Goal: Task Accomplishment & Management: Manage account settings

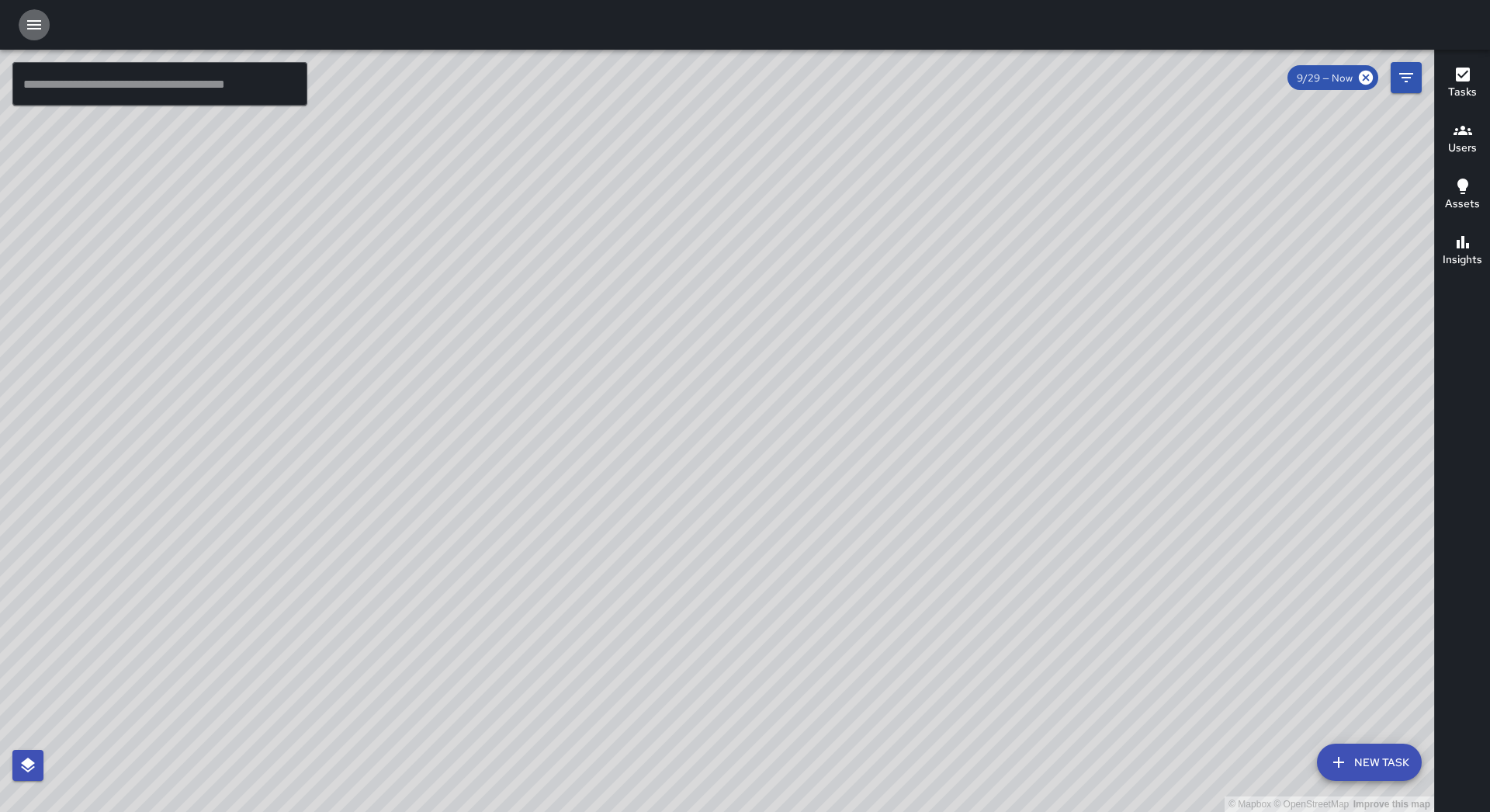
click at [44, 26] on button "button" at bounding box center [34, 24] width 31 height 31
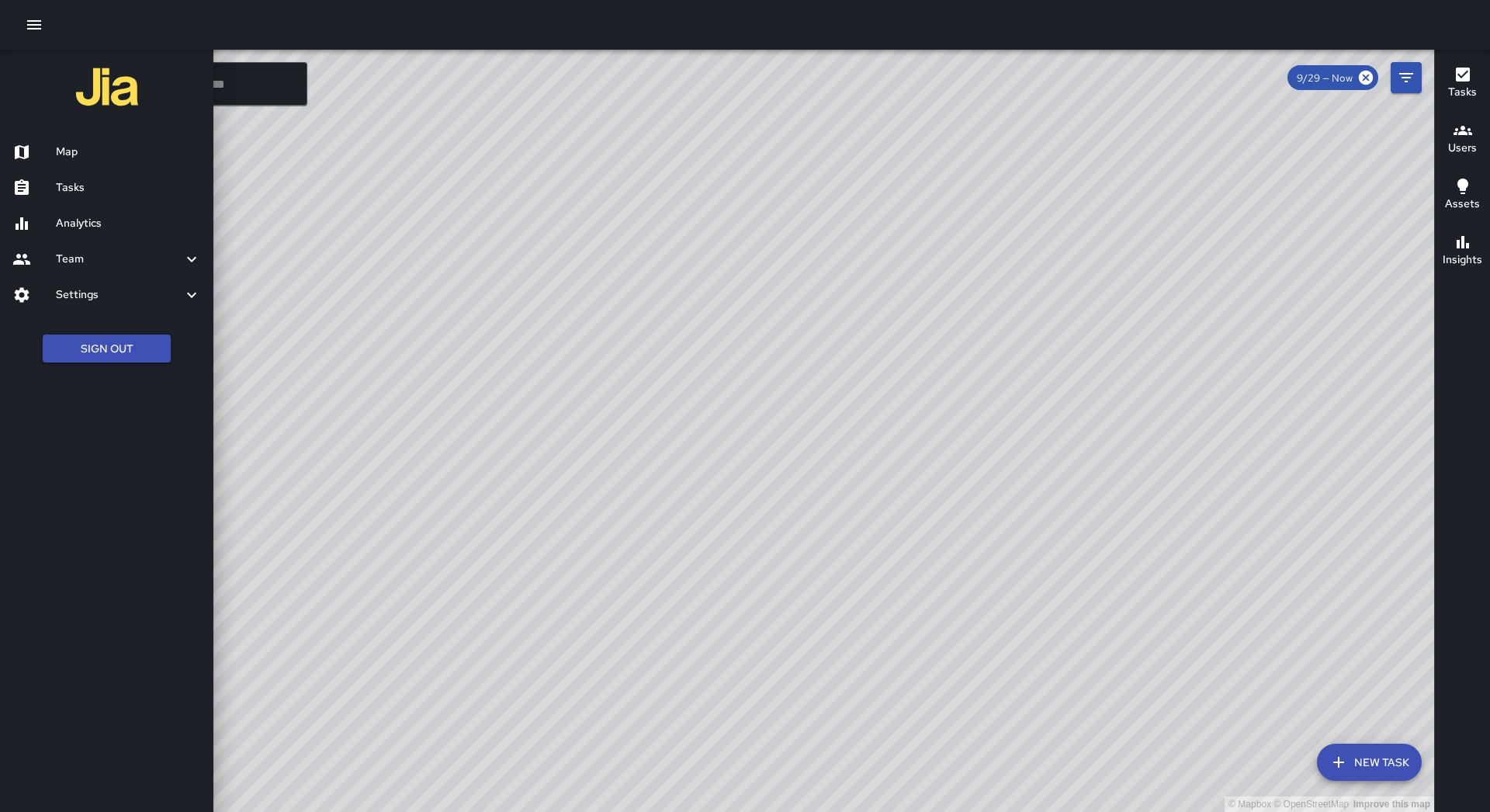
click at [107, 181] on h6 "Tasks" at bounding box center [128, 188] width 145 height 17
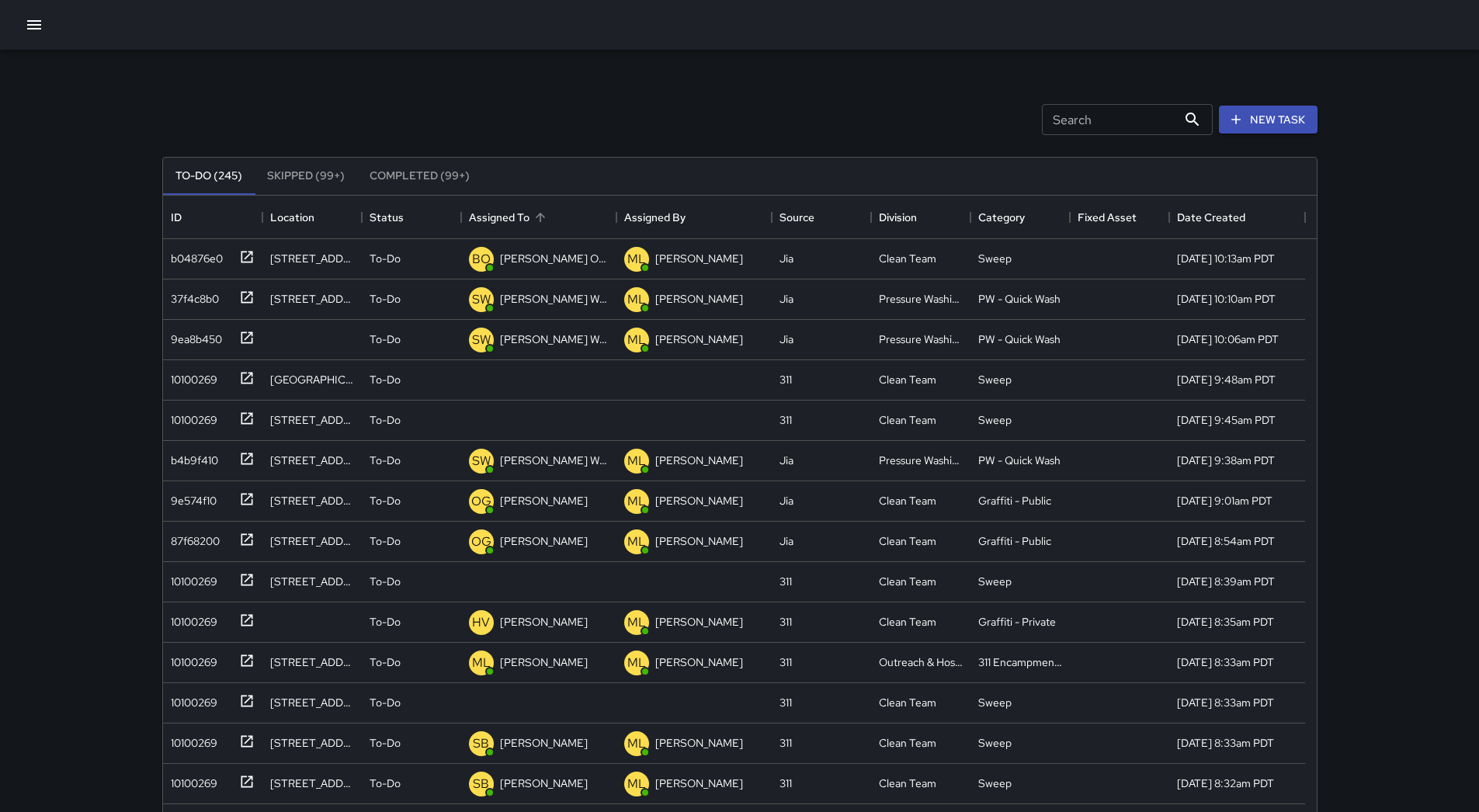
scroll to position [646, 1142]
click at [568, 212] on div "Assigned To" at bounding box center [538, 218] width 140 height 44
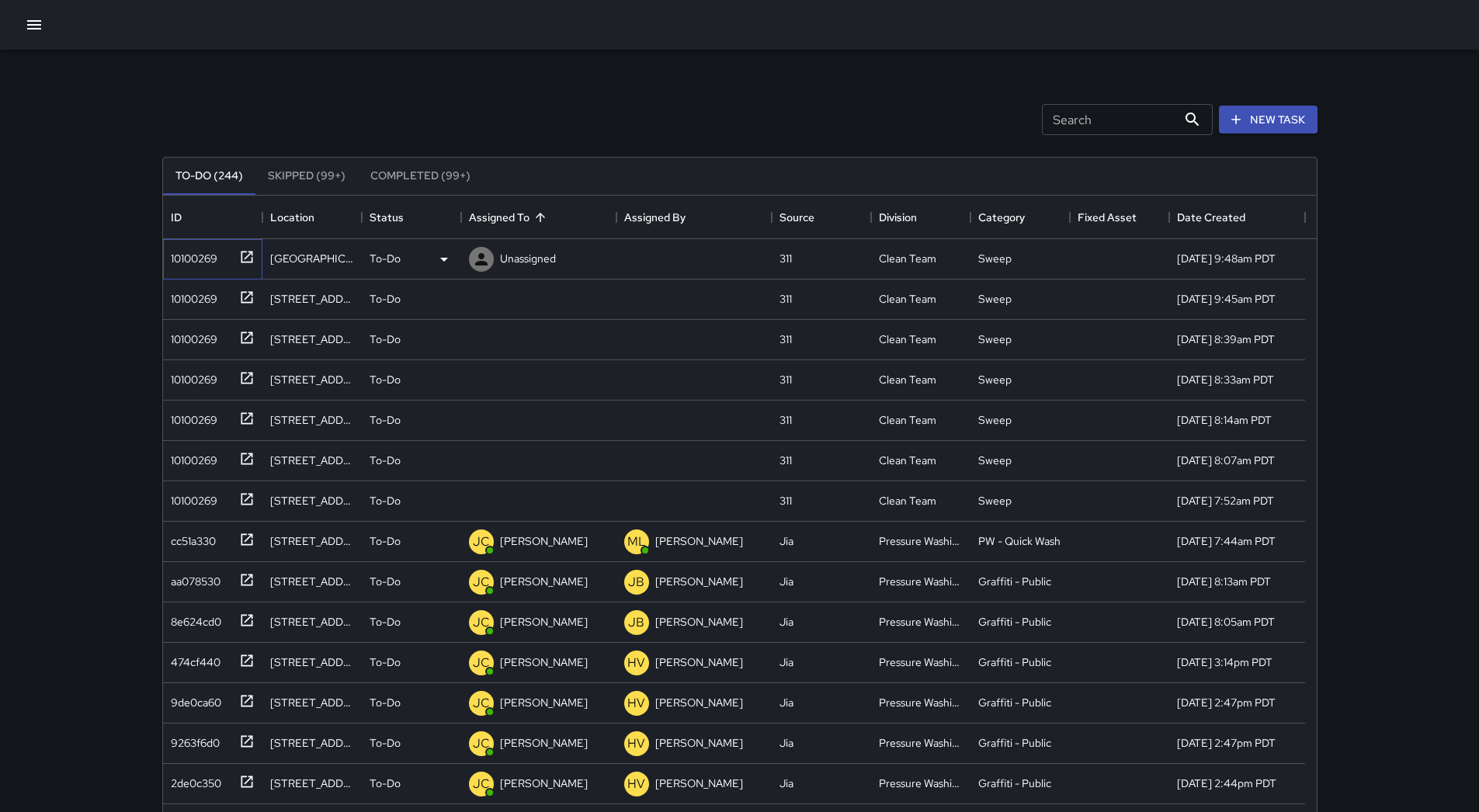
click at [194, 257] on div "10100269" at bounding box center [191, 255] width 53 height 22
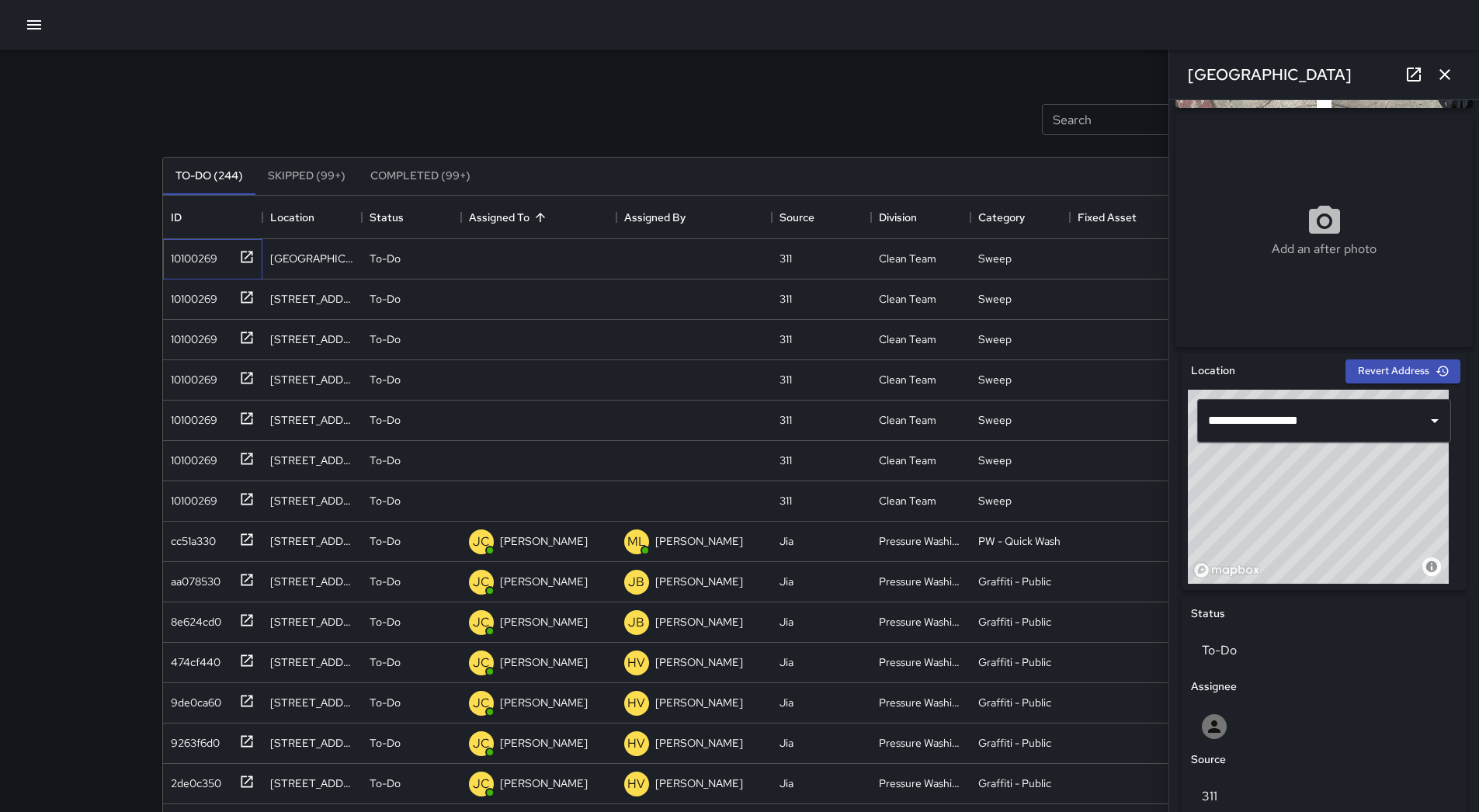
scroll to position [0, 0]
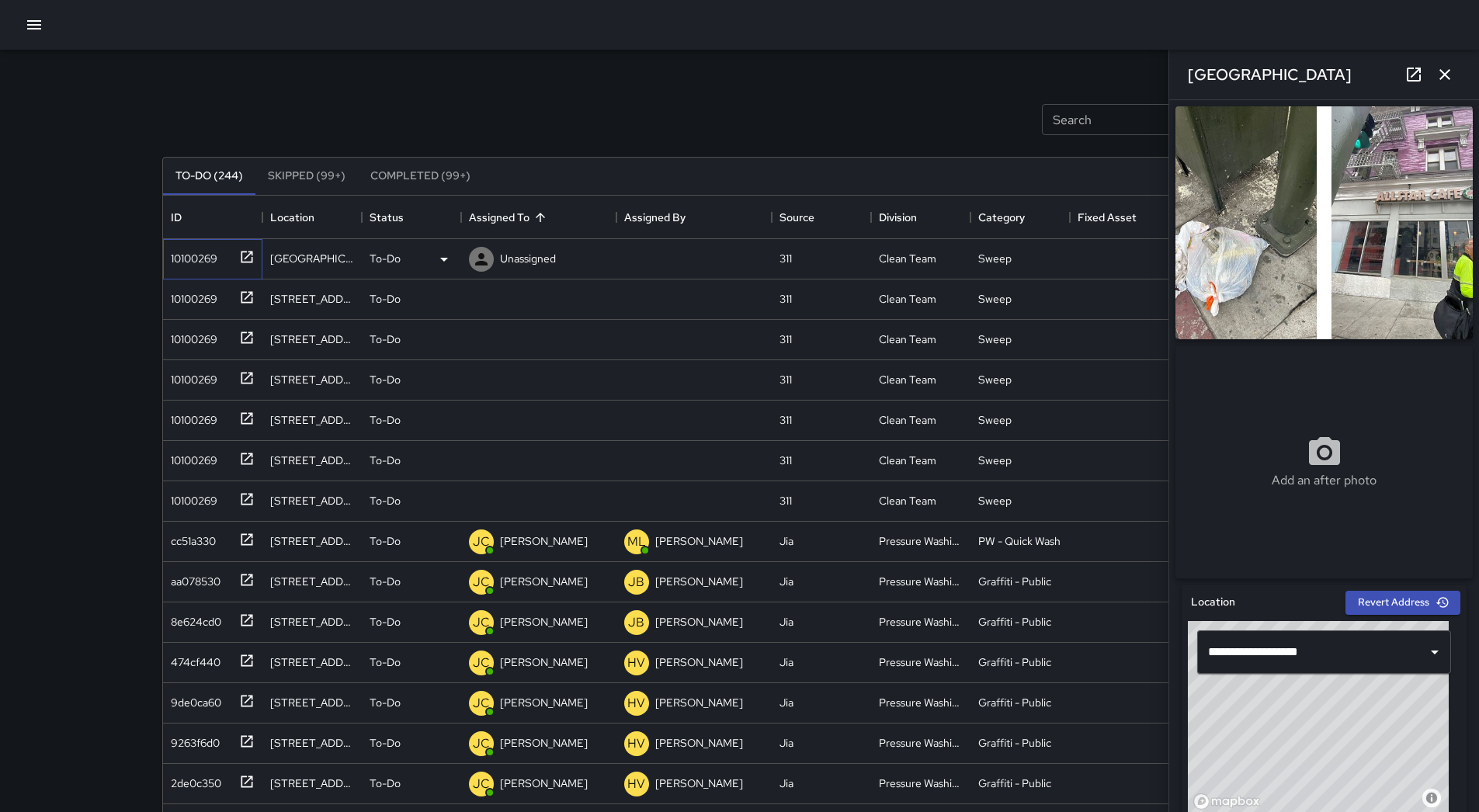
click at [194, 257] on div "10100269" at bounding box center [191, 255] width 53 height 22
click at [541, 259] on p "Unassigned" at bounding box center [527, 258] width 56 height 15
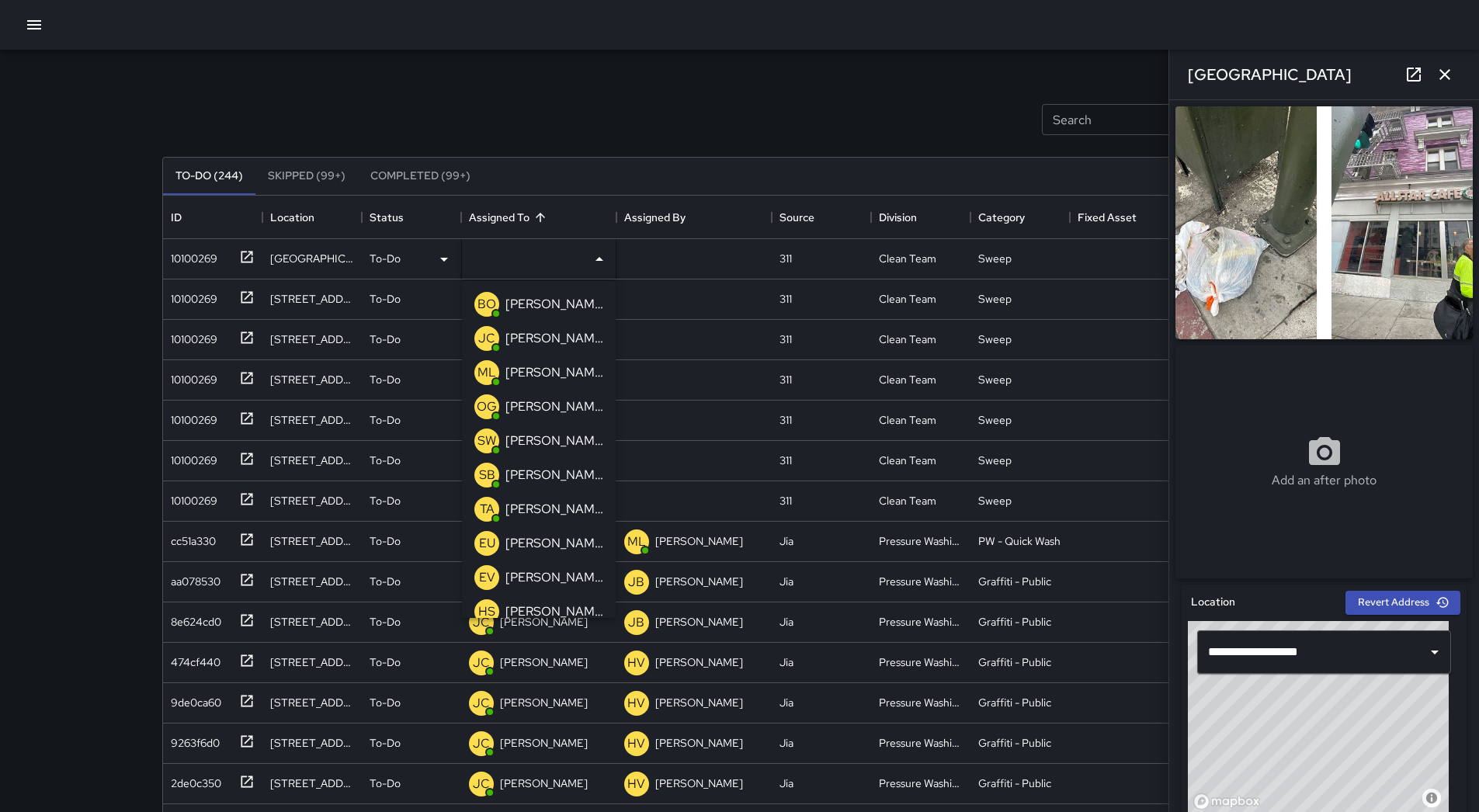
click at [549, 306] on p "[PERSON_NAME] Overall" at bounding box center [554, 304] width 97 height 19
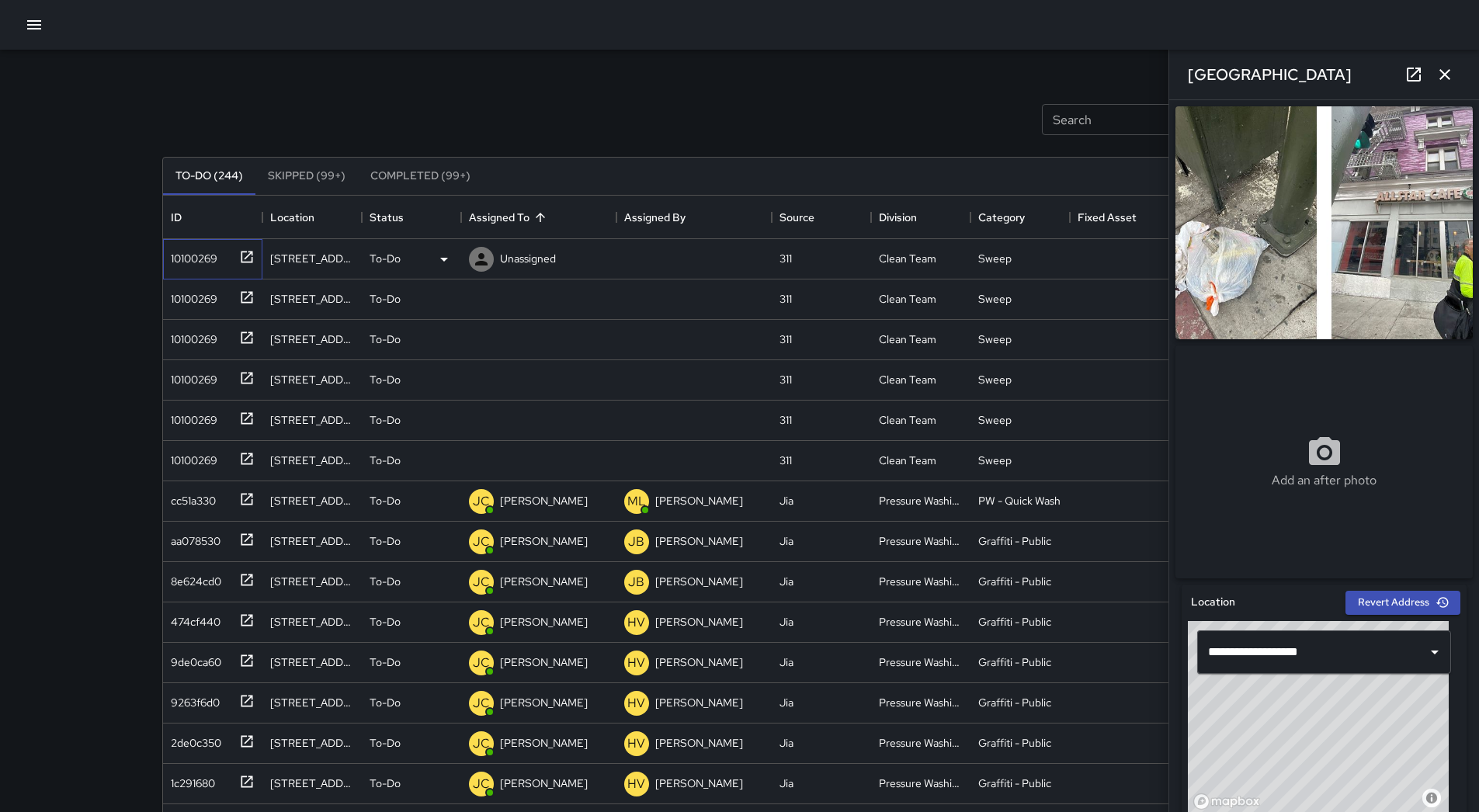
click at [218, 264] on div "10100269" at bounding box center [191, 255] width 53 height 22
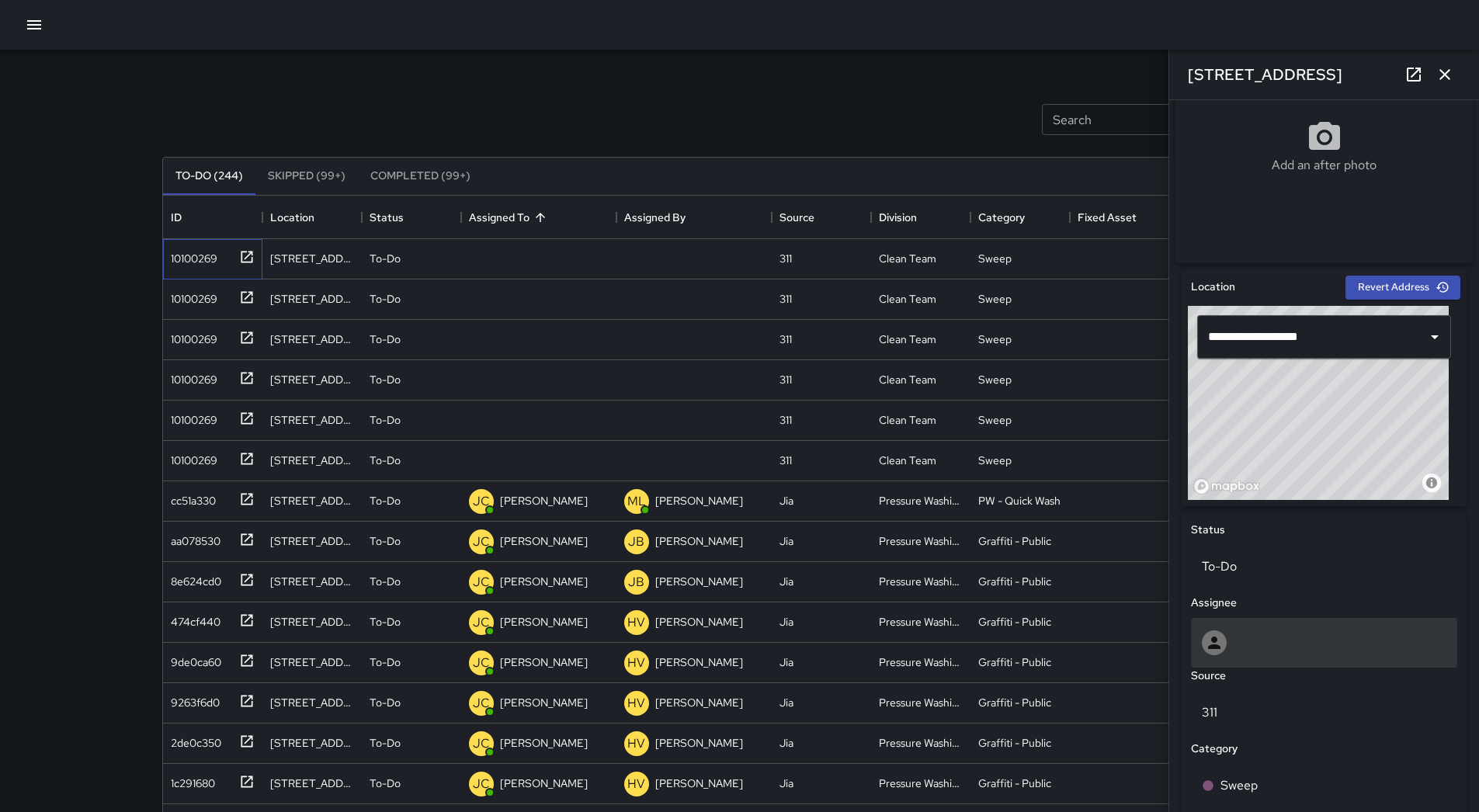
scroll to position [543, 0]
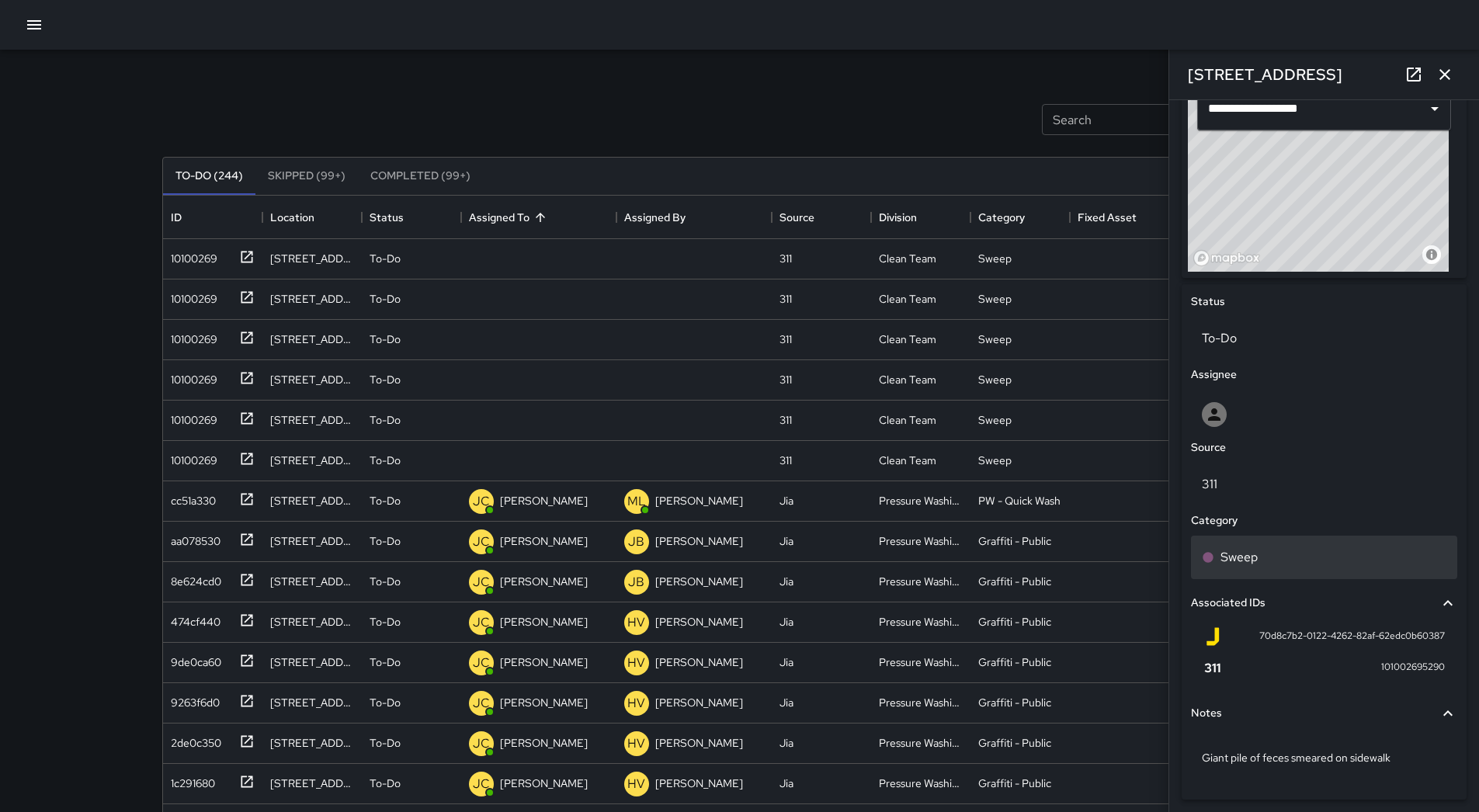
click at [1304, 576] on div "Sweep" at bounding box center [1324, 557] width 266 height 44
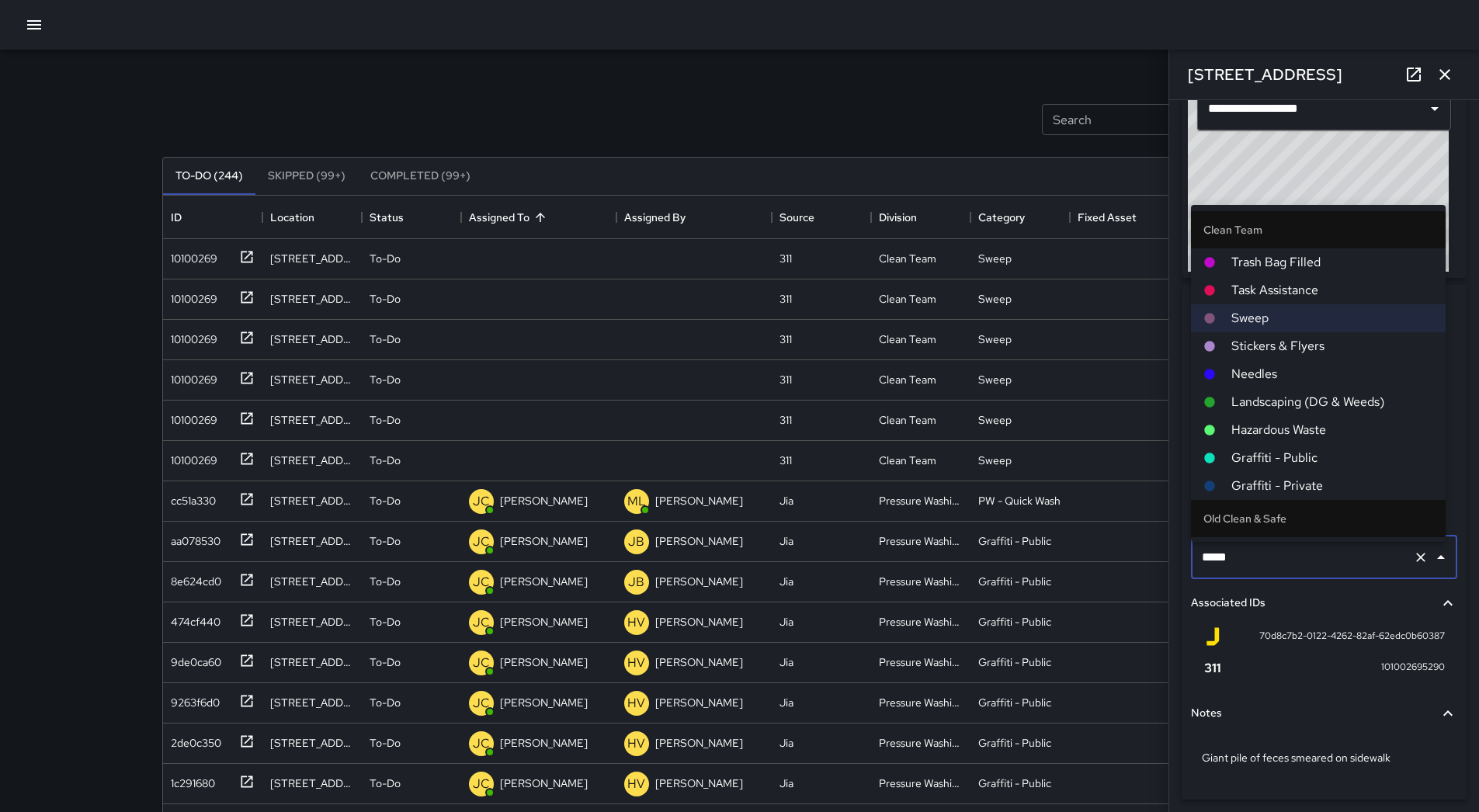
click at [1295, 436] on span "Hazardous Waste" at bounding box center [1332, 430] width 201 height 19
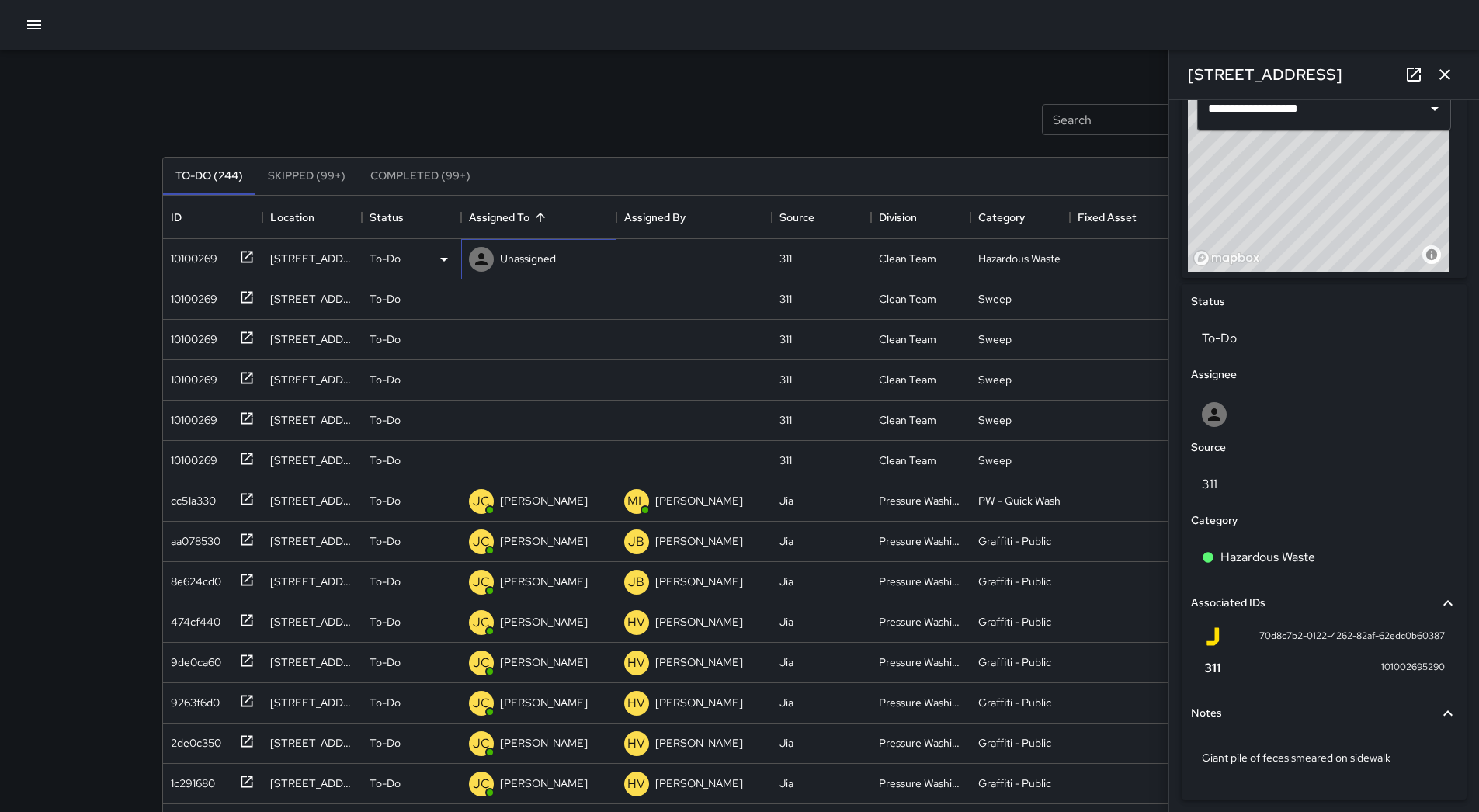
click at [529, 252] on p "Unassigned" at bounding box center [527, 258] width 56 height 15
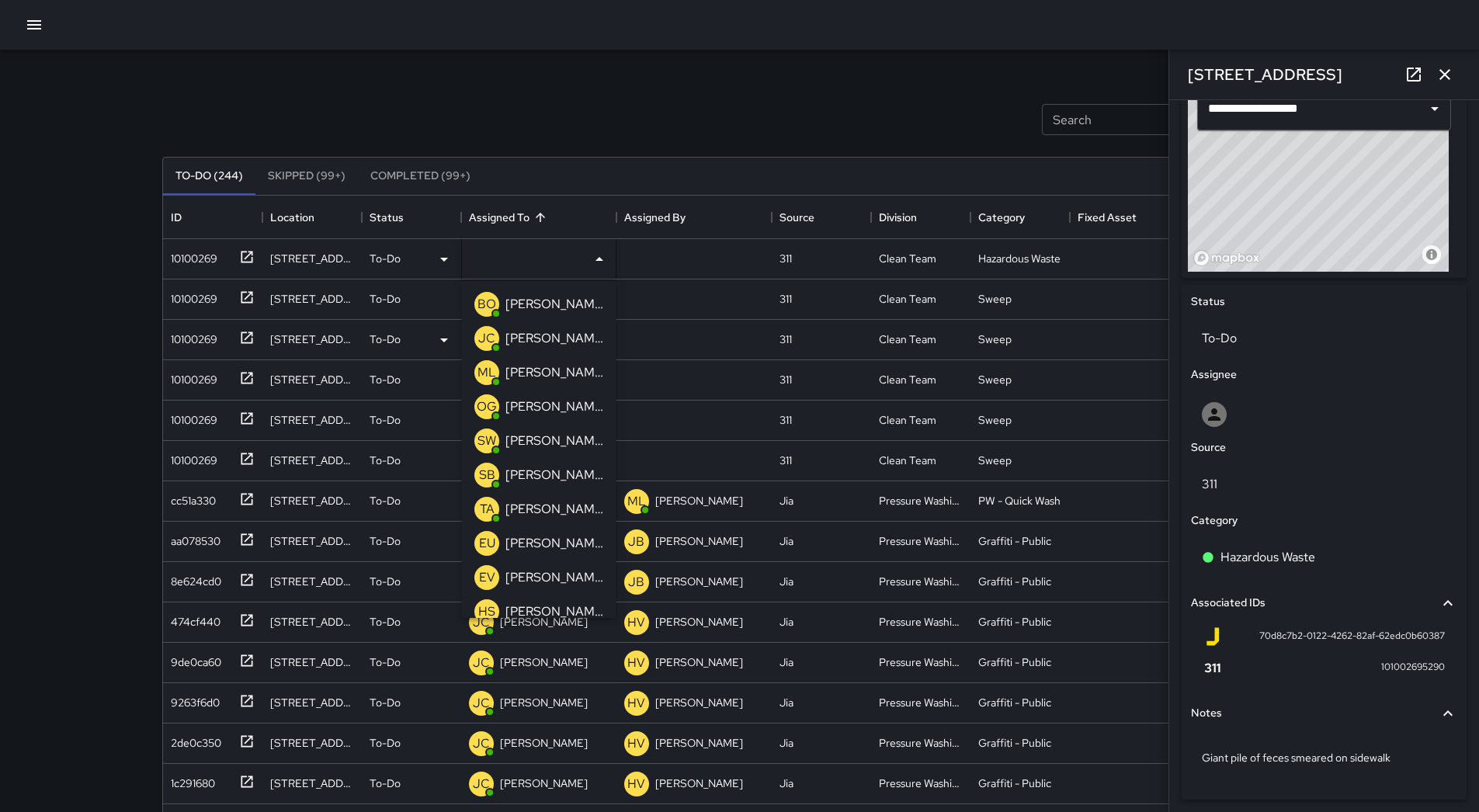
click at [549, 304] on p "[PERSON_NAME] Overall" at bounding box center [554, 304] width 97 height 19
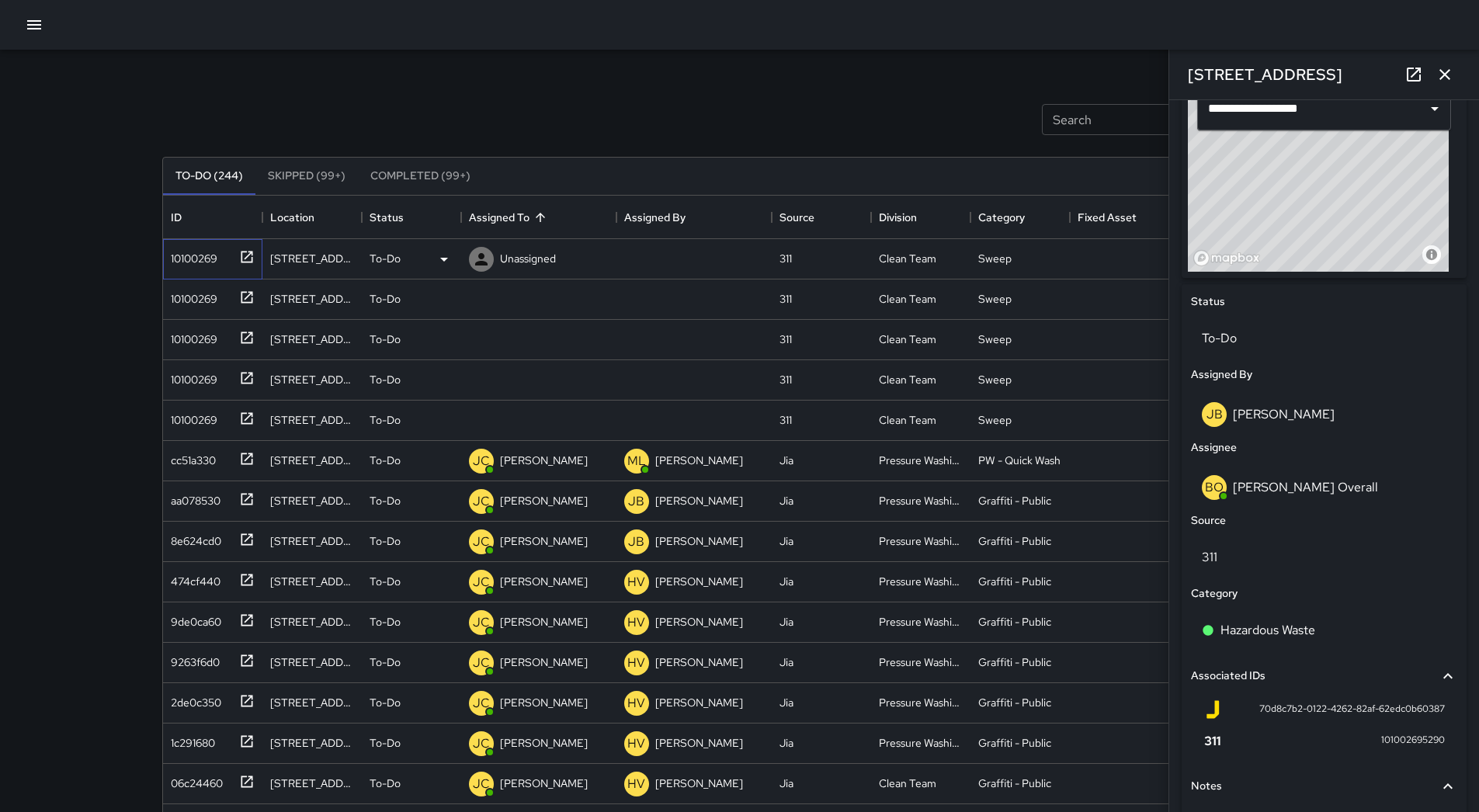
click at [177, 253] on div "10100269" at bounding box center [191, 255] width 53 height 22
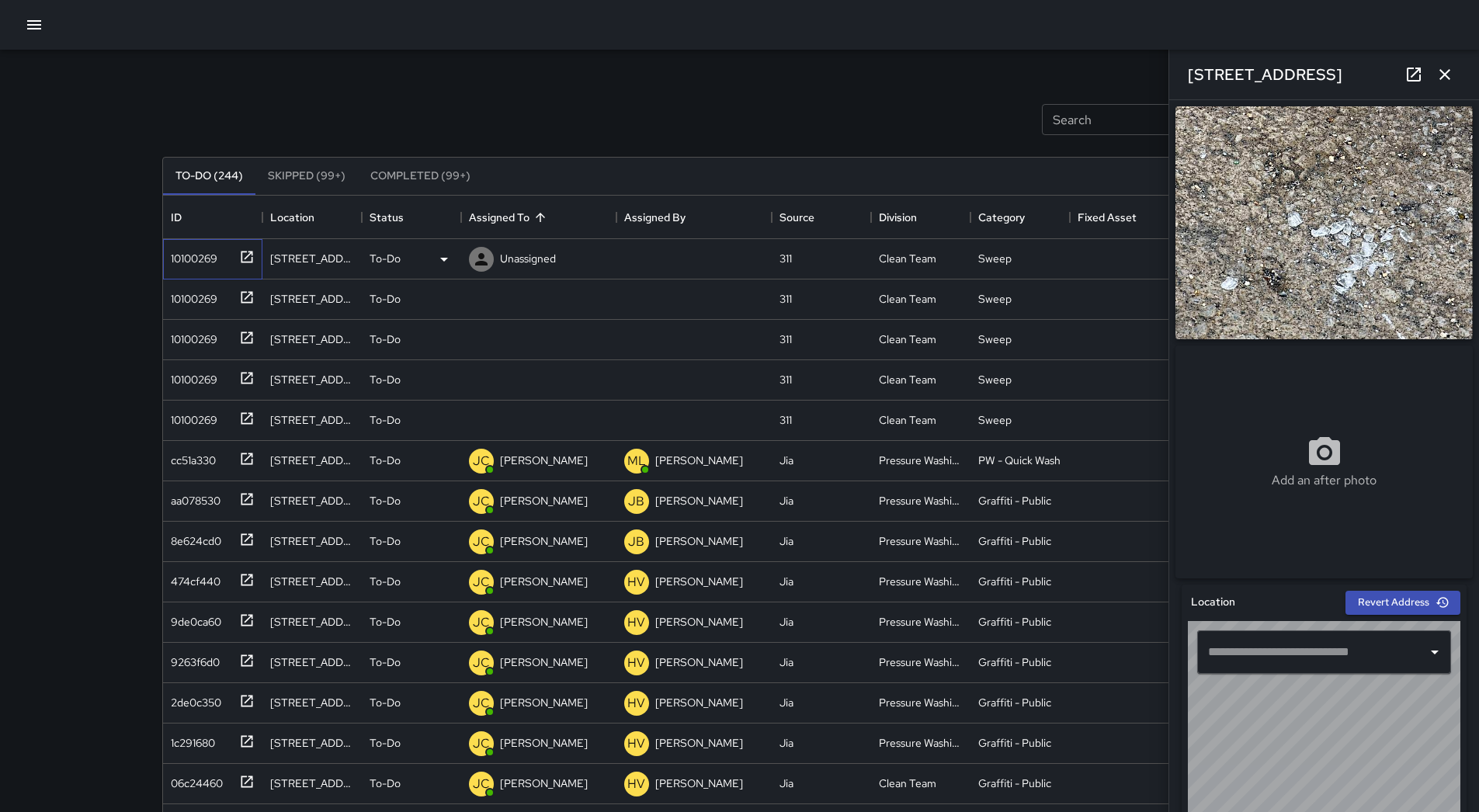
type input "**********"
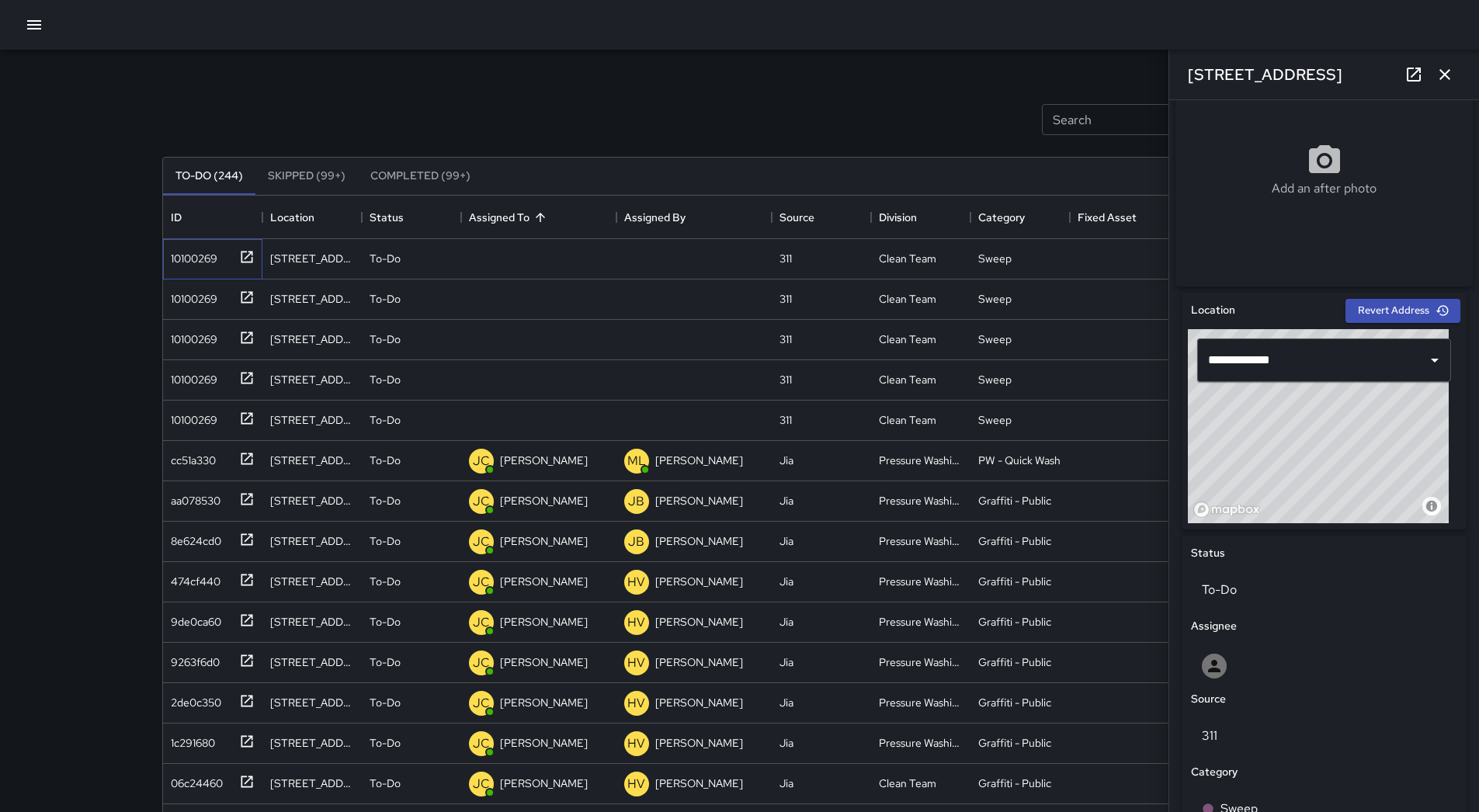
scroll to position [273, 0]
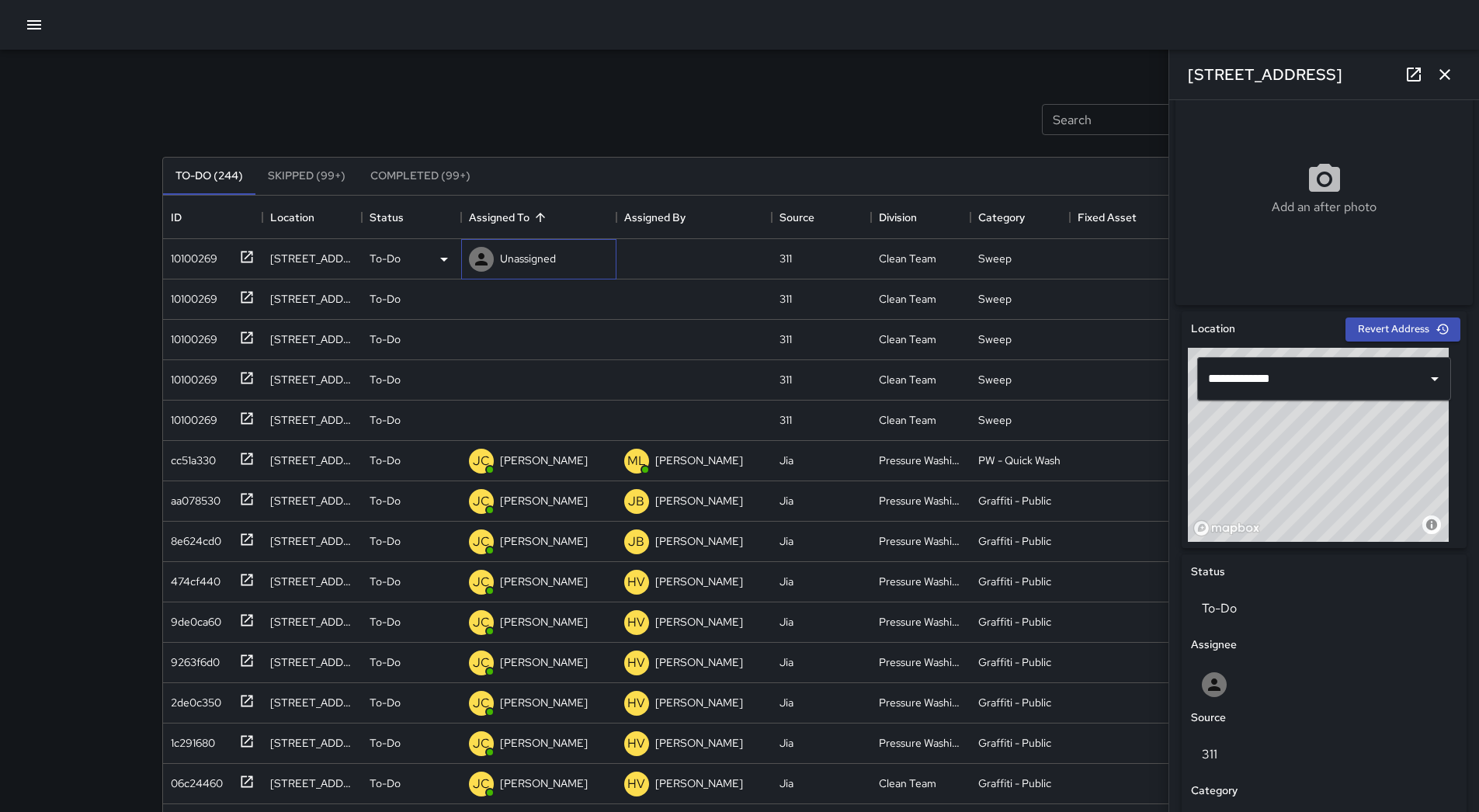
click at [548, 251] on p "Unassigned" at bounding box center [527, 258] width 56 height 15
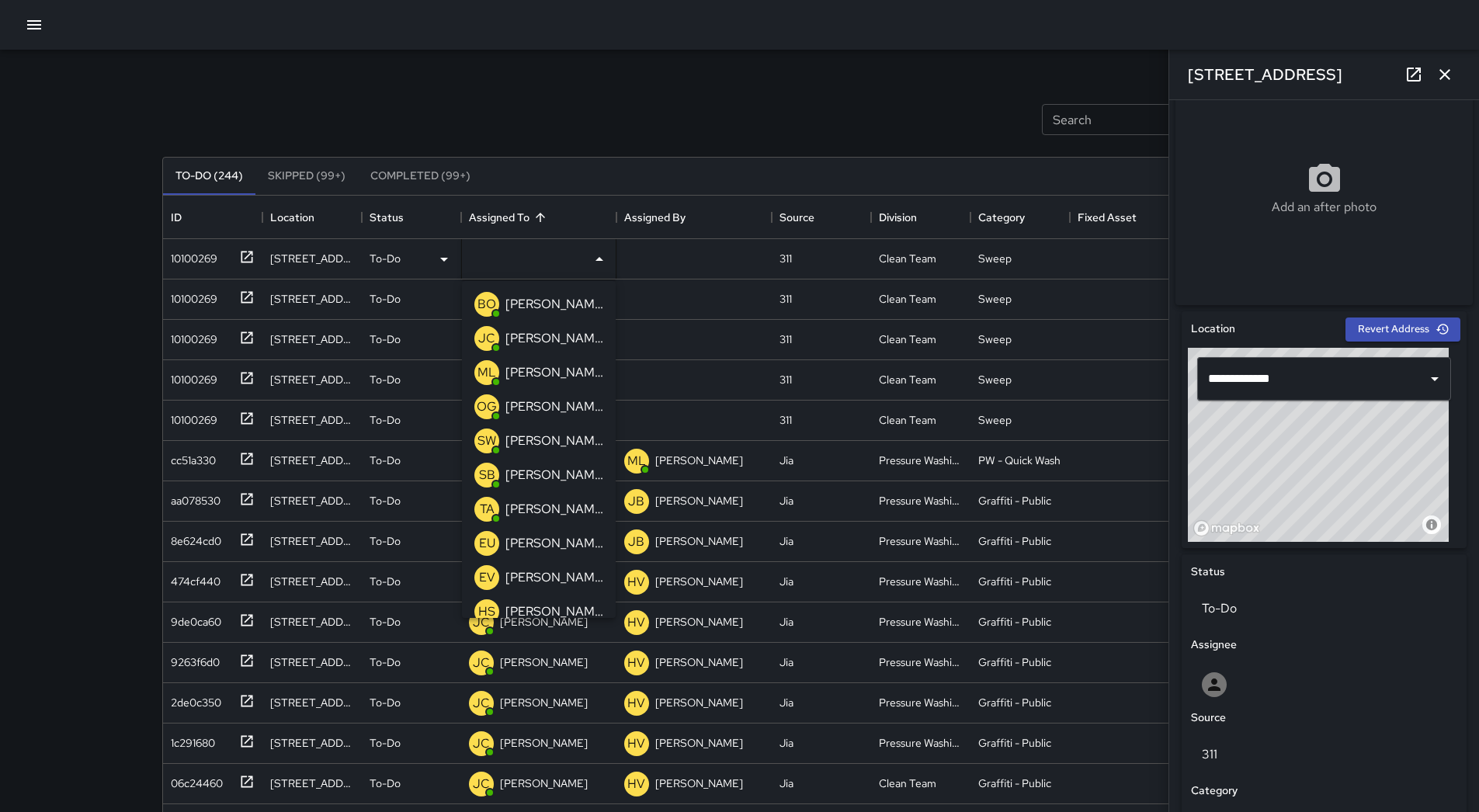
click at [544, 301] on p "[PERSON_NAME] Overall" at bounding box center [554, 304] width 97 height 19
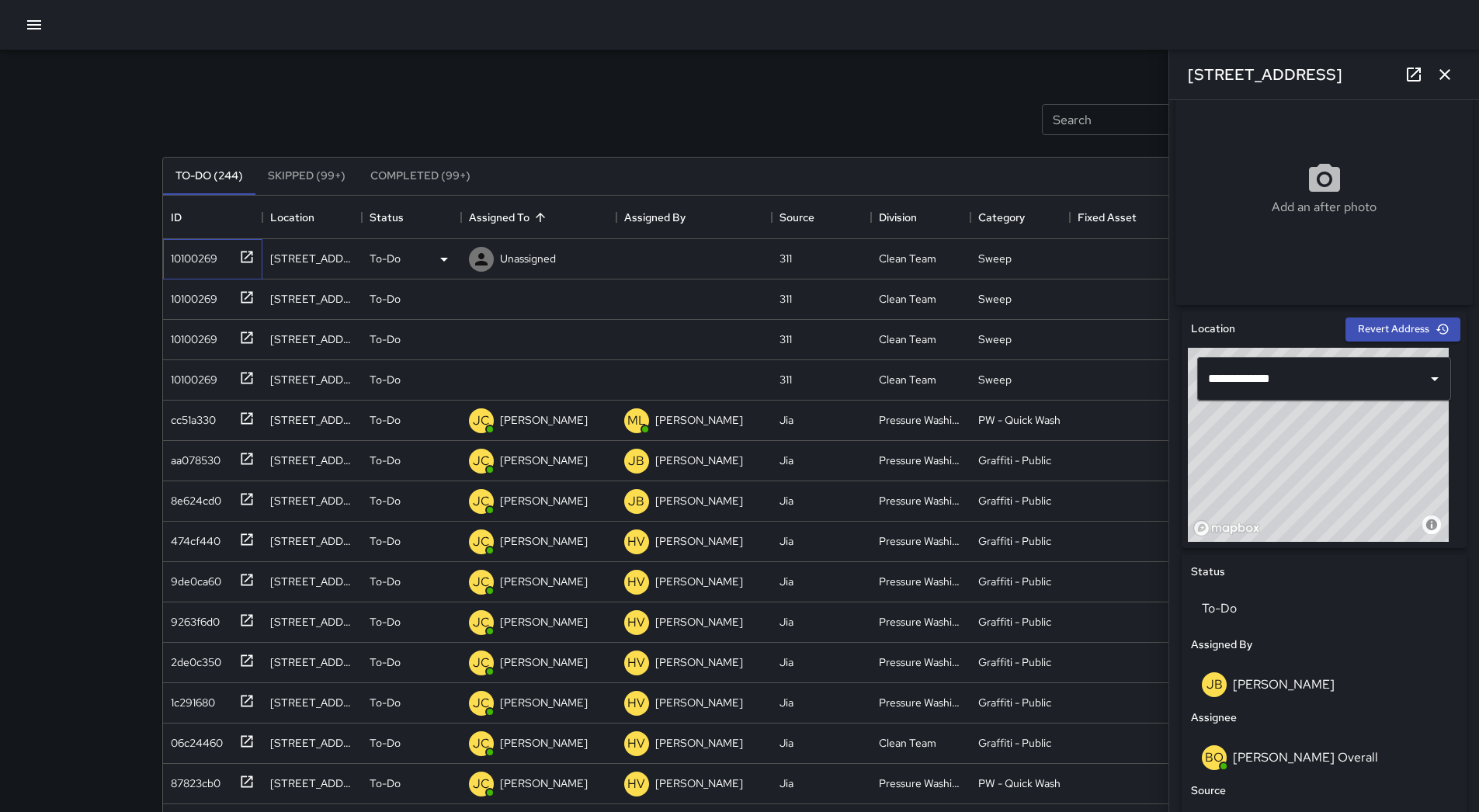
drag, startPoint x: 197, startPoint y: 252, endPoint x: 212, endPoint y: 251, distance: 15.0
click at [199, 252] on div "10100269" at bounding box center [191, 255] width 53 height 22
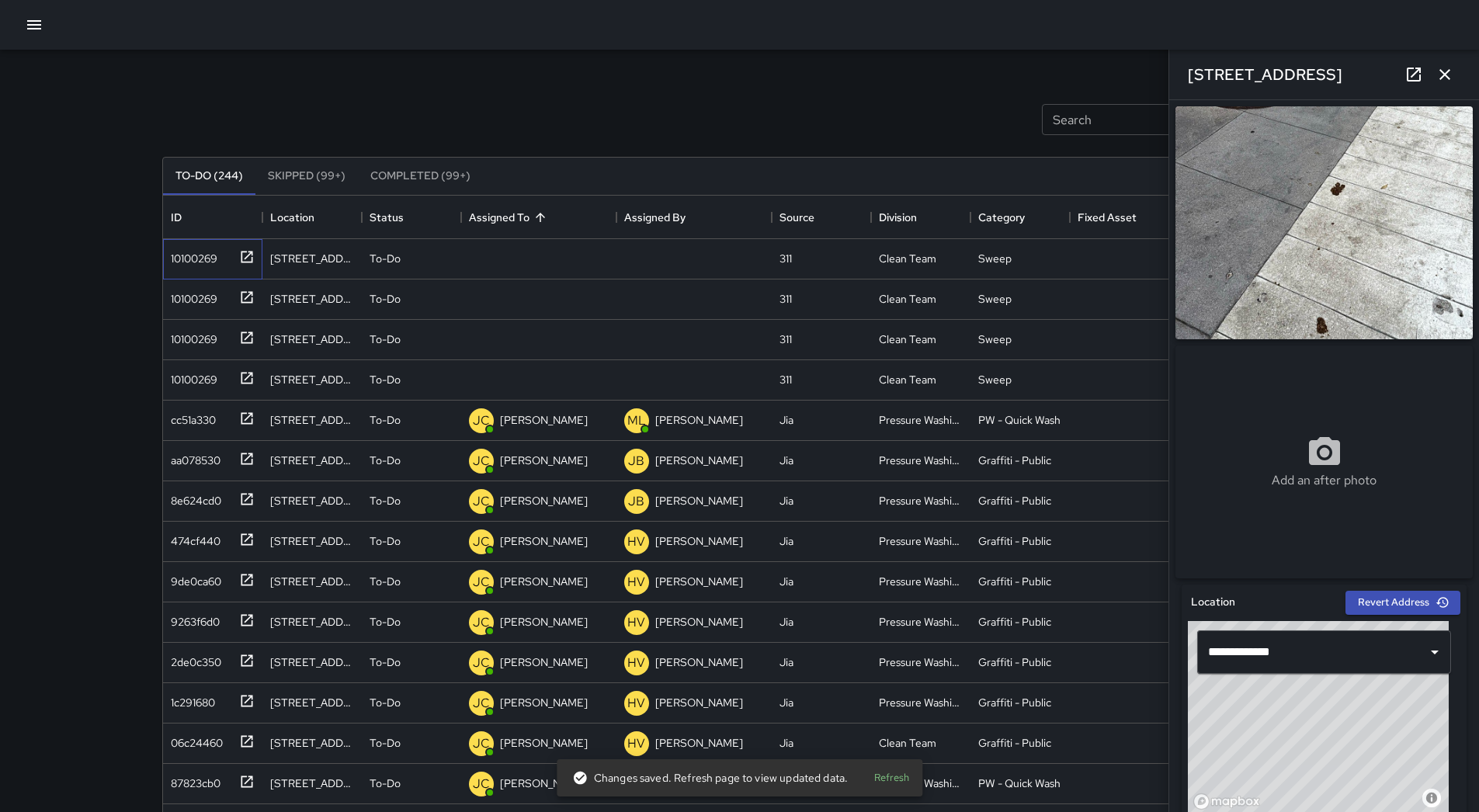
scroll to position [584, 0]
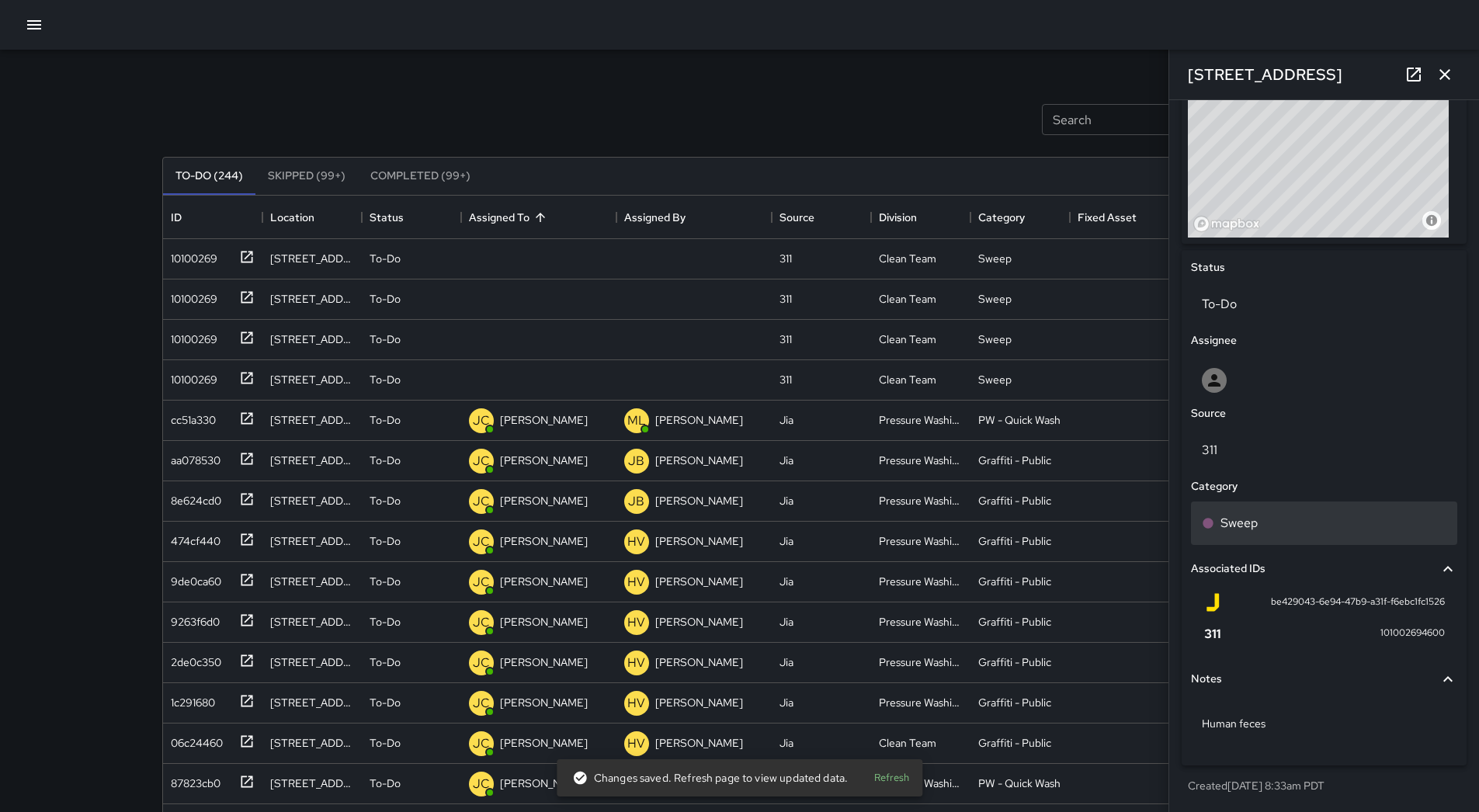
click at [1269, 514] on div "Sweep" at bounding box center [1323, 523] width 244 height 19
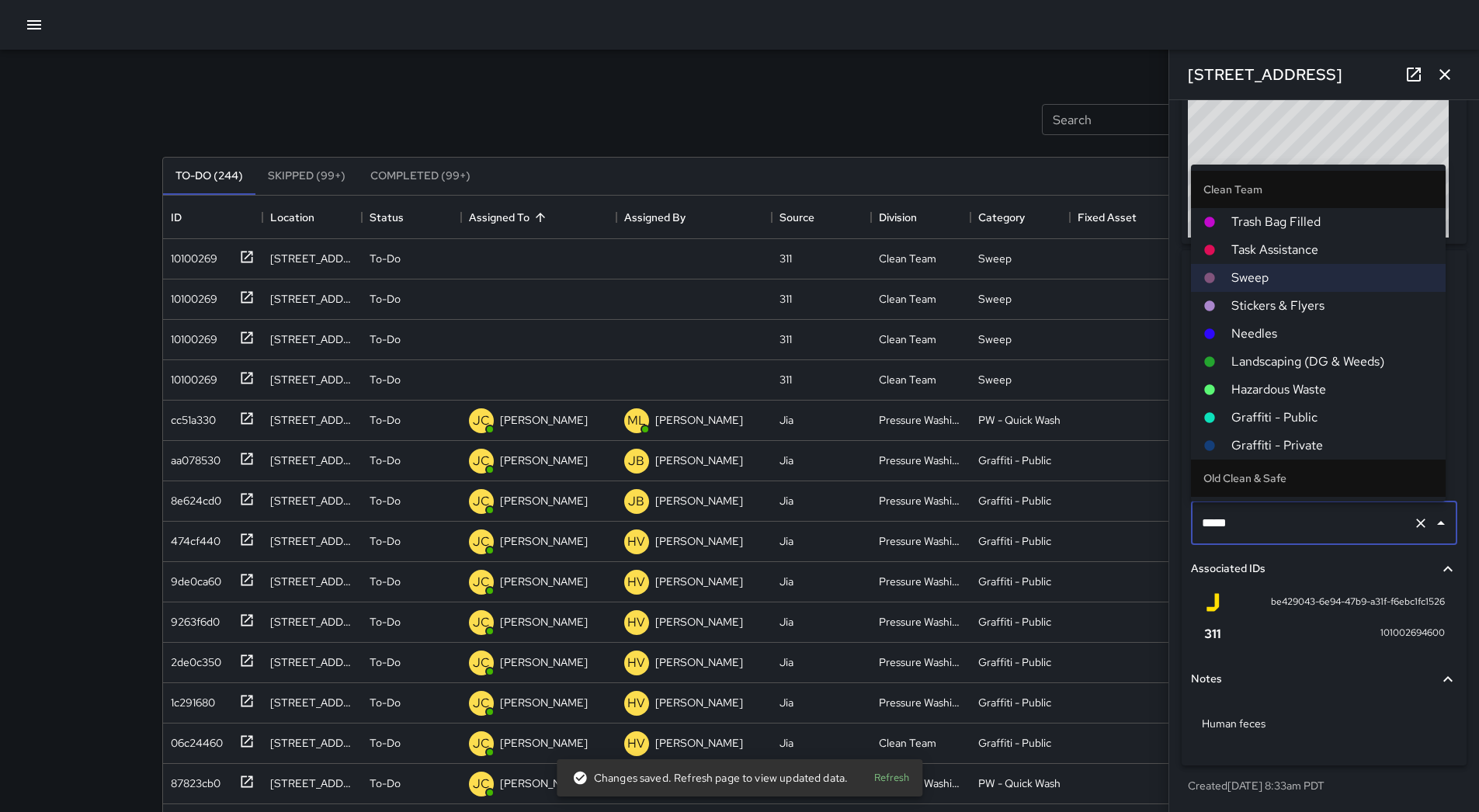
click at [1288, 393] on span "Hazardous Waste" at bounding box center [1332, 389] width 201 height 19
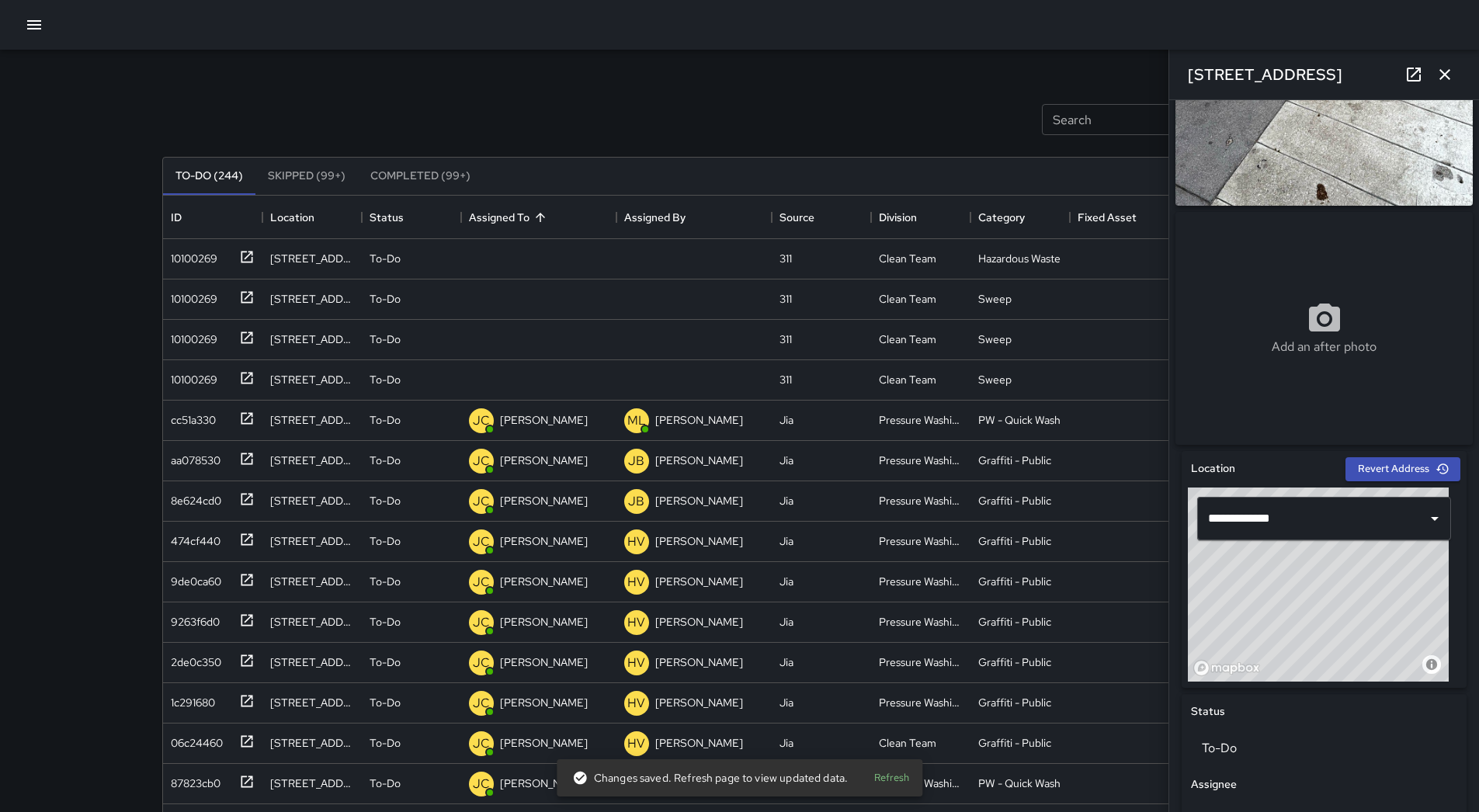
scroll to position [0, 0]
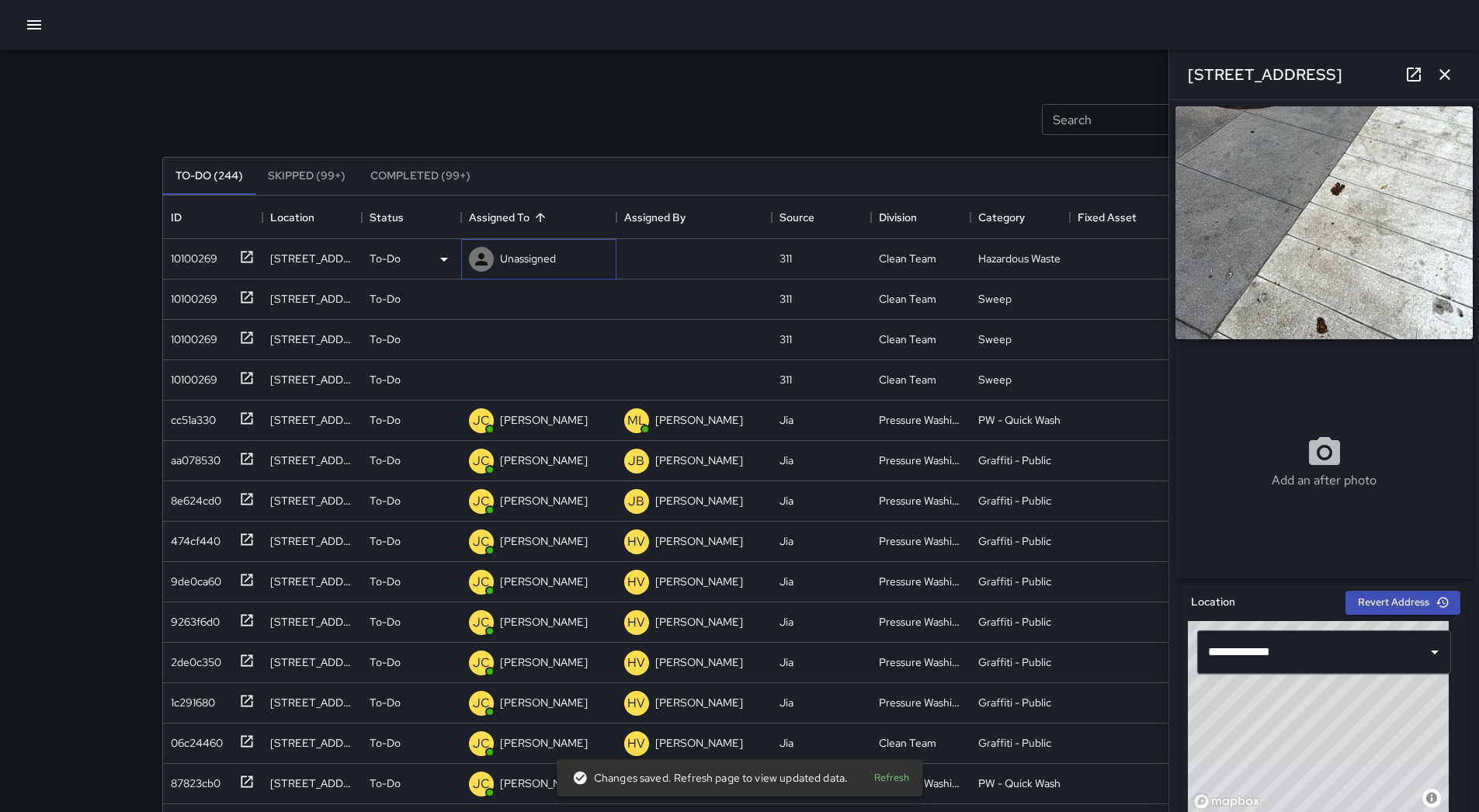
click at [541, 257] on p "Unassigned" at bounding box center [527, 258] width 56 height 15
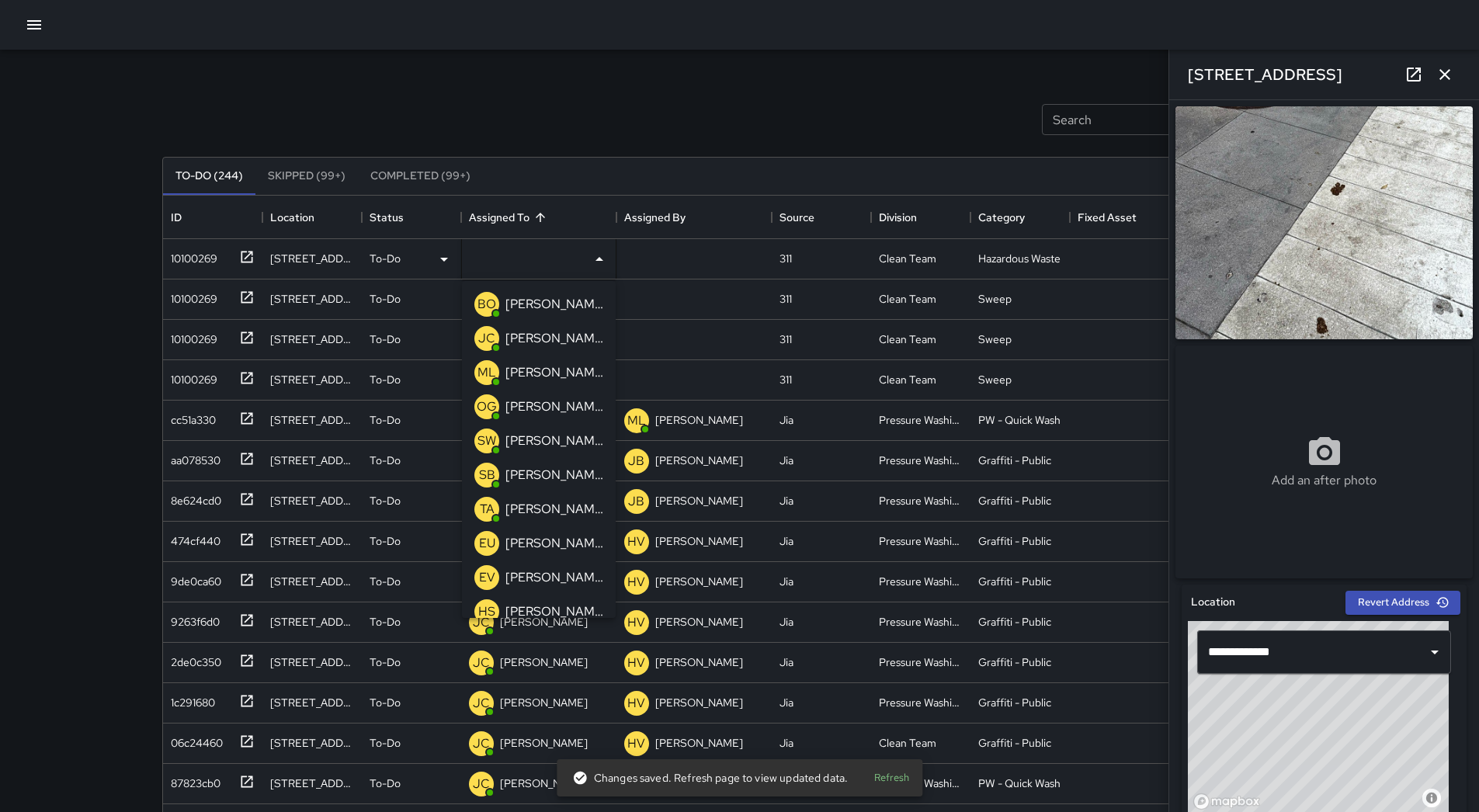
drag, startPoint x: 533, startPoint y: 300, endPoint x: 463, endPoint y: 300, distance: 70.0
click at [531, 300] on p "[PERSON_NAME] Overall" at bounding box center [554, 304] width 97 height 19
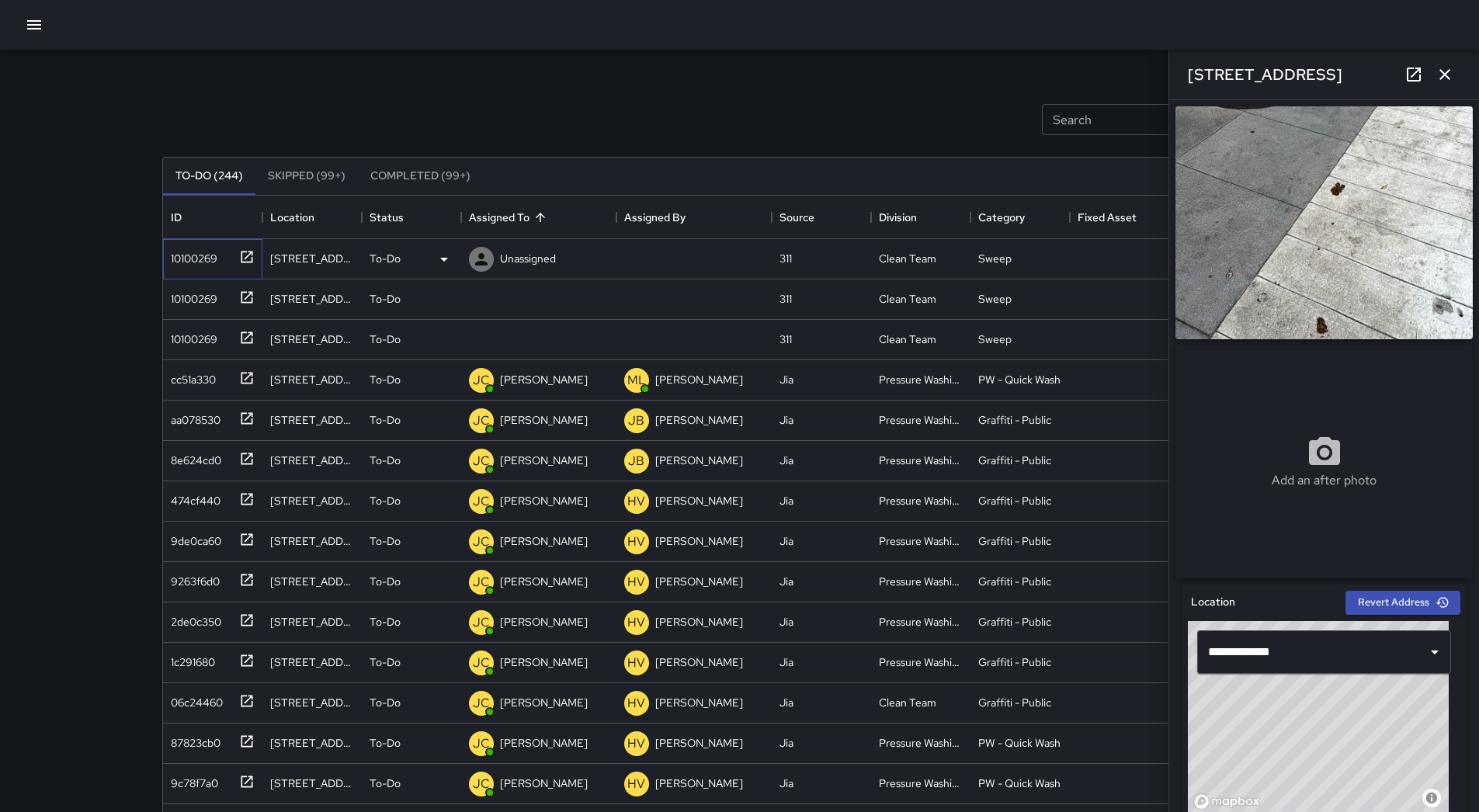
click at [178, 254] on div "10100269" at bounding box center [191, 255] width 53 height 22
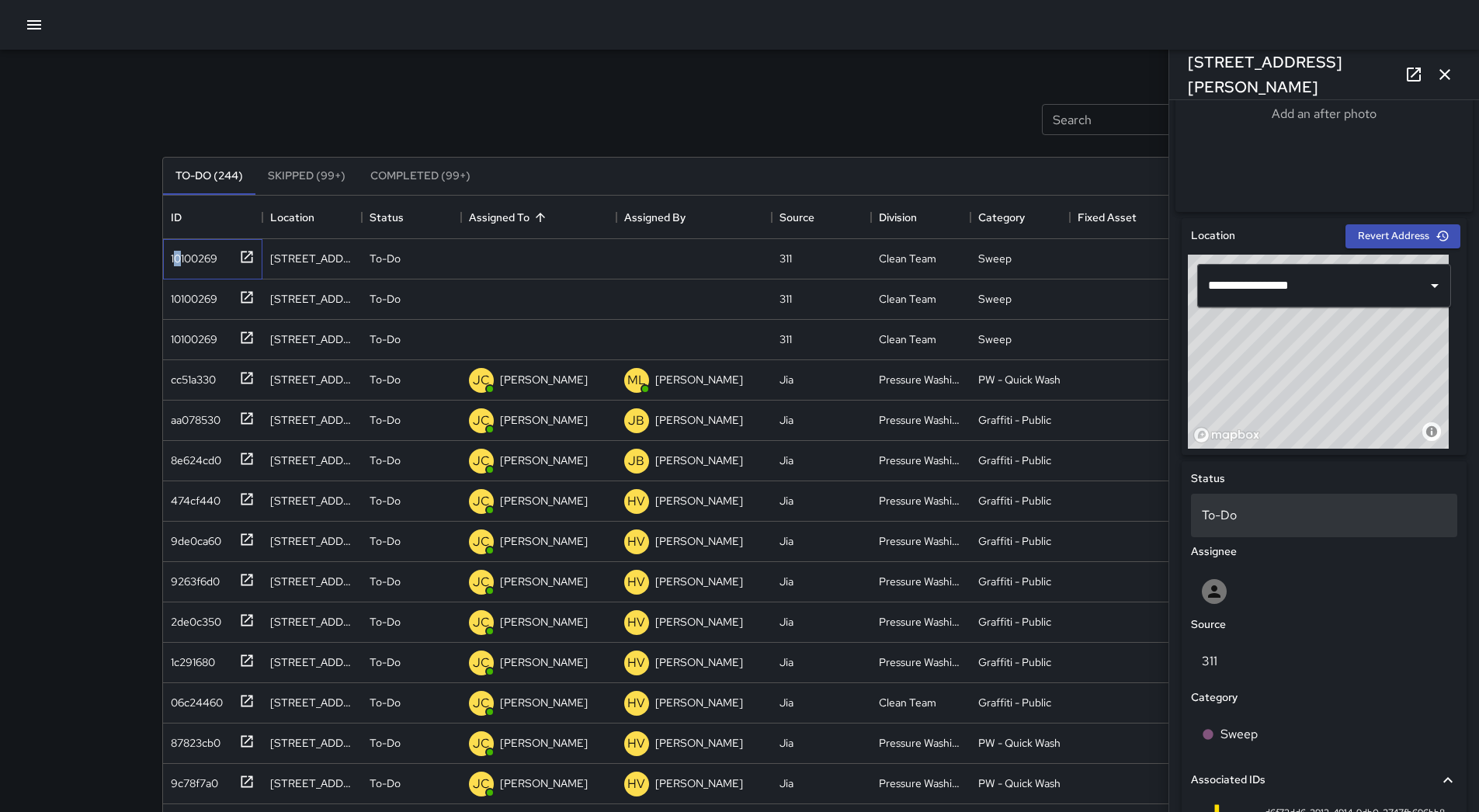
scroll to position [584, 0]
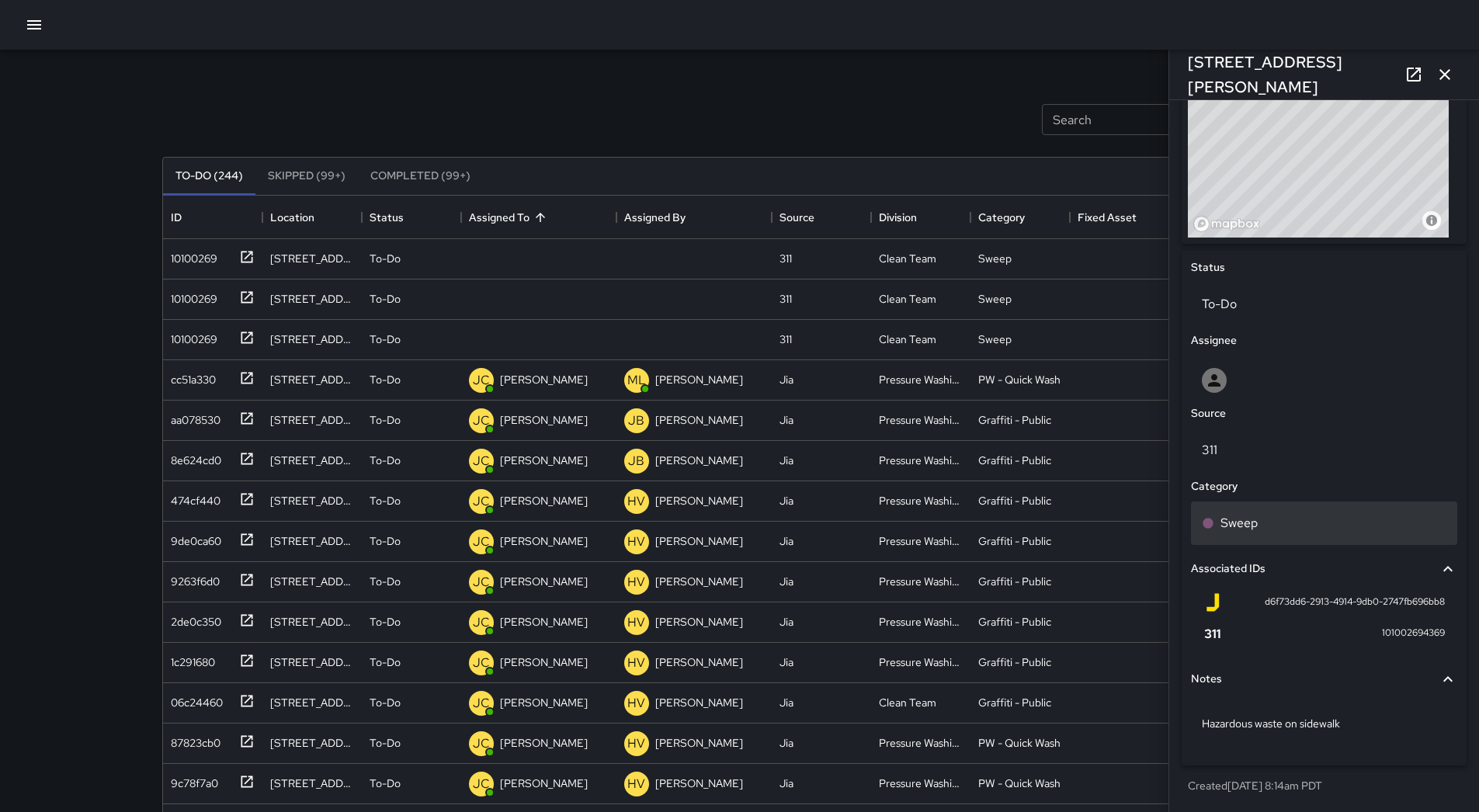
click at [1265, 516] on div "Sweep" at bounding box center [1323, 523] width 244 height 19
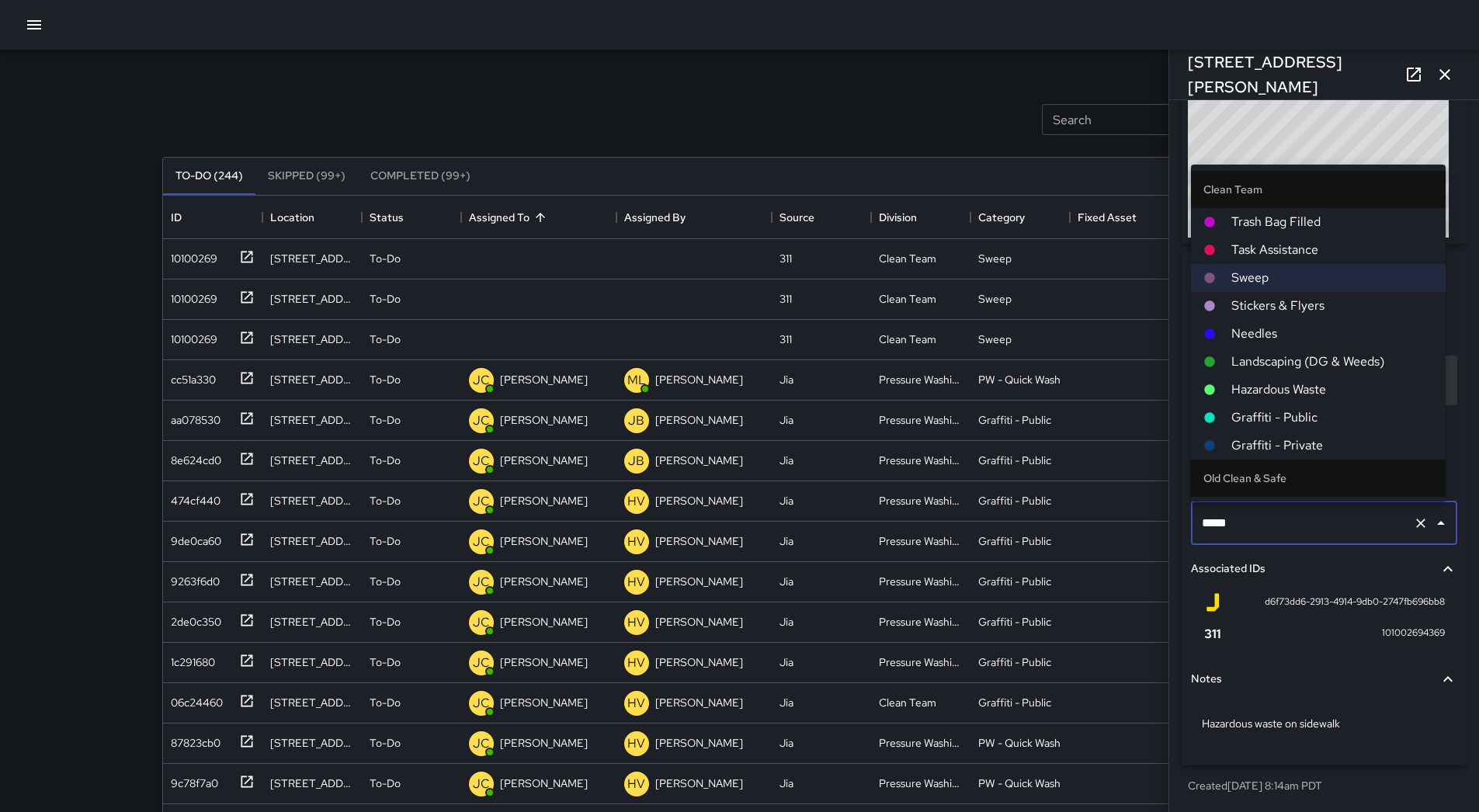
click at [1281, 393] on span "Hazardous Waste" at bounding box center [1332, 389] width 201 height 19
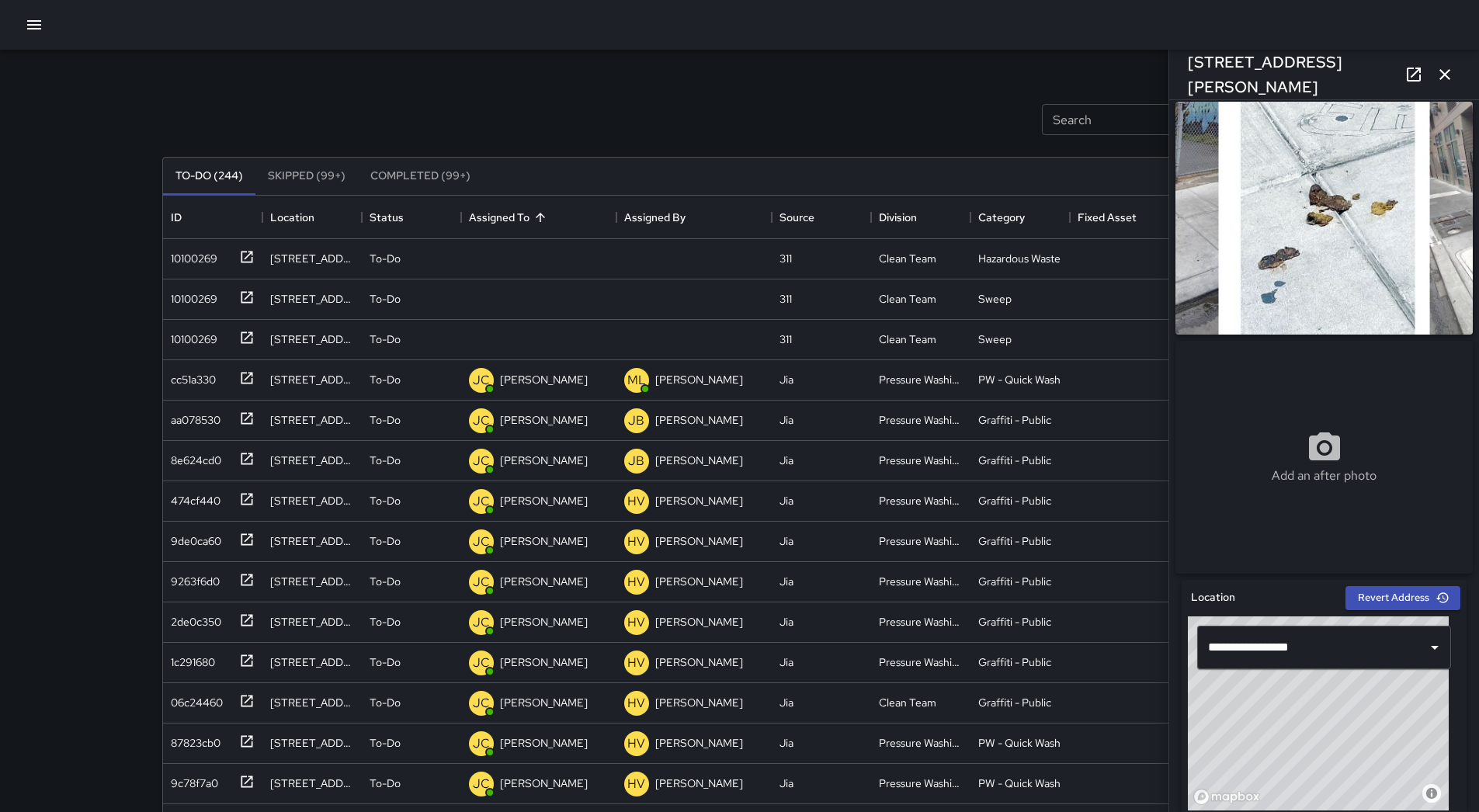
scroll to position [0, 0]
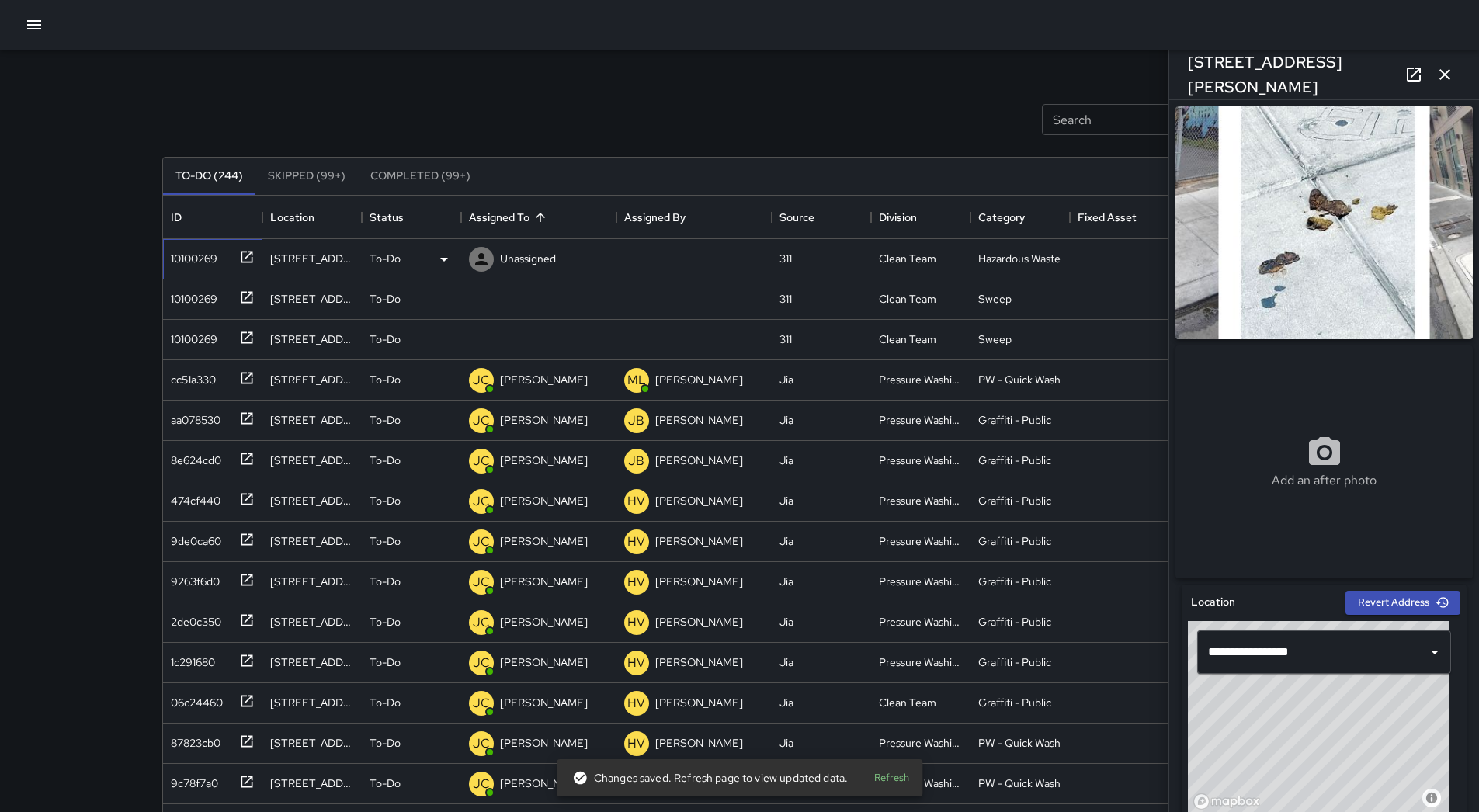
click at [222, 253] on div "10100269" at bounding box center [210, 256] width 90 height 26
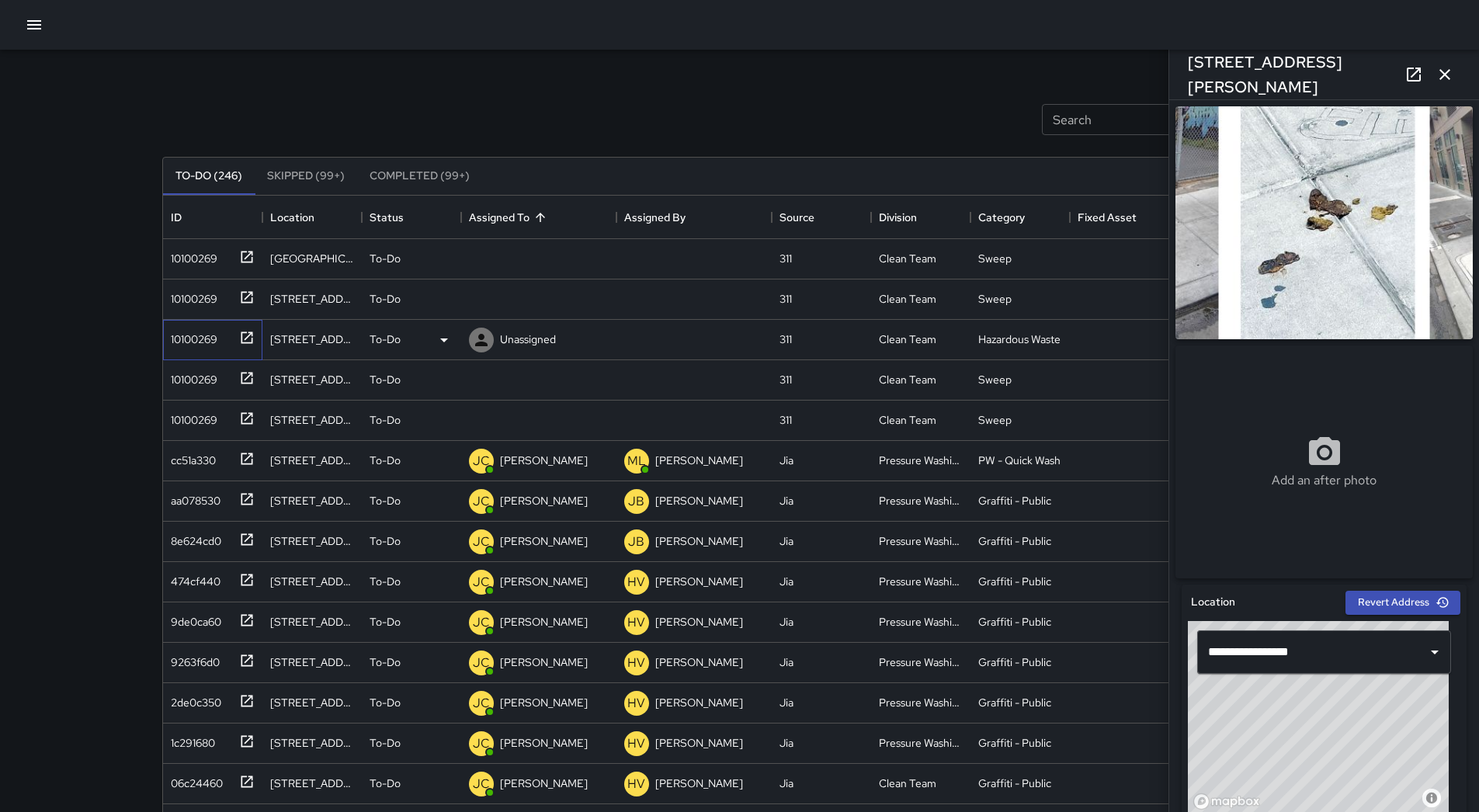
click at [210, 336] on div "10100269" at bounding box center [191, 335] width 53 height 22
click at [560, 348] on div "Unassigned" at bounding box center [538, 340] width 155 height 41
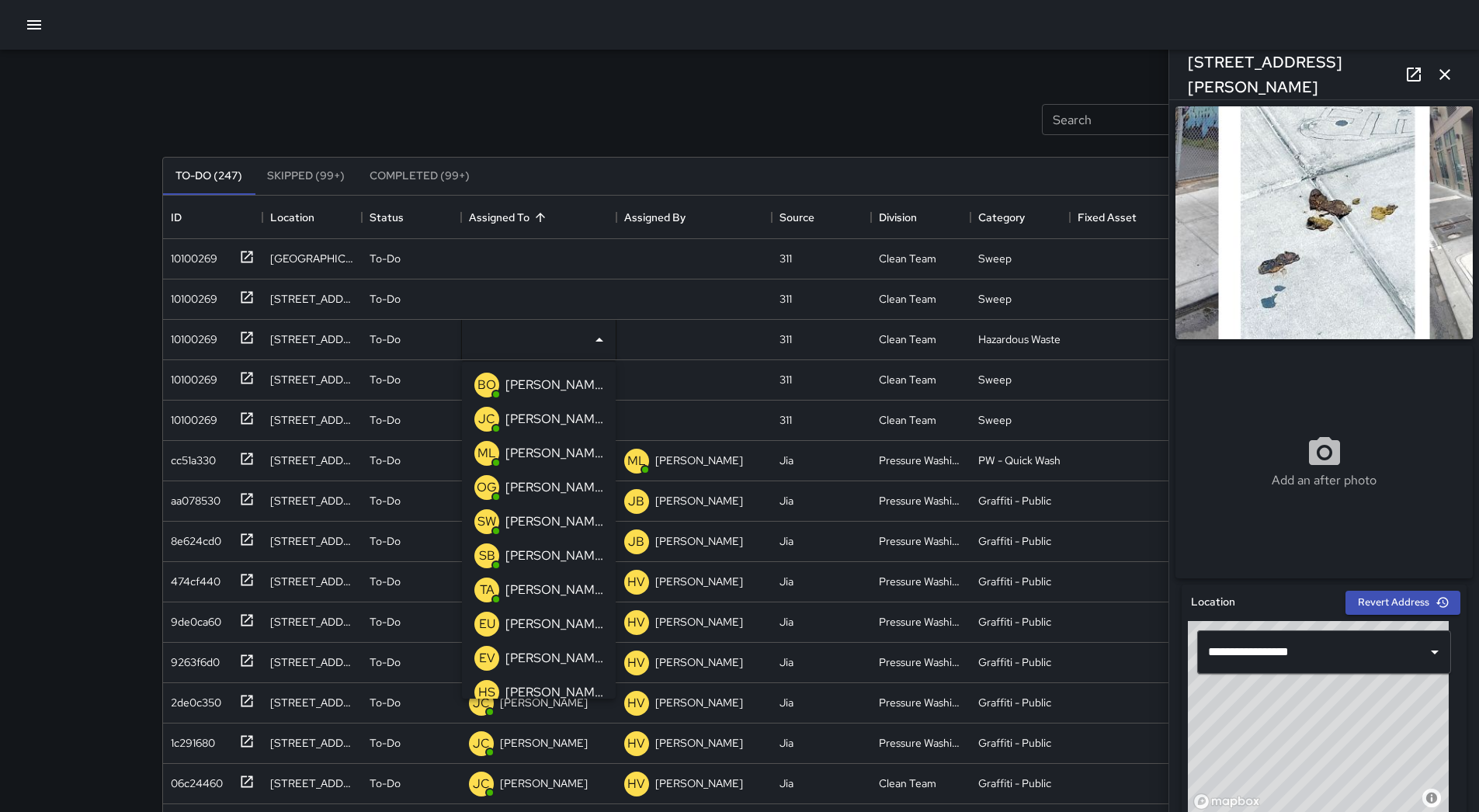
drag, startPoint x: 538, startPoint y: 559, endPoint x: 523, endPoint y: 556, distance: 15.3
click at [538, 558] on p "[PERSON_NAME]" at bounding box center [554, 555] width 97 height 19
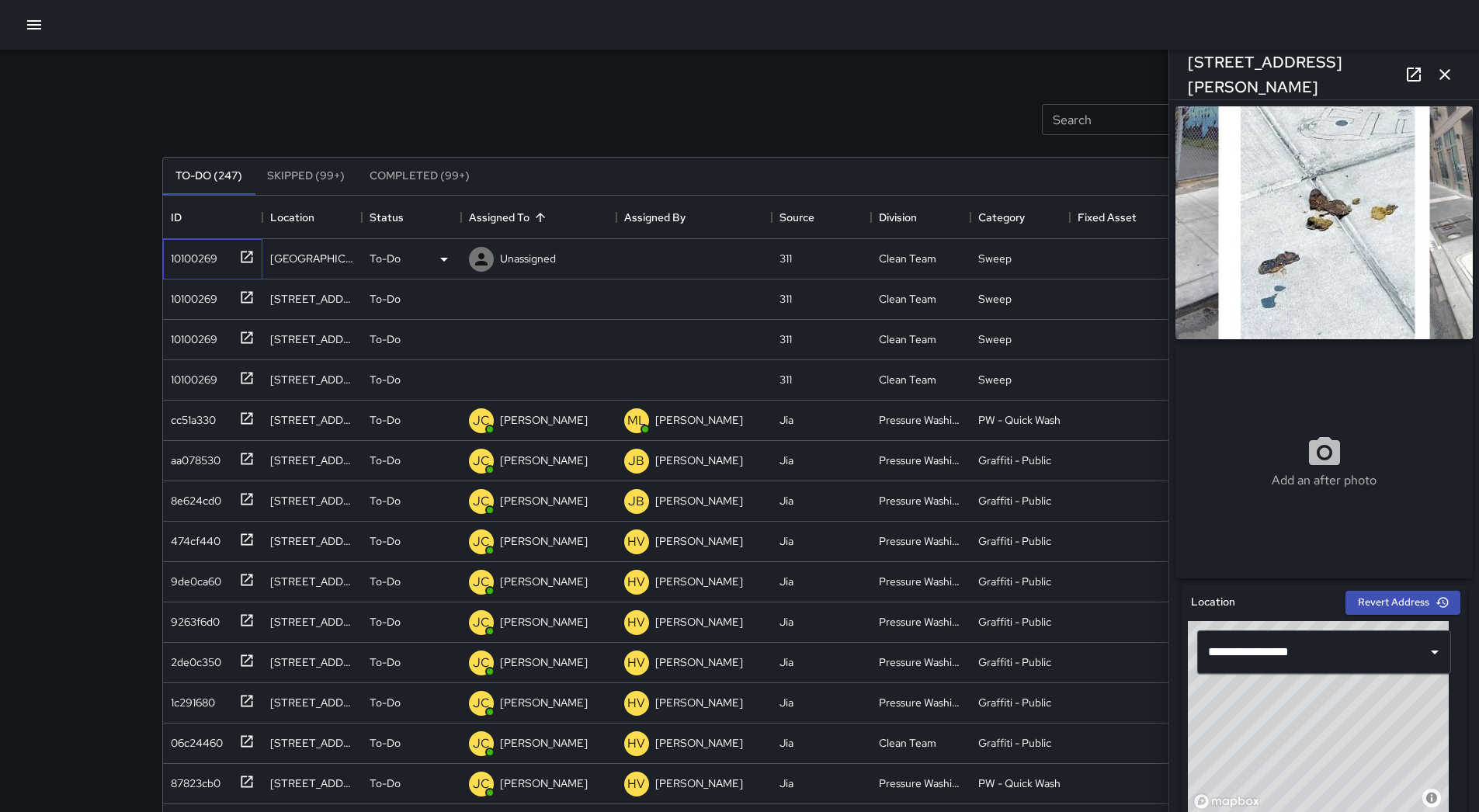
click at [184, 257] on div "10100269" at bounding box center [191, 255] width 53 height 22
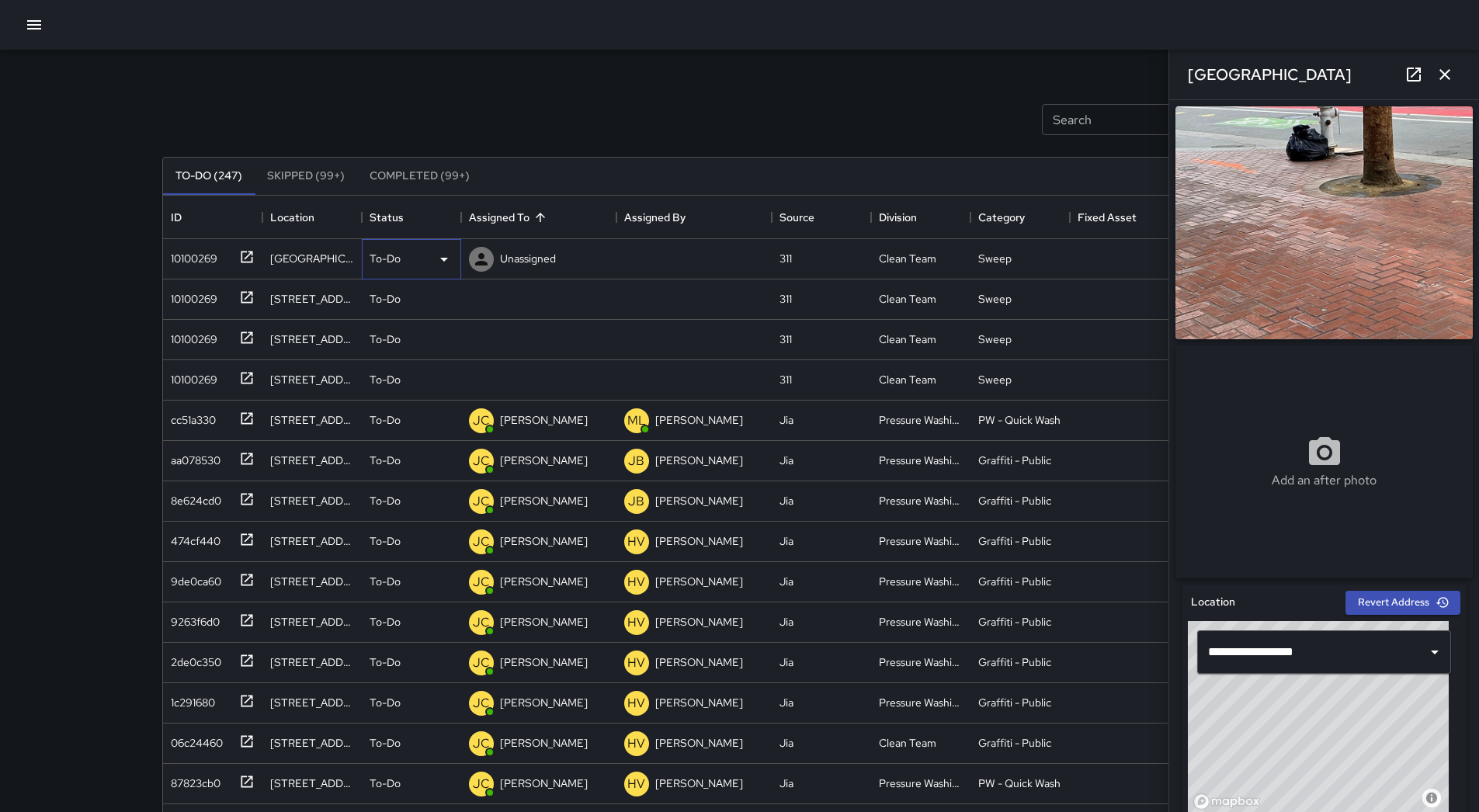
click at [433, 258] on div "To-Do" at bounding box center [411, 259] width 84 height 19
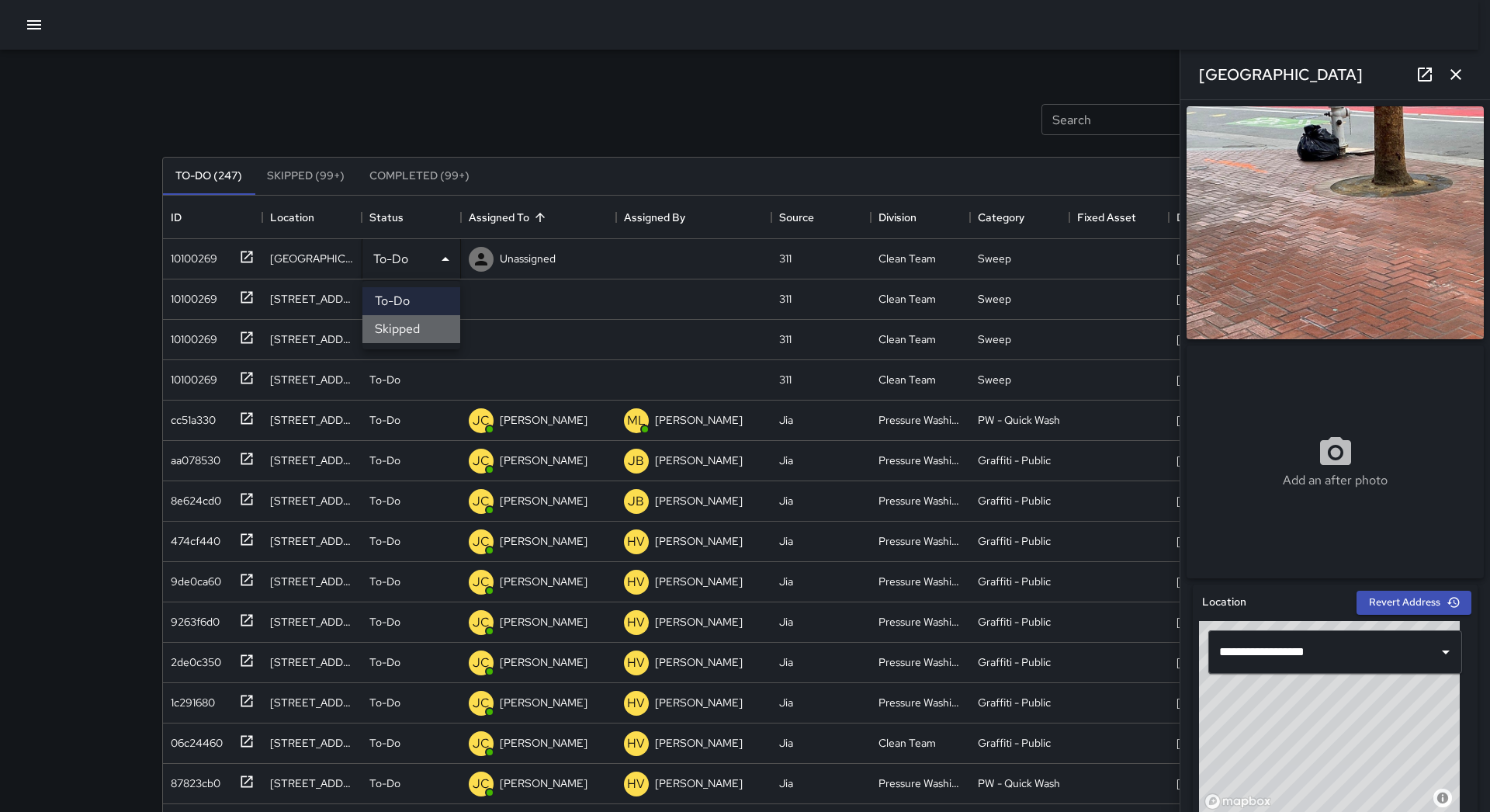
click at [416, 323] on li "Skipped" at bounding box center [411, 329] width 97 height 28
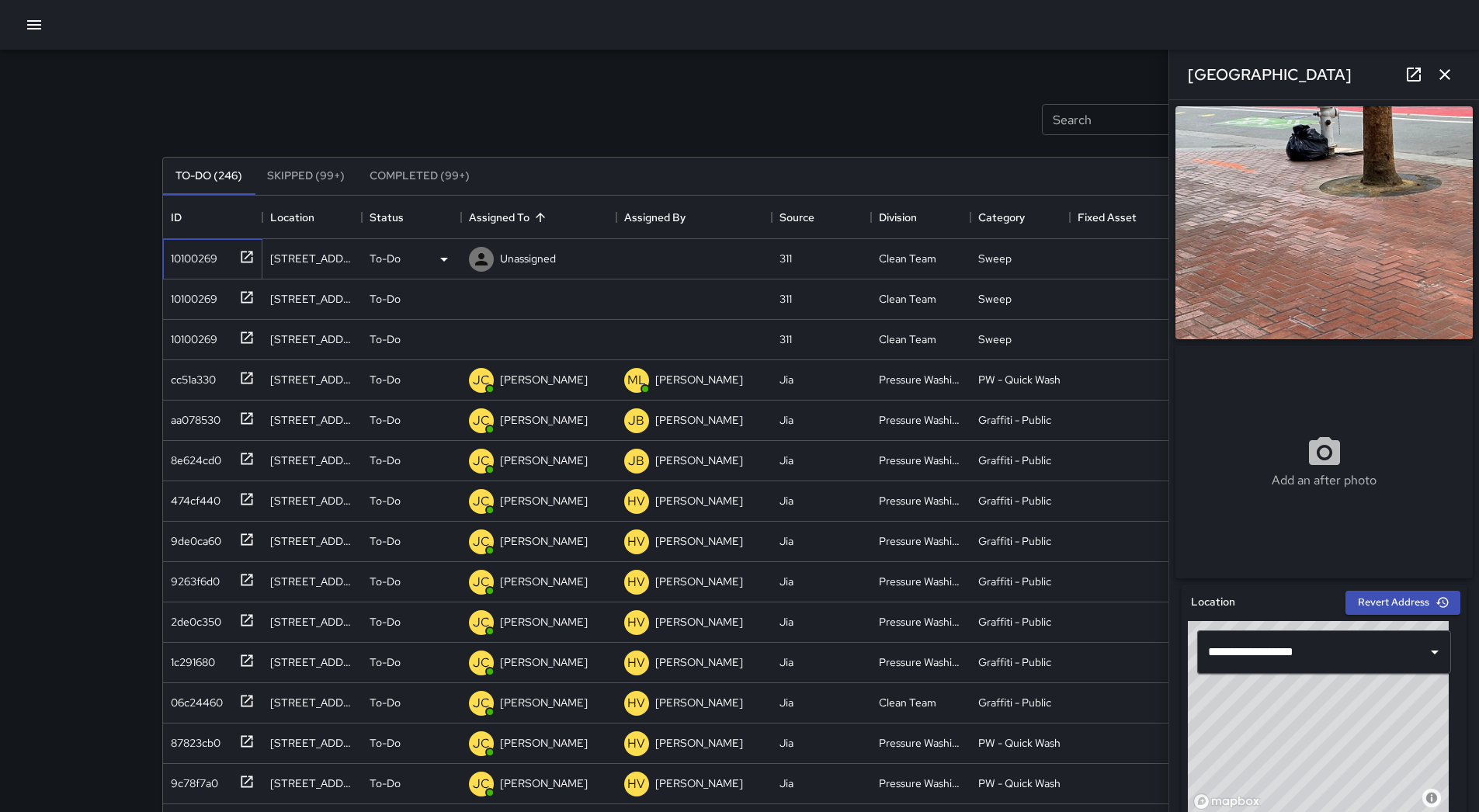
click at [212, 253] on div "10100269" at bounding box center [191, 255] width 53 height 22
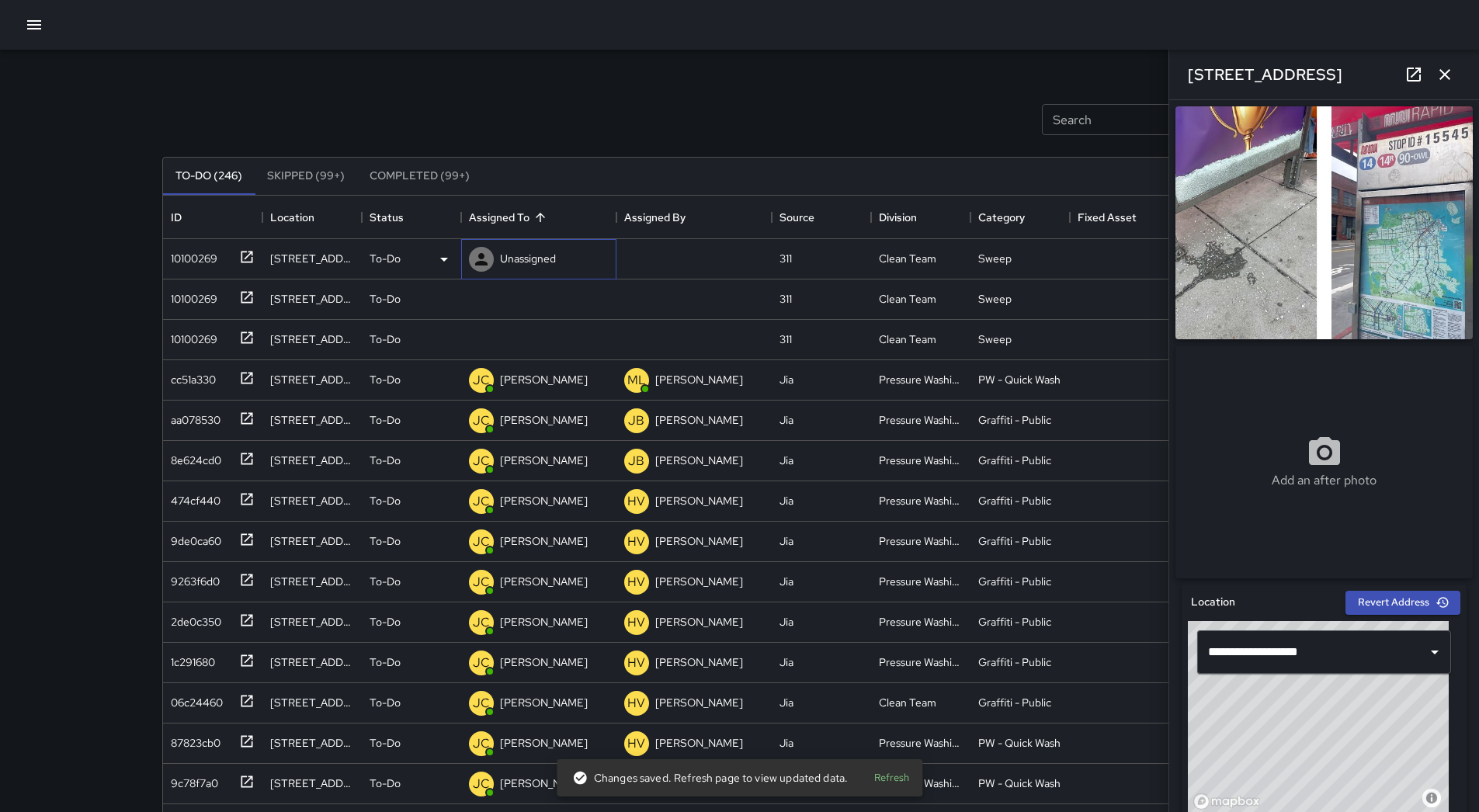
click at [547, 251] on p "Unassigned" at bounding box center [527, 258] width 56 height 15
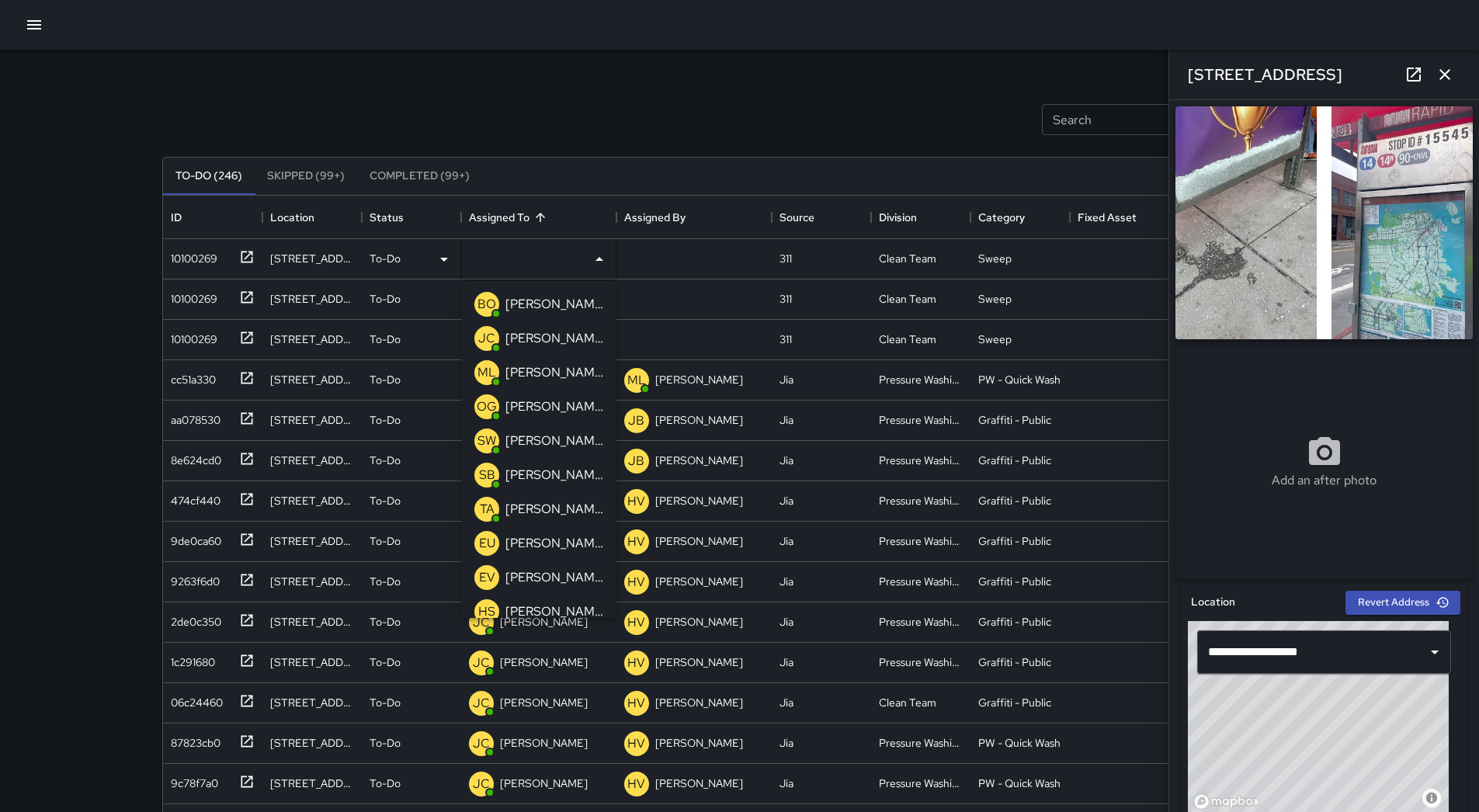
click at [539, 298] on p "[PERSON_NAME] Overall" at bounding box center [554, 304] width 97 height 19
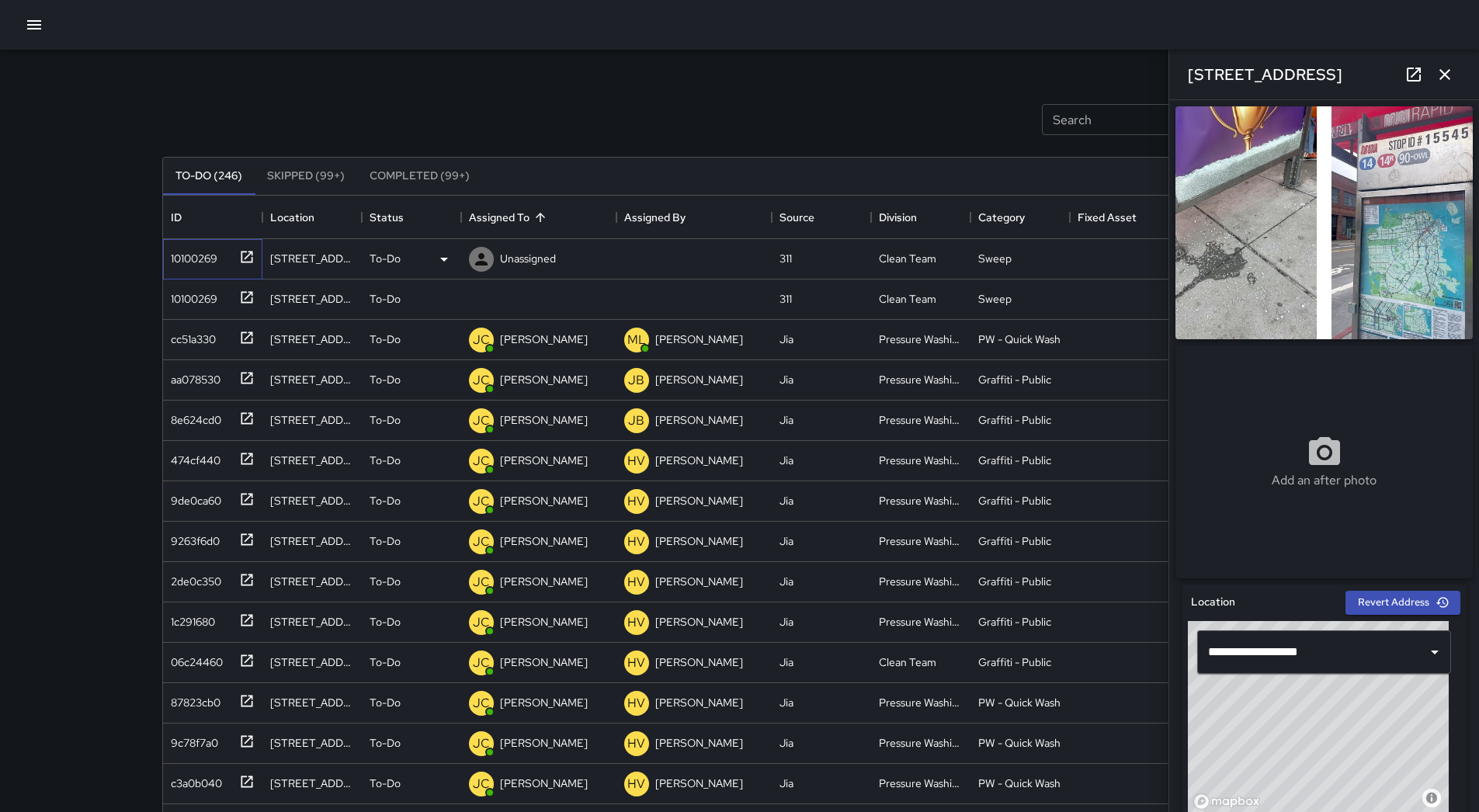
click at [194, 253] on div "10100269" at bounding box center [191, 255] width 53 height 22
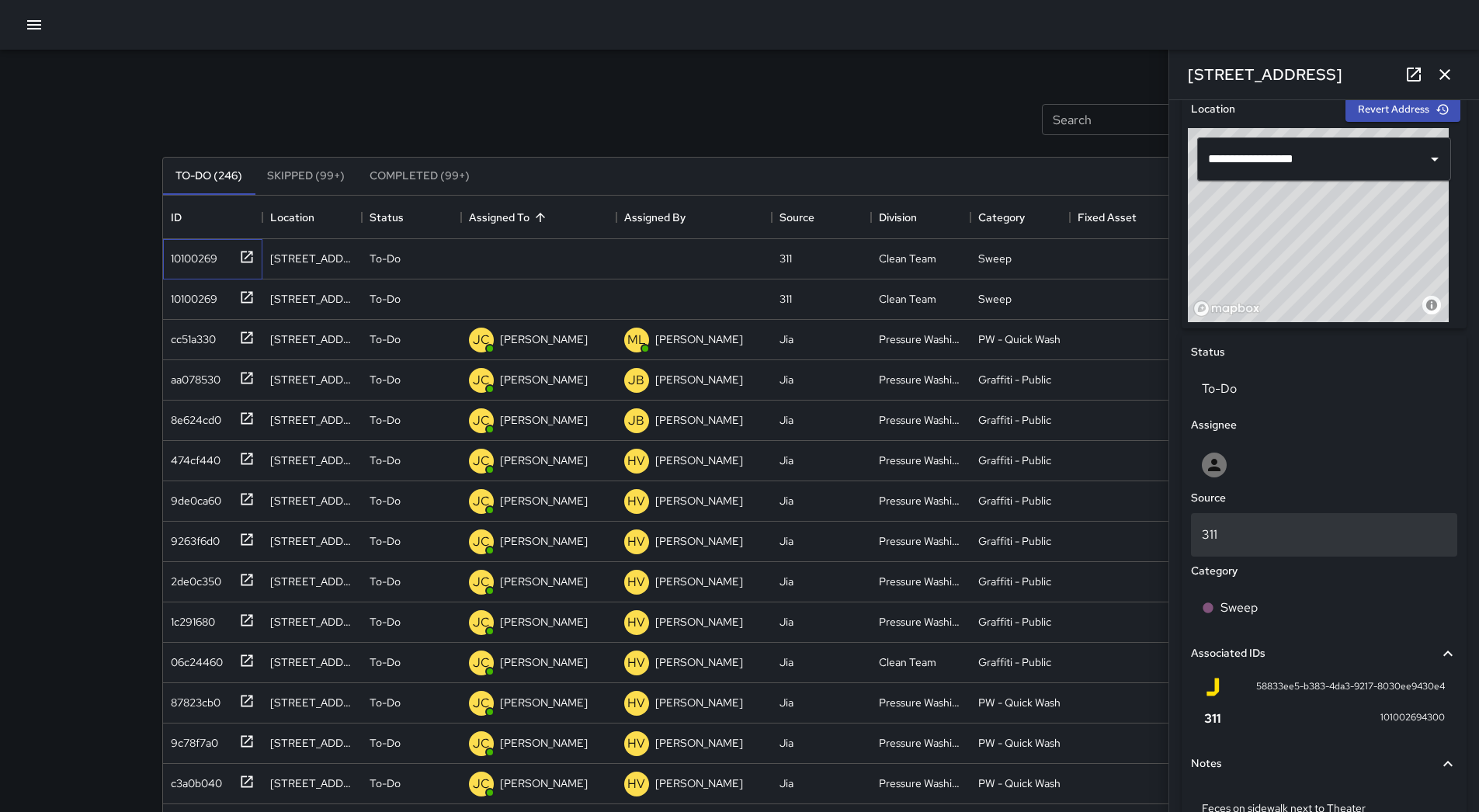
scroll to position [351, 0]
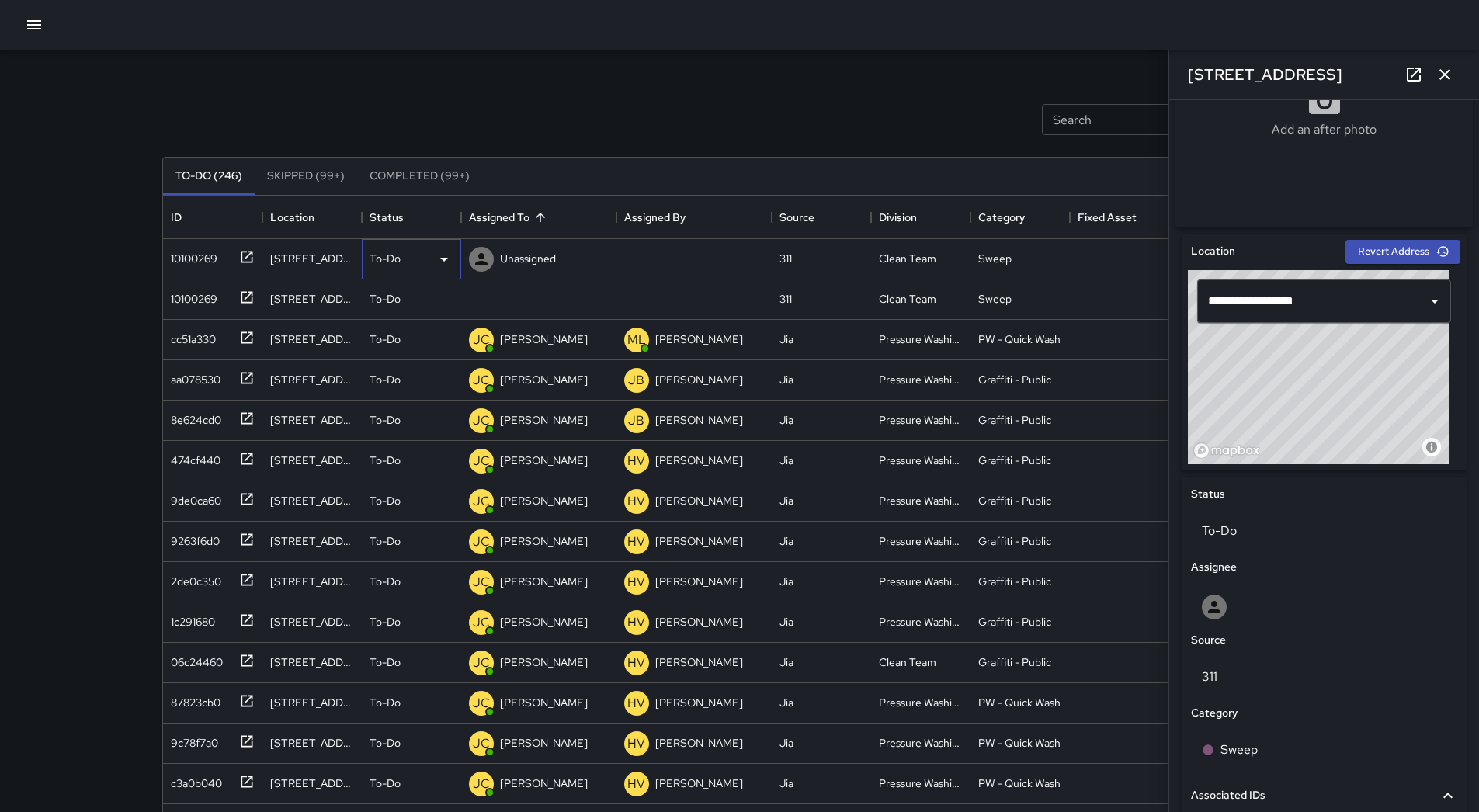
click at [427, 258] on div "To-Do" at bounding box center [411, 259] width 84 height 19
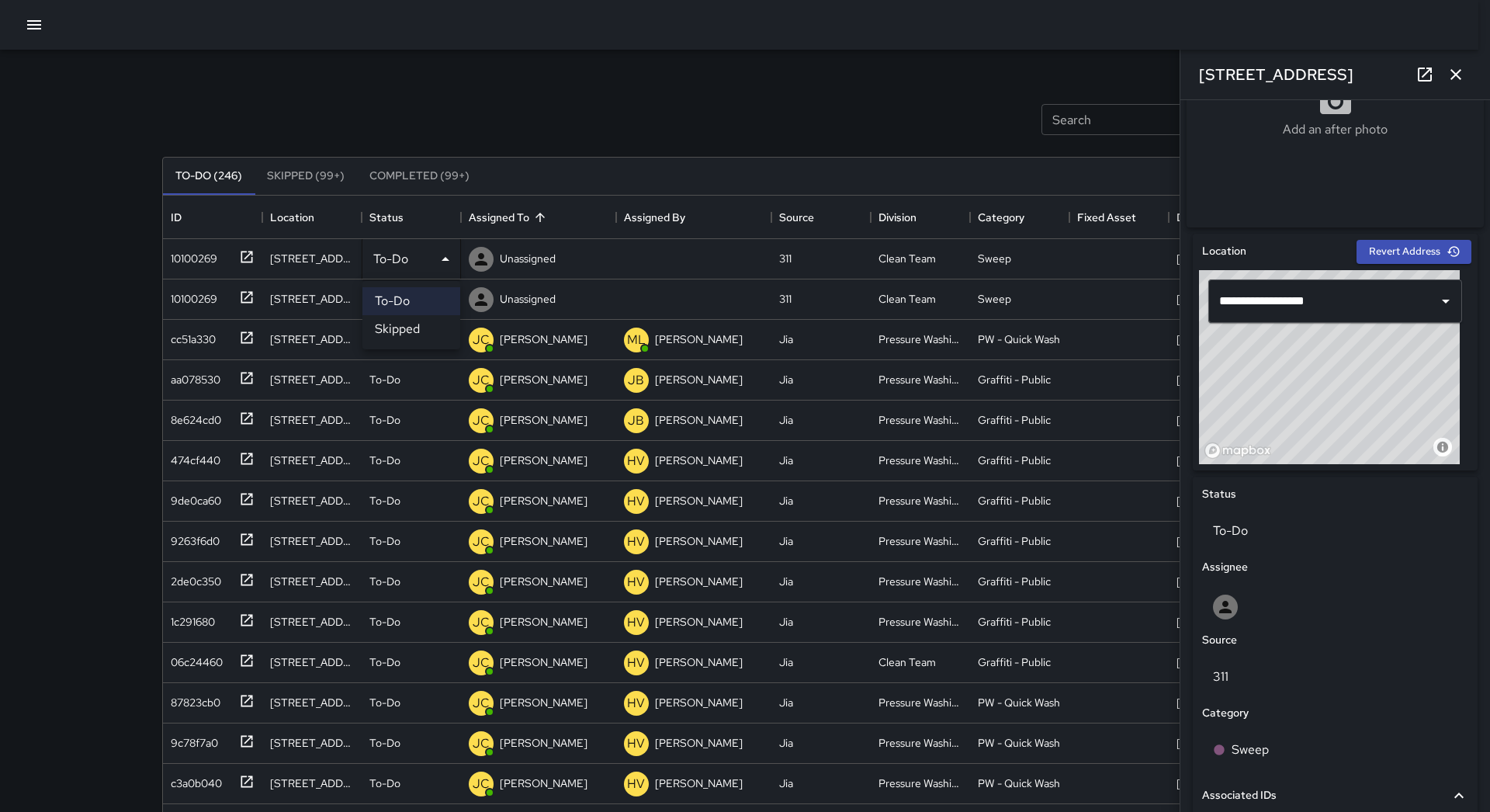
drag, startPoint x: 409, startPoint y: 326, endPoint x: 330, endPoint y: 316, distance: 79.6
click at [408, 326] on li "Skipped" at bounding box center [411, 329] width 97 height 28
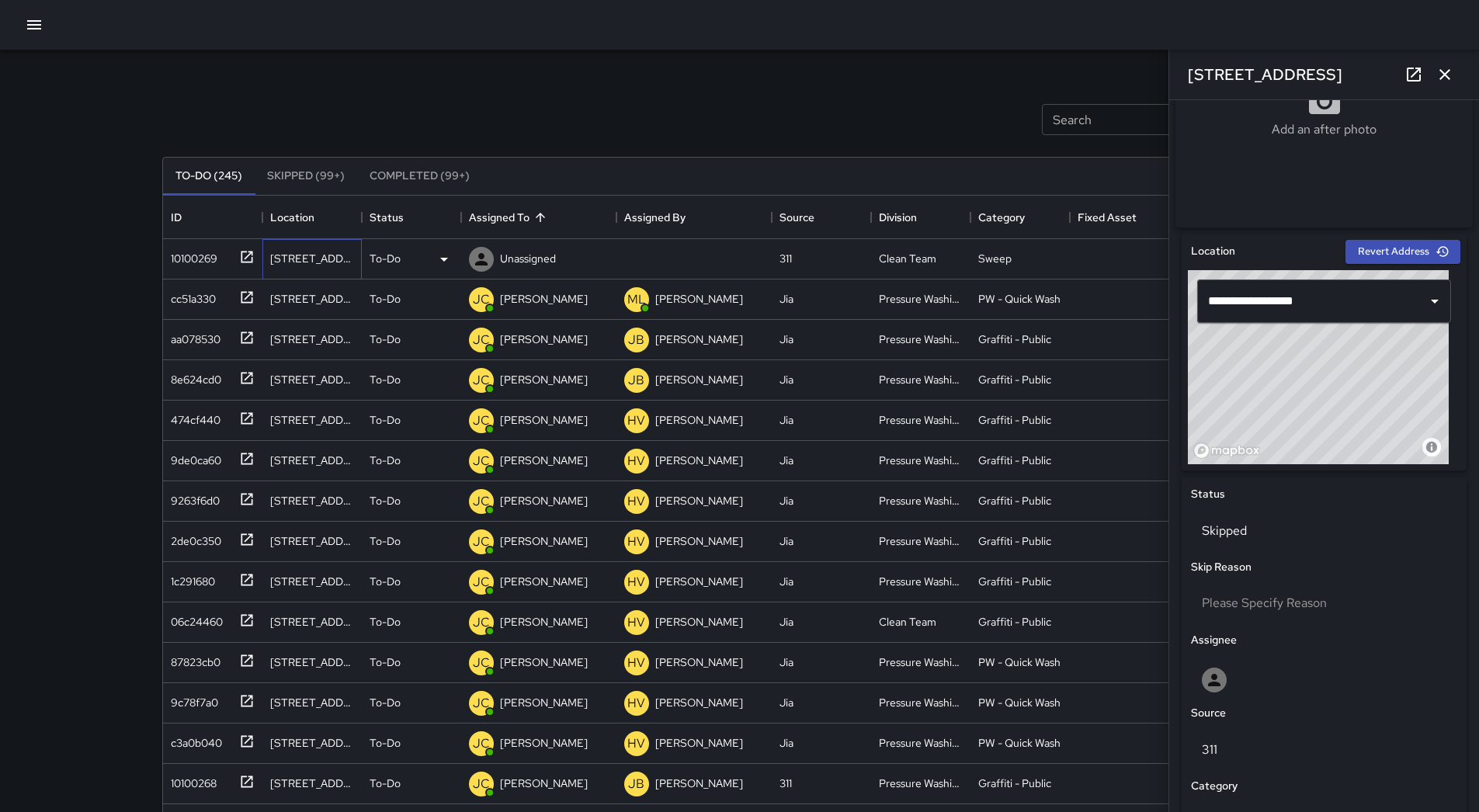
click at [263, 275] on div "[STREET_ADDRESS]" at bounding box center [312, 259] width 99 height 41
click at [214, 266] on div "10100269" at bounding box center [191, 255] width 53 height 22
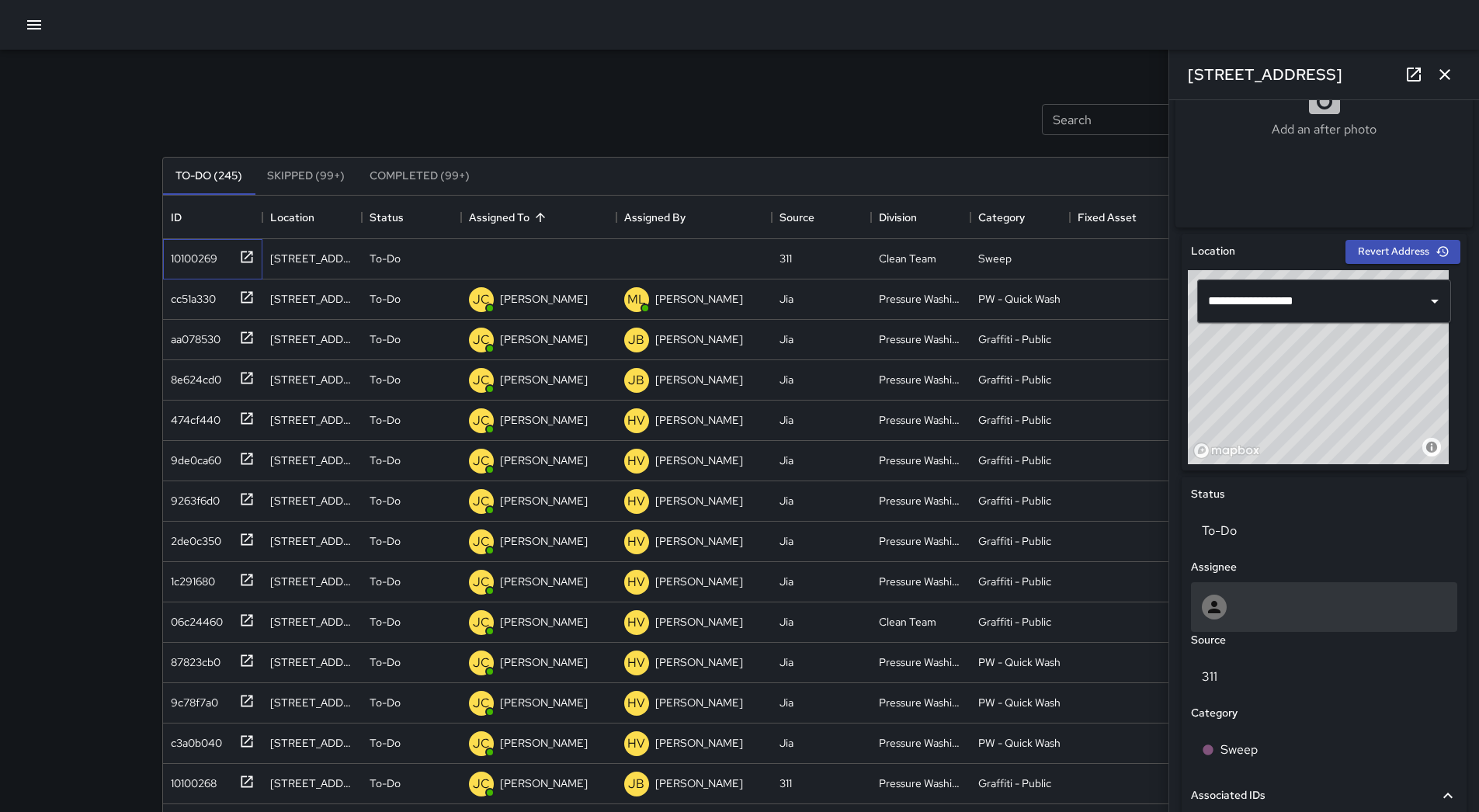
scroll to position [584, 0]
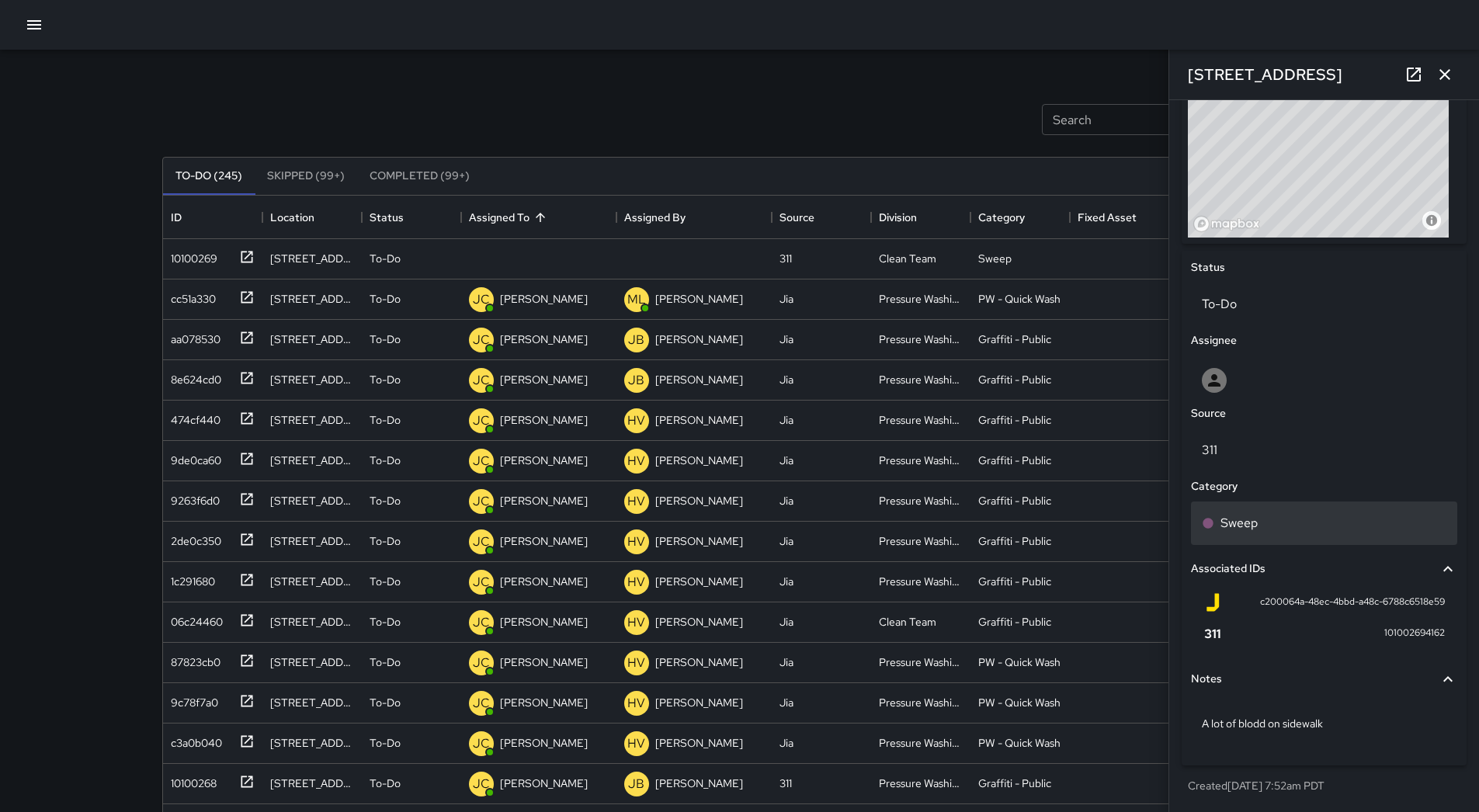
click at [1292, 504] on div "Sweep" at bounding box center [1324, 523] width 266 height 44
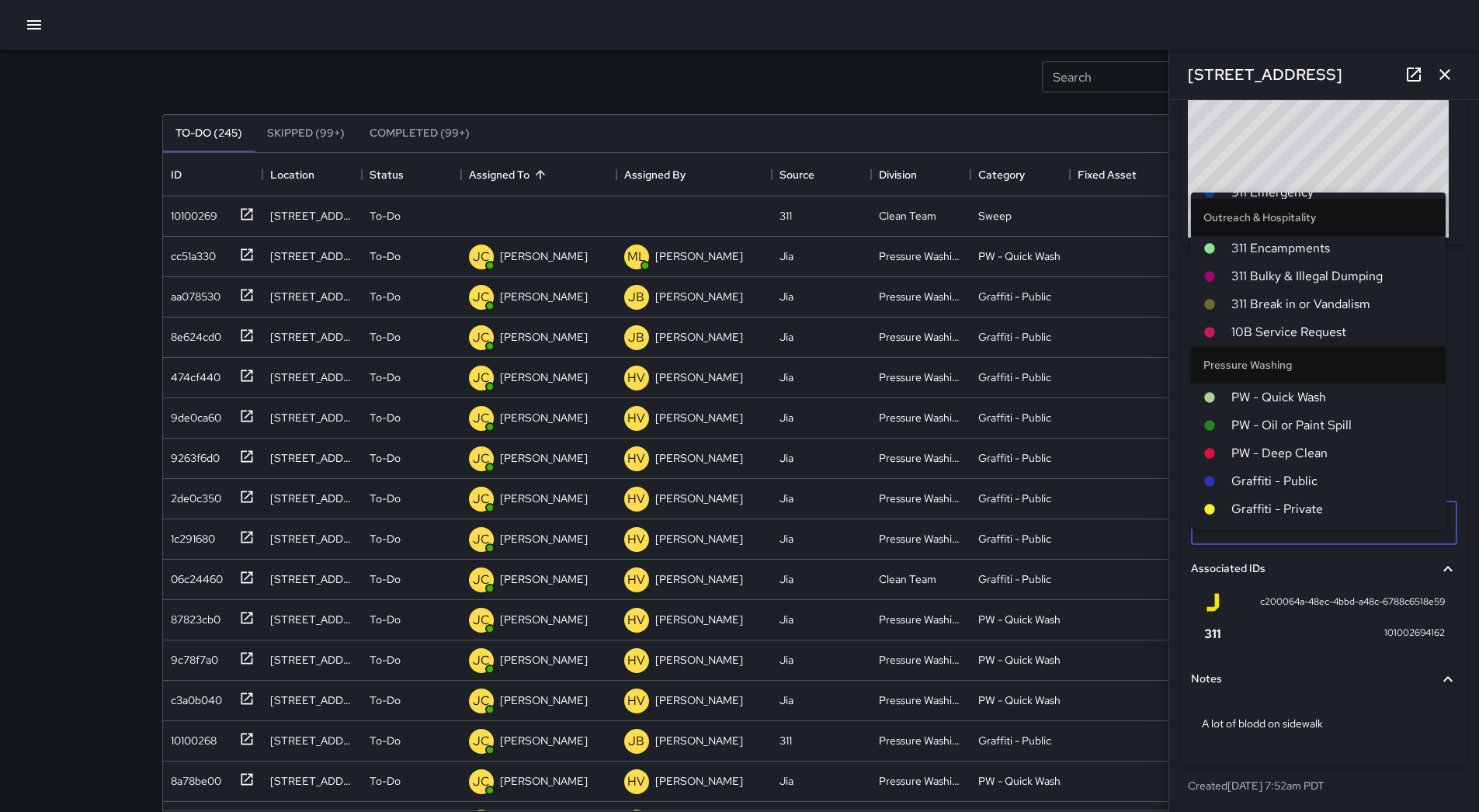
scroll to position [78, 0]
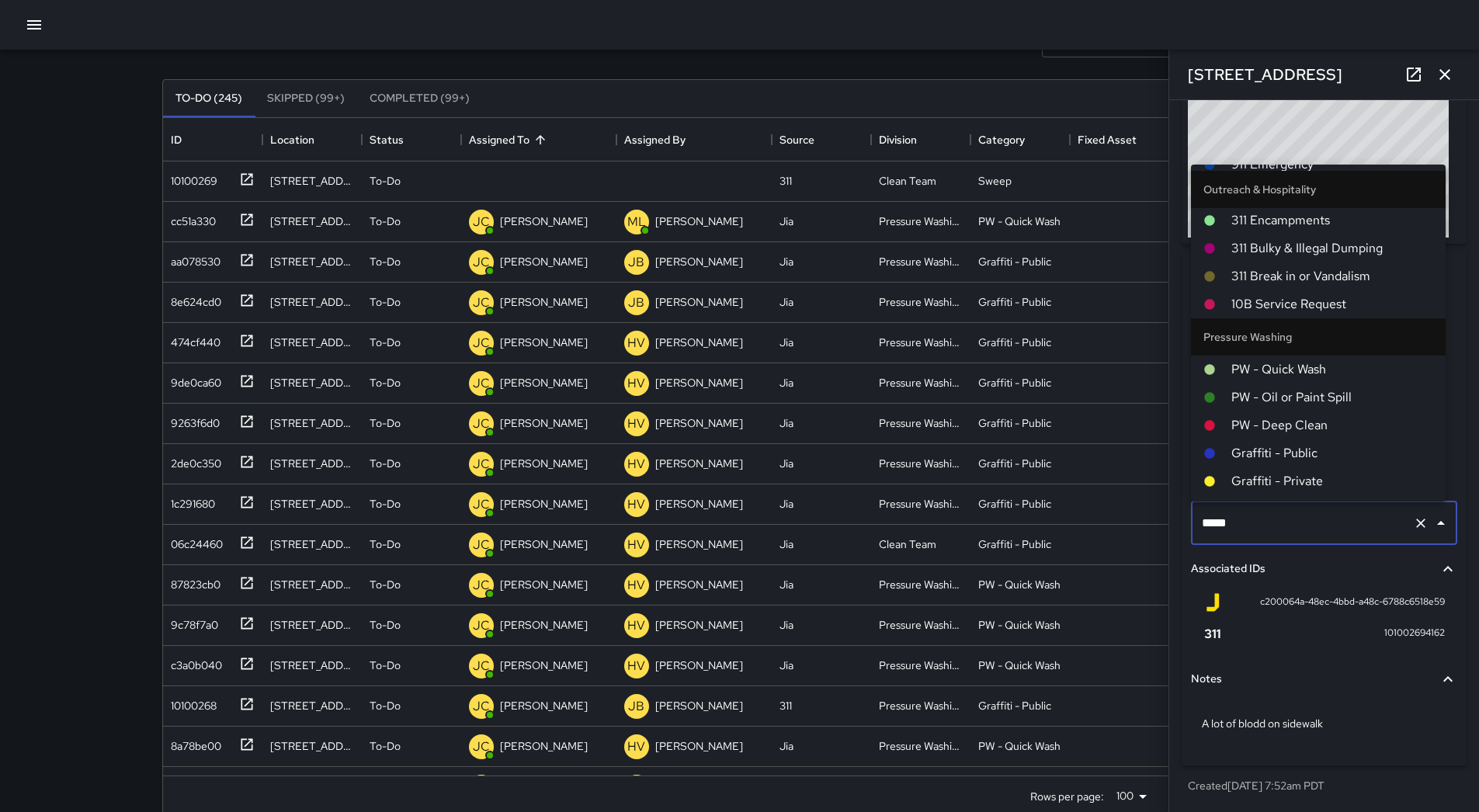
click at [1329, 370] on span "PW - Quick Wash" at bounding box center [1332, 369] width 201 height 19
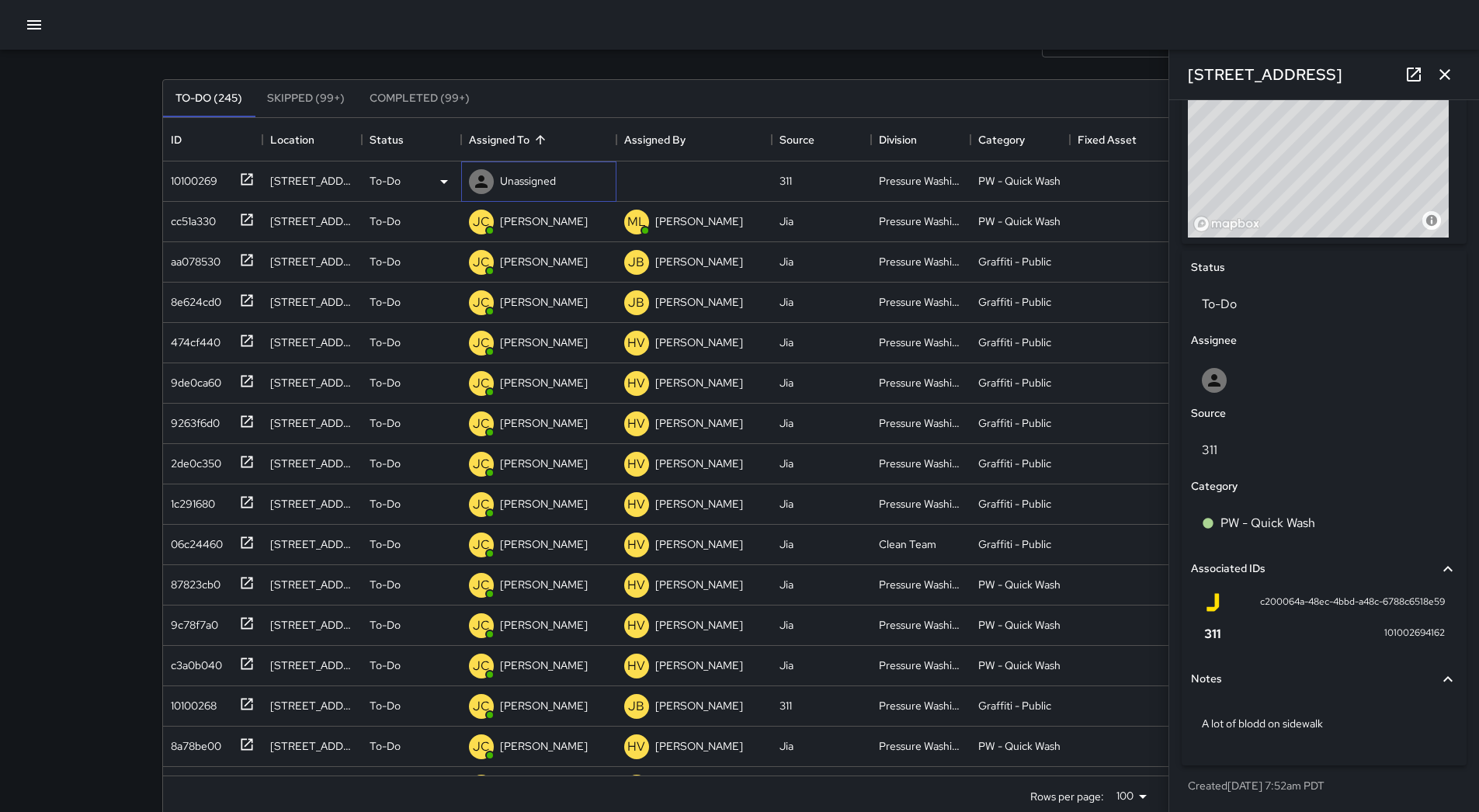
click at [556, 176] on div "Unassigned" at bounding box center [528, 180] width 62 height 22
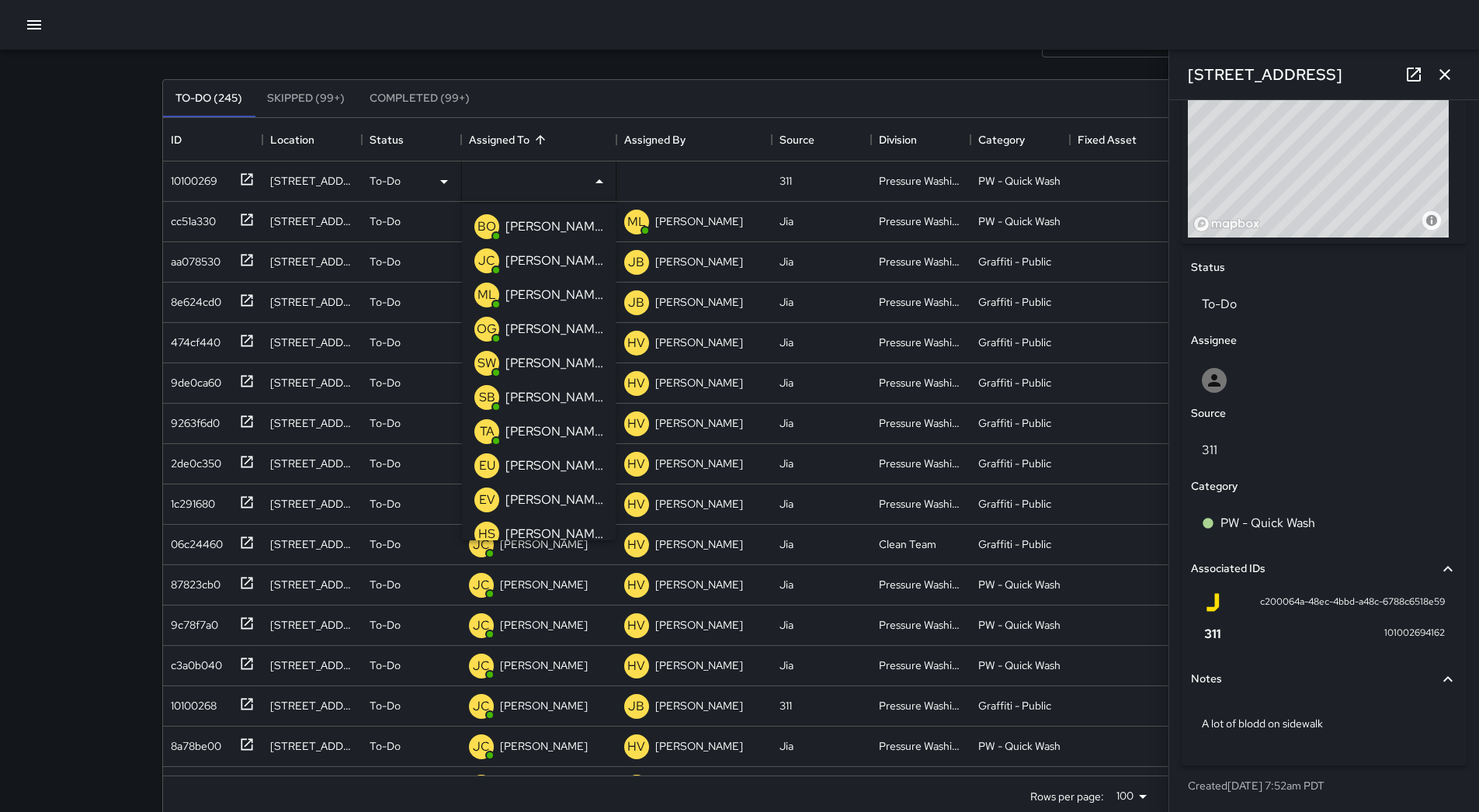
click at [552, 270] on p "[PERSON_NAME]" at bounding box center [554, 261] width 97 height 19
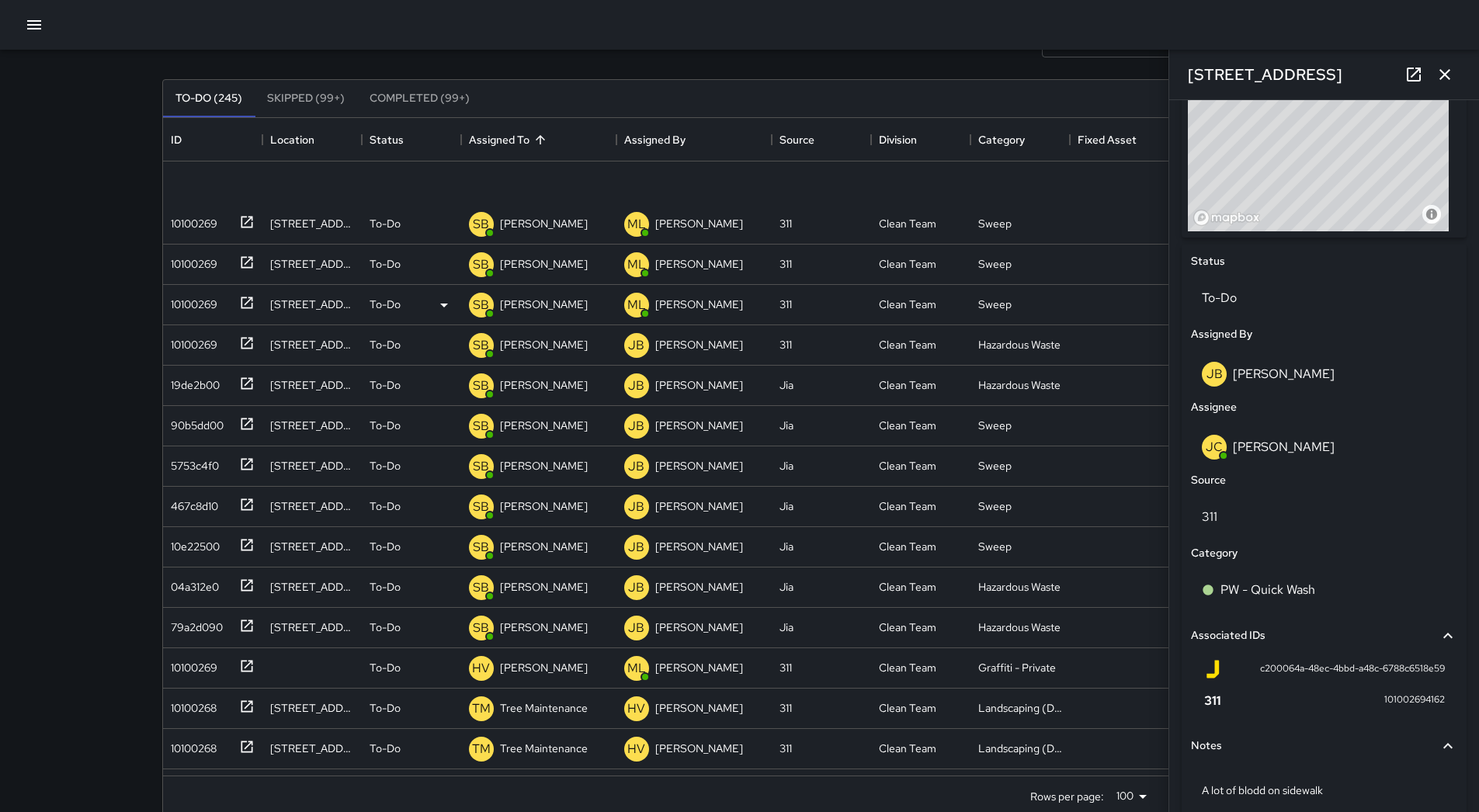
scroll to position [776, 0]
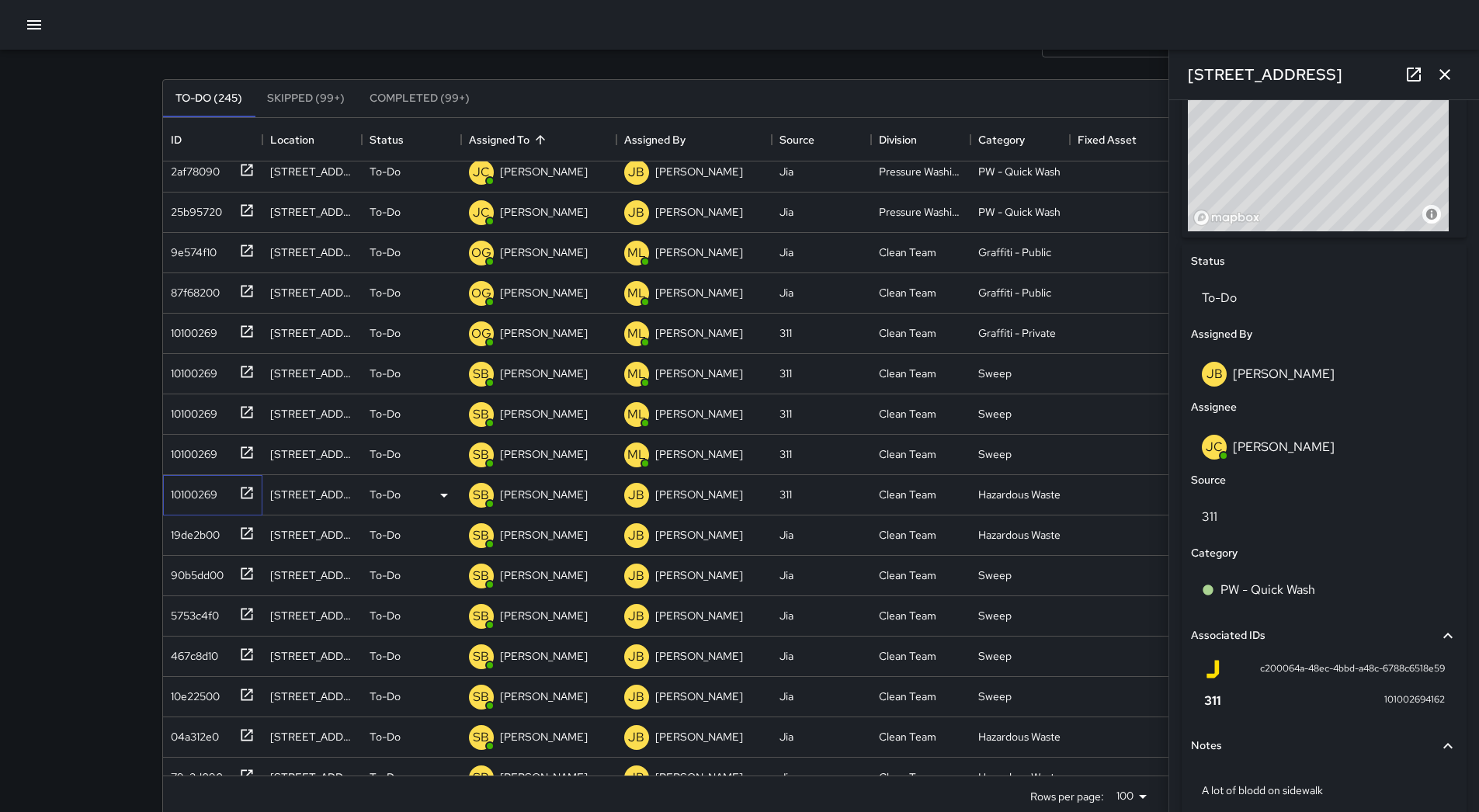
click at [201, 475] on div "10100269" at bounding box center [213, 495] width 99 height 41
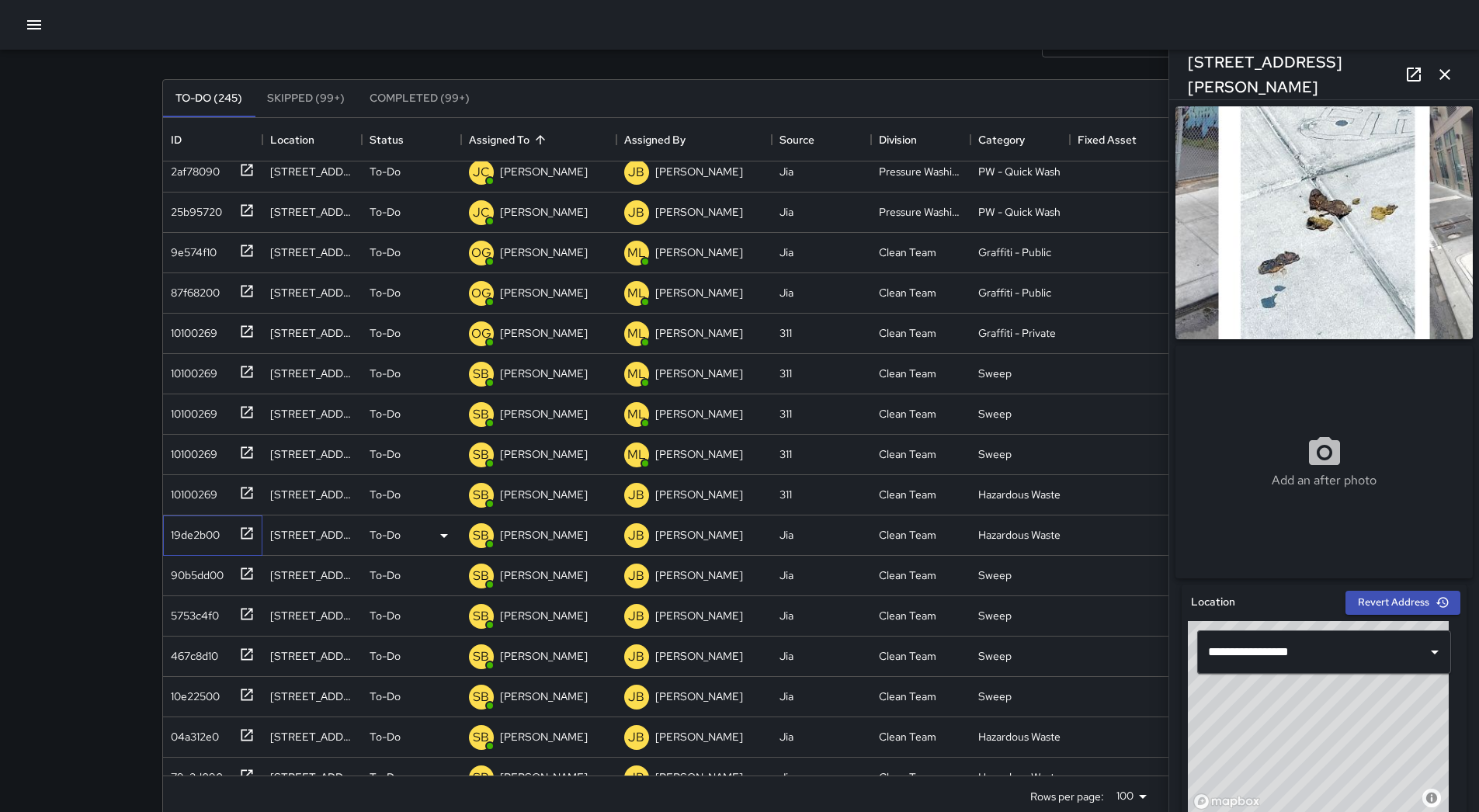
click at [201, 529] on div "19de2b00" at bounding box center [192, 531] width 55 height 22
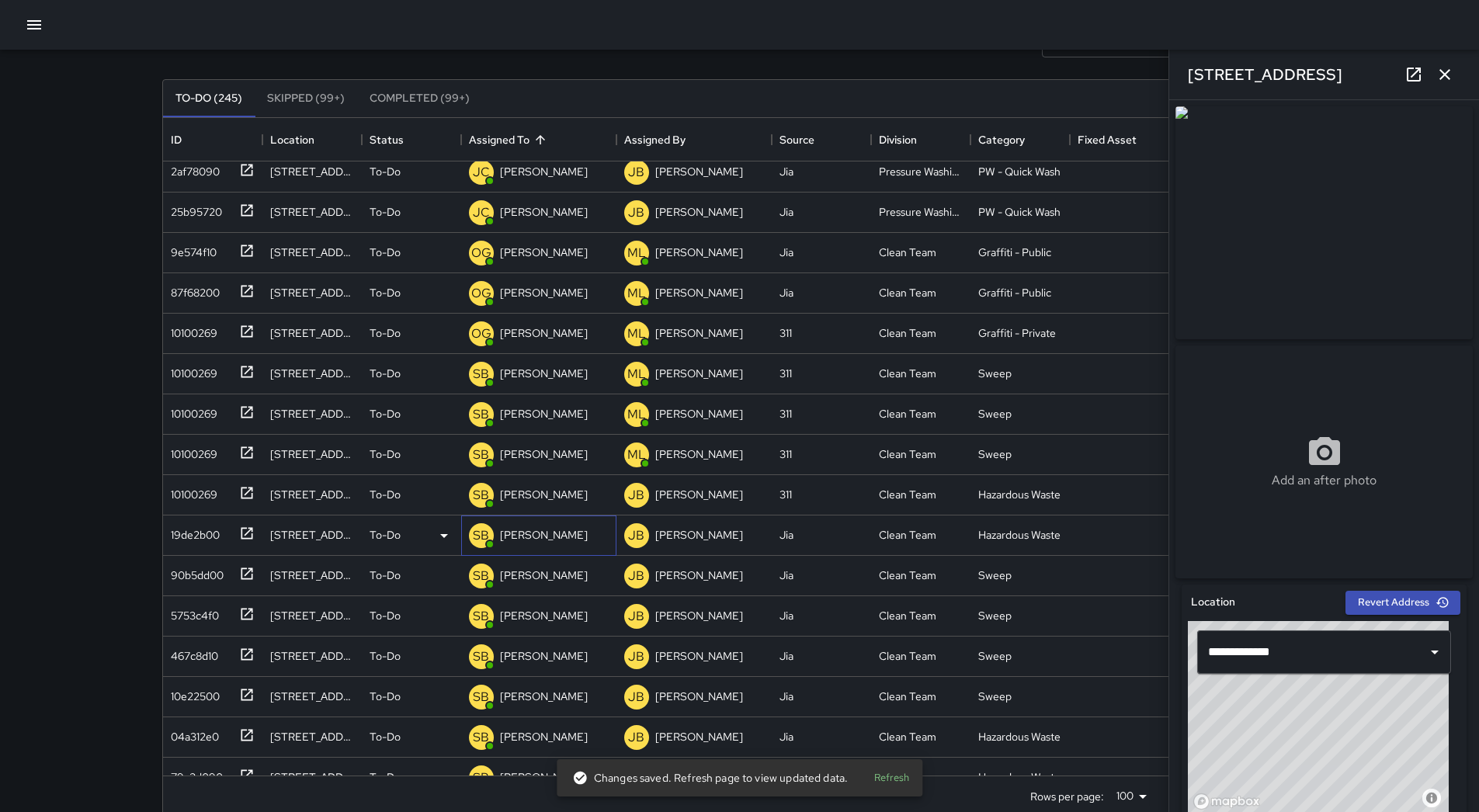
click at [537, 533] on p "[PERSON_NAME]" at bounding box center [543, 534] width 88 height 15
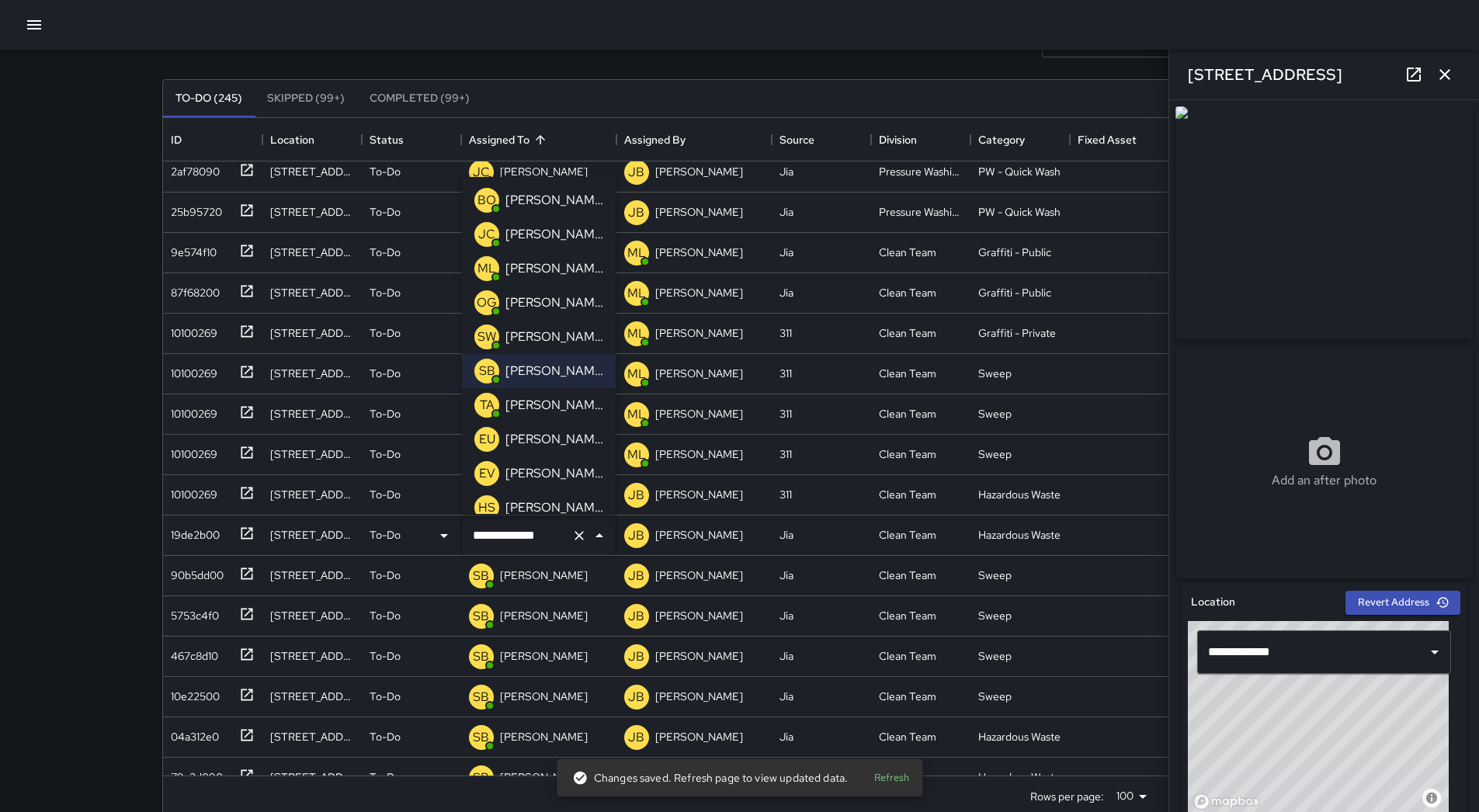
click at [546, 409] on p "[PERSON_NAME]" at bounding box center [554, 404] width 97 height 19
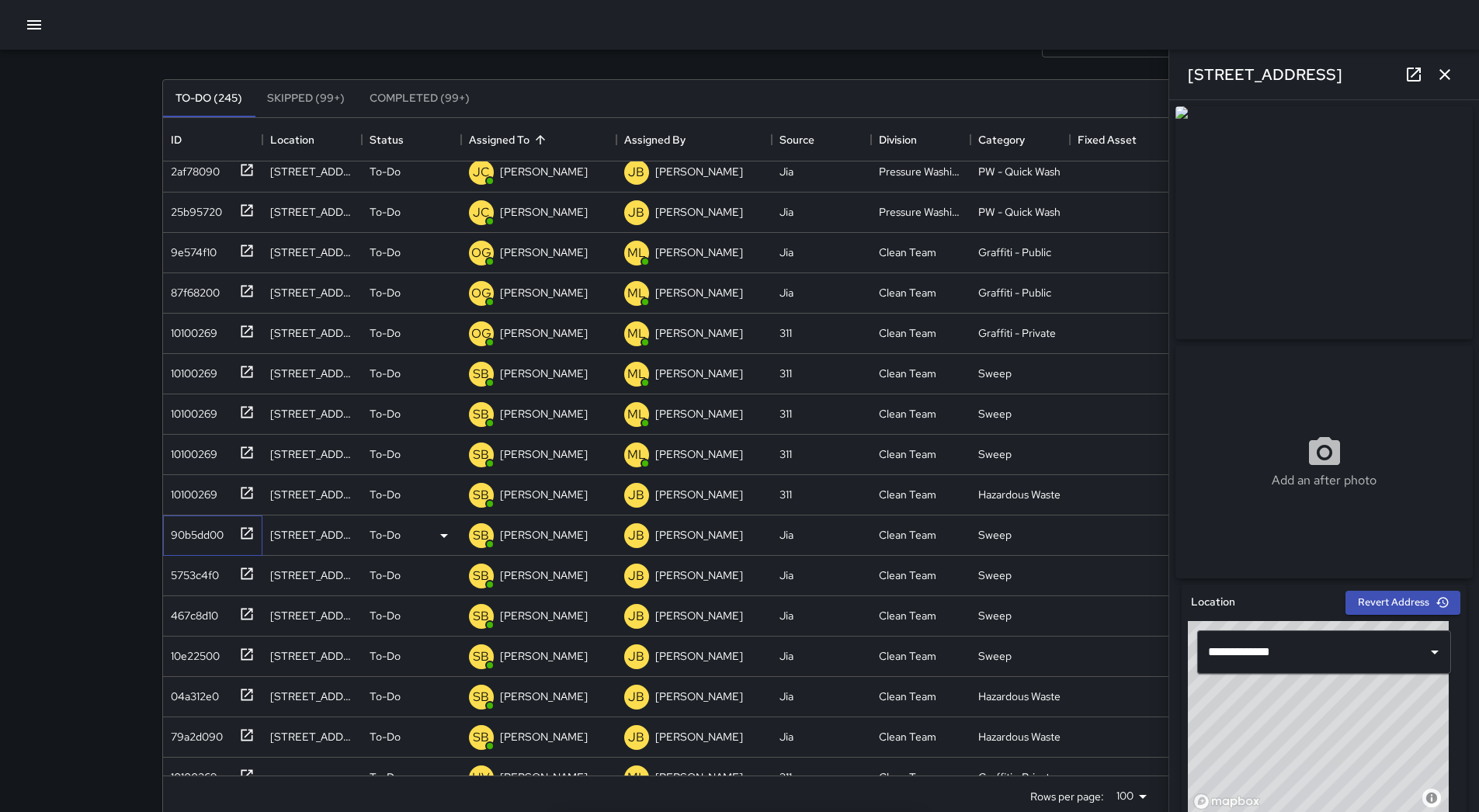
click at [179, 551] on div "90b5dd00" at bounding box center [213, 536] width 99 height 41
click at [188, 577] on div "5753c4f0" at bounding box center [192, 572] width 54 height 22
click at [213, 619] on div "467c8d10" at bounding box center [192, 612] width 54 height 22
click at [219, 650] on div "10e22500" at bounding box center [192, 652] width 55 height 22
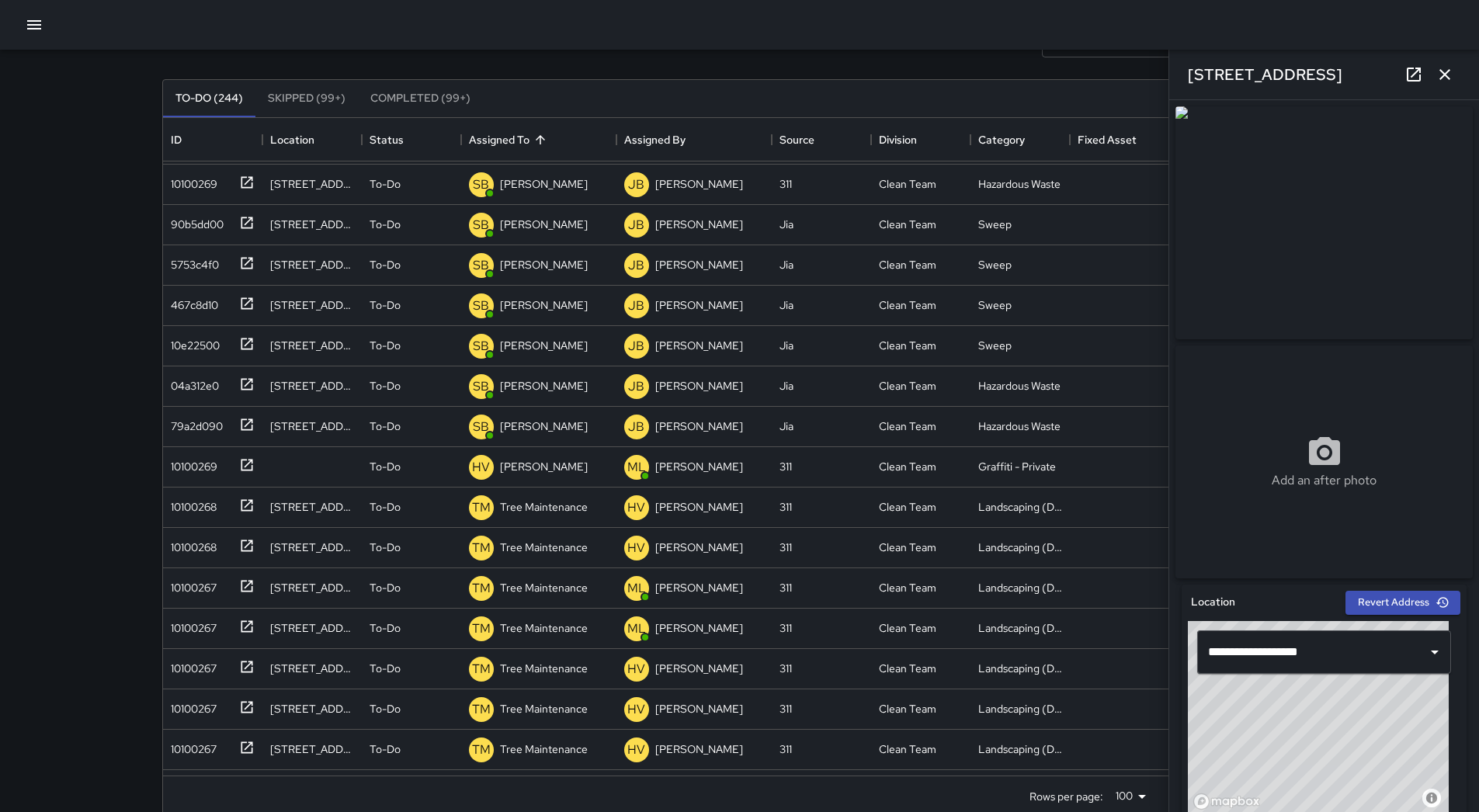
click at [161, 451] on div "Search Search New Task To-Do (244) Skipped (99+) Completed (99+) ID Location St…" at bounding box center [740, 406] width 1192 height 867
click at [205, 463] on div "10100269" at bounding box center [191, 463] width 53 height 22
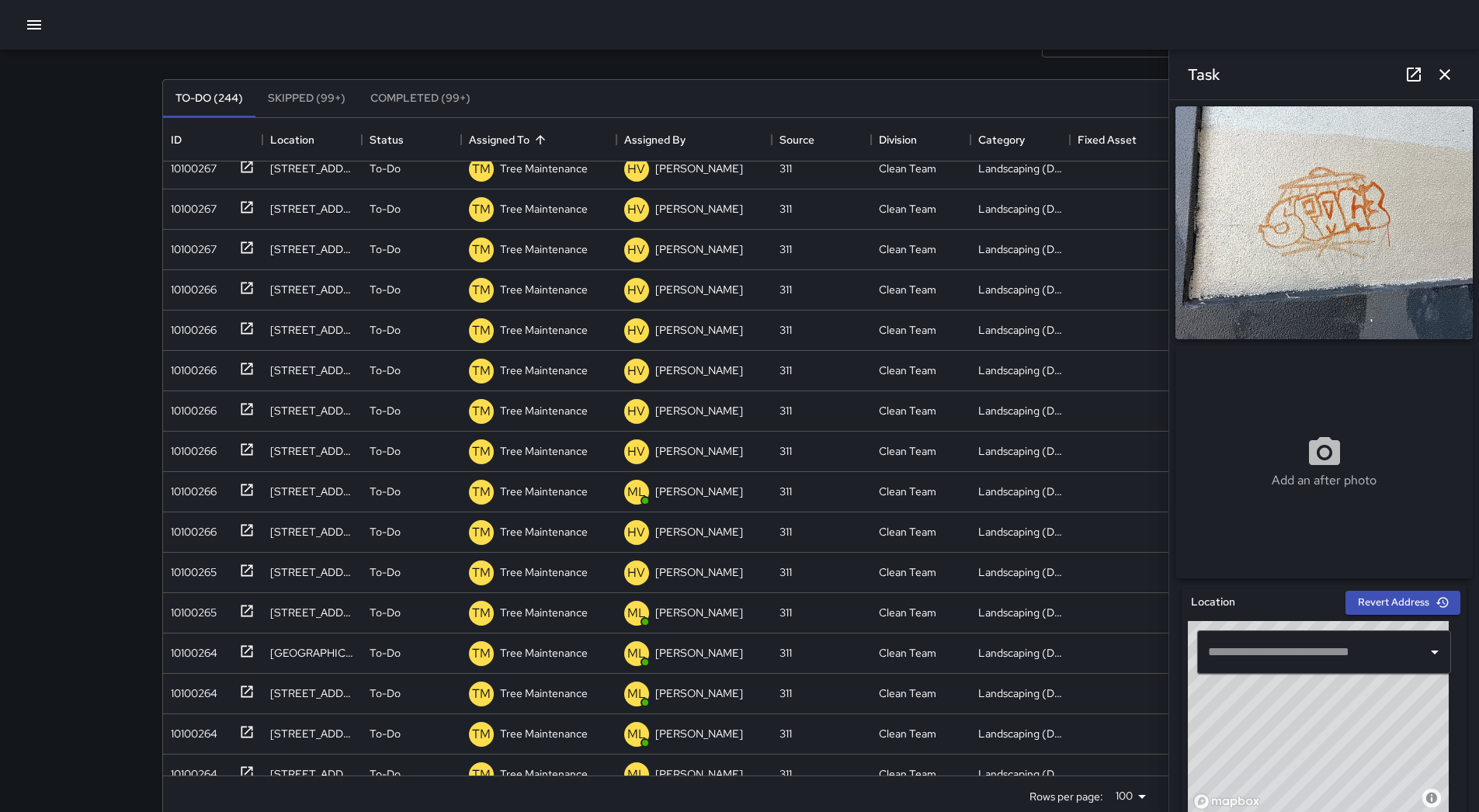
scroll to position [2251, 0]
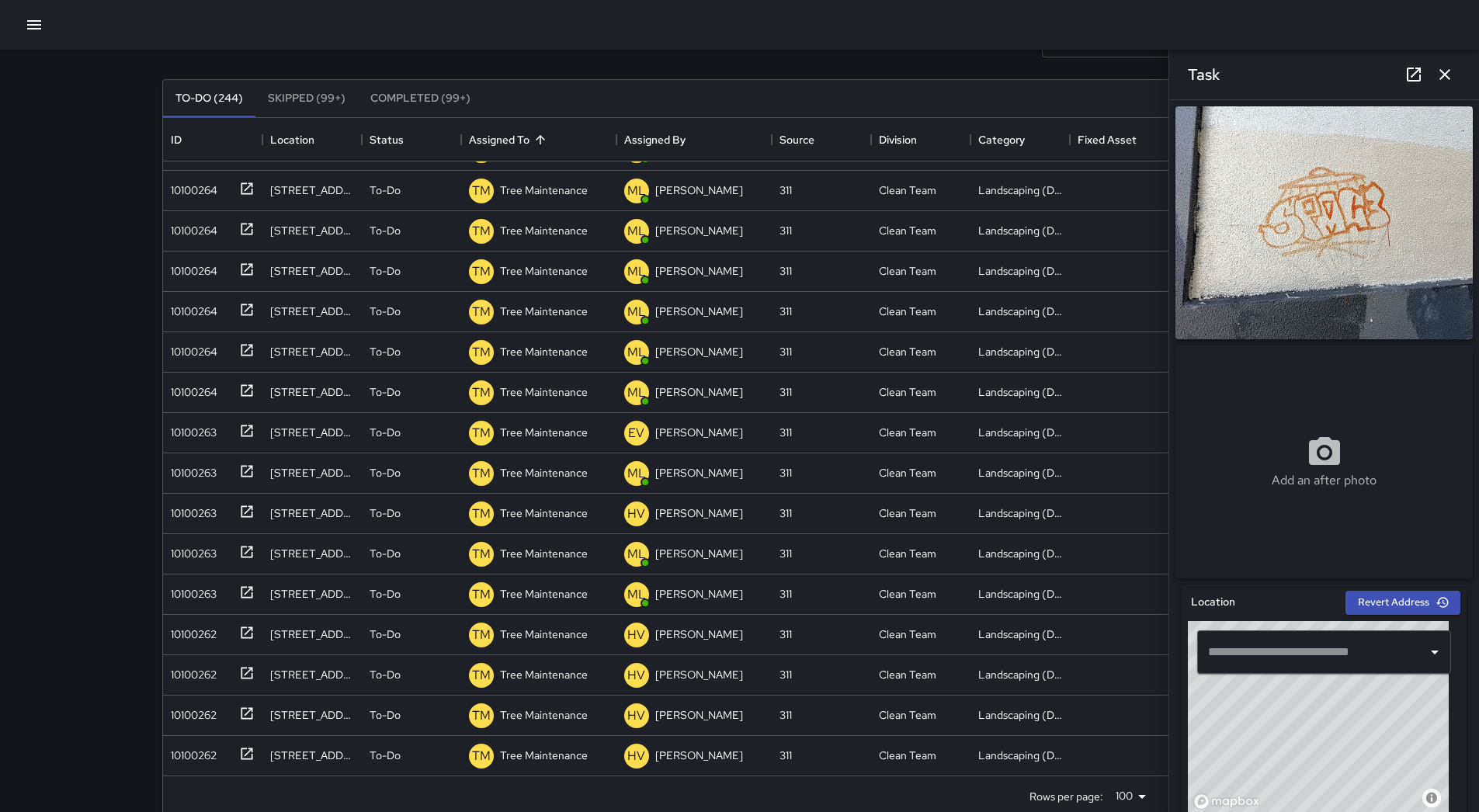
drag, startPoint x: 1444, startPoint y: 76, endPoint x: 1430, endPoint y: 108, distance: 34.9
click at [1445, 76] on icon "button" at bounding box center [1444, 74] width 11 height 11
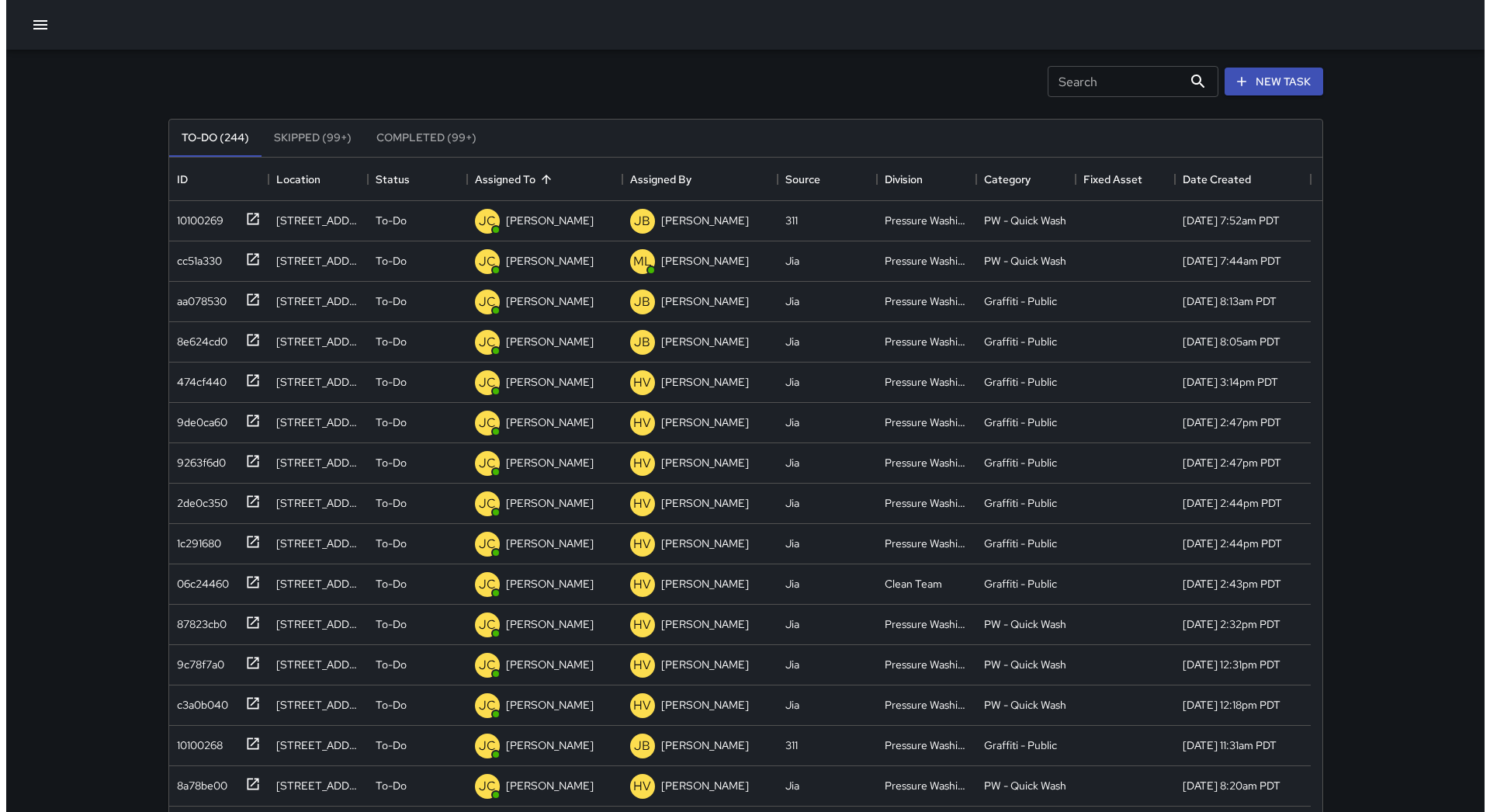
scroll to position [0, 0]
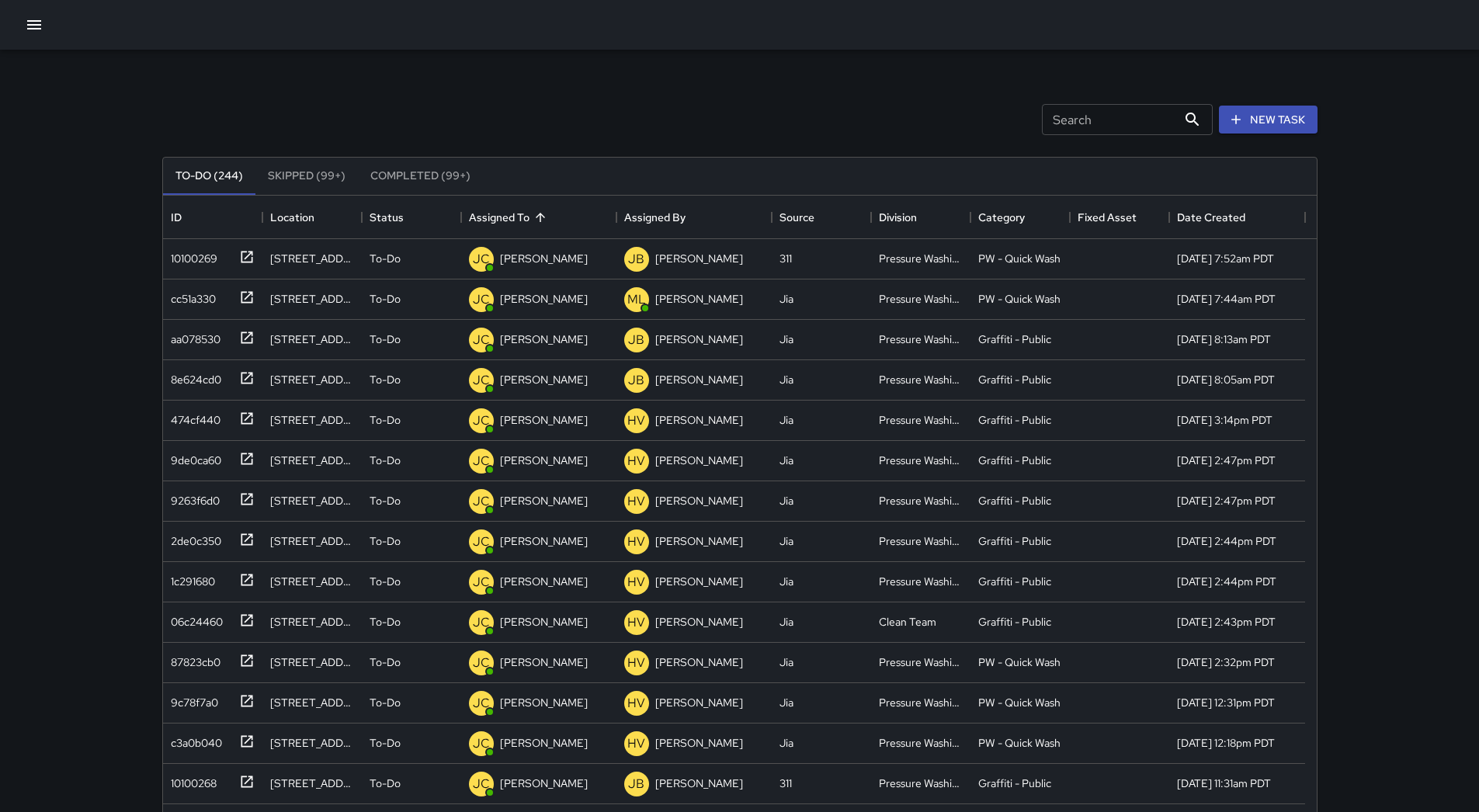
click at [30, 27] on icon "button" at bounding box center [34, 24] width 19 height 19
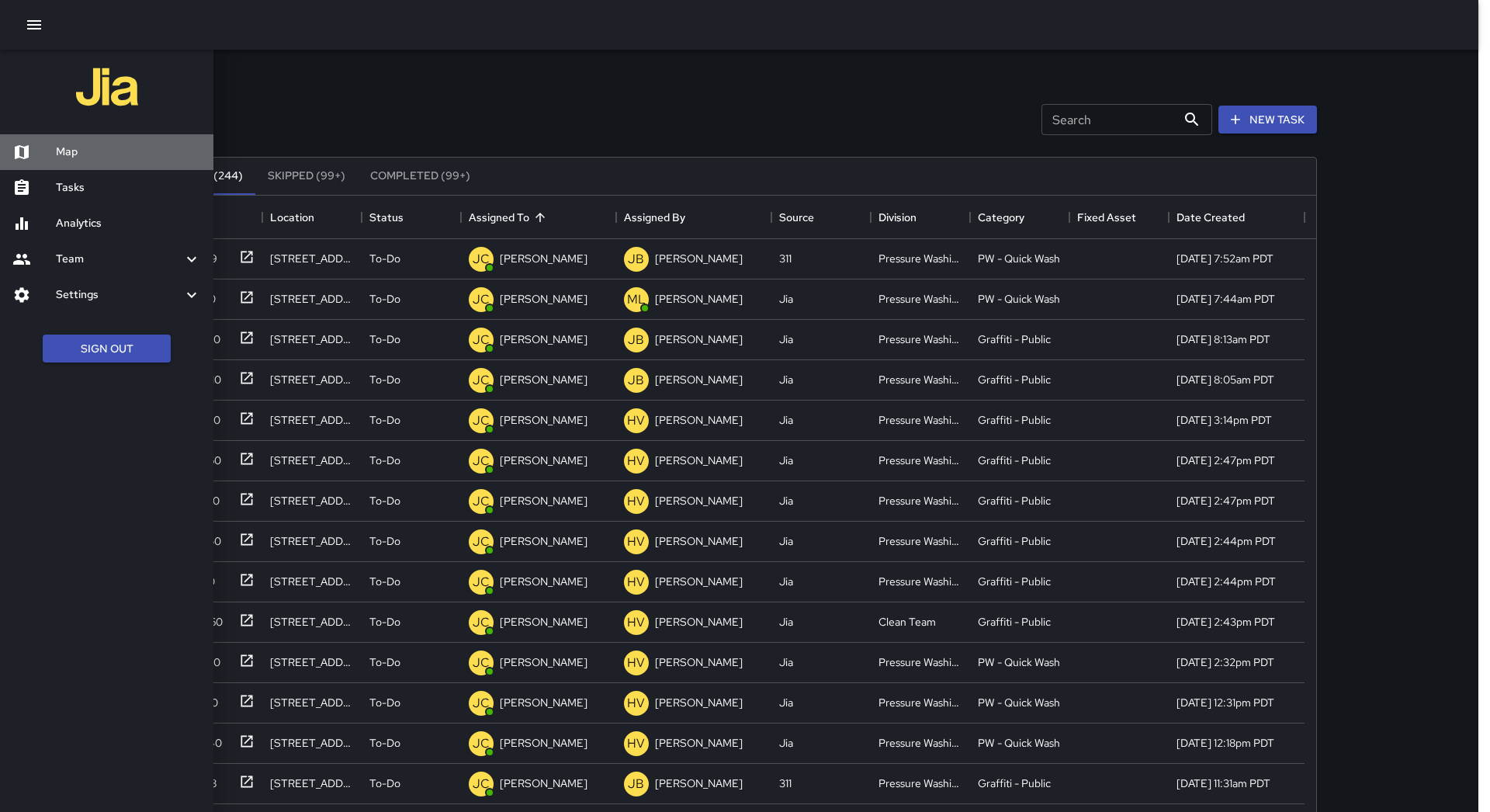
click at [70, 142] on div "Map" at bounding box center [106, 152] width 214 height 36
